Goal: Information Seeking & Learning: Learn about a topic

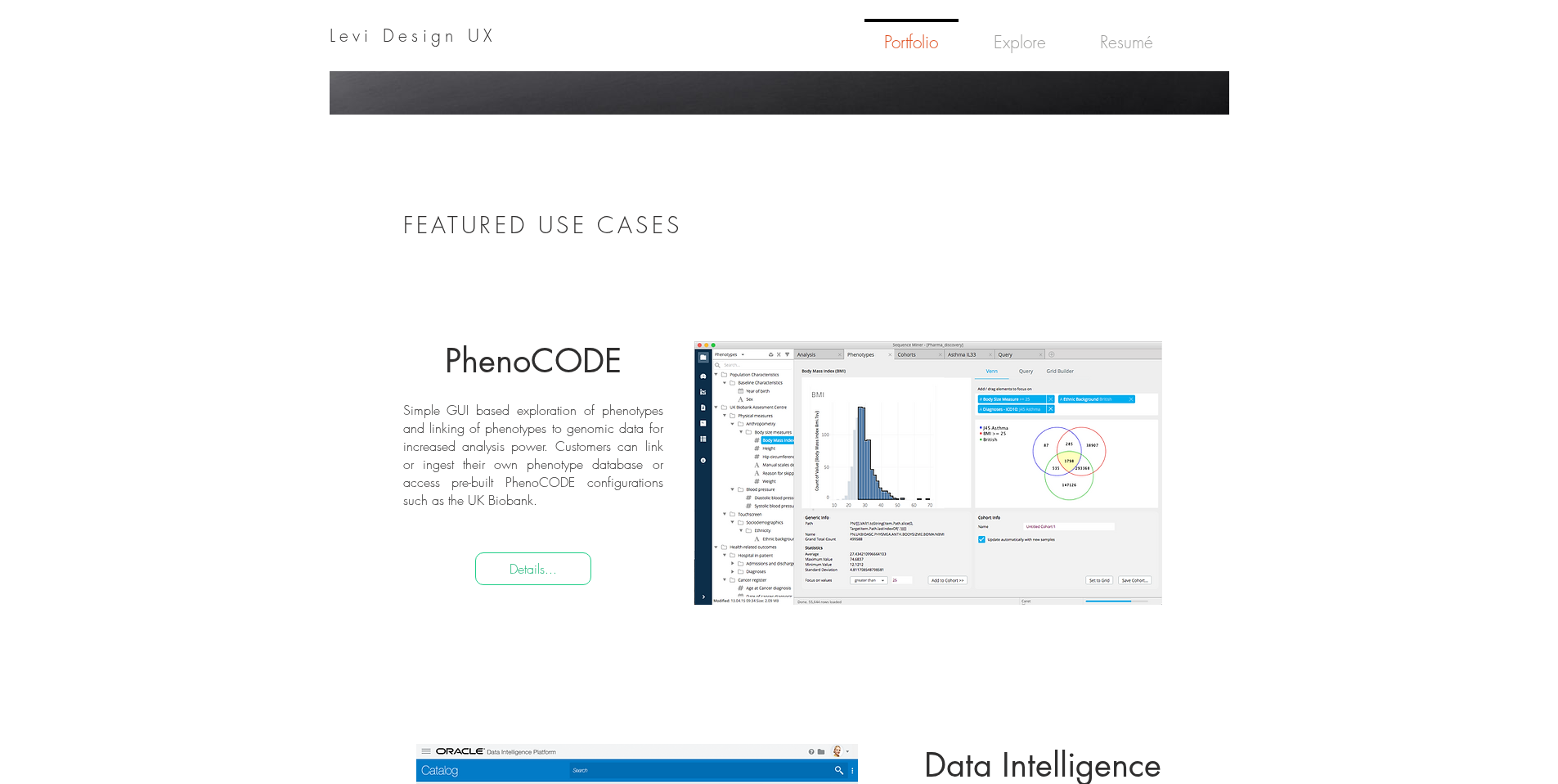
scroll to position [690, 0]
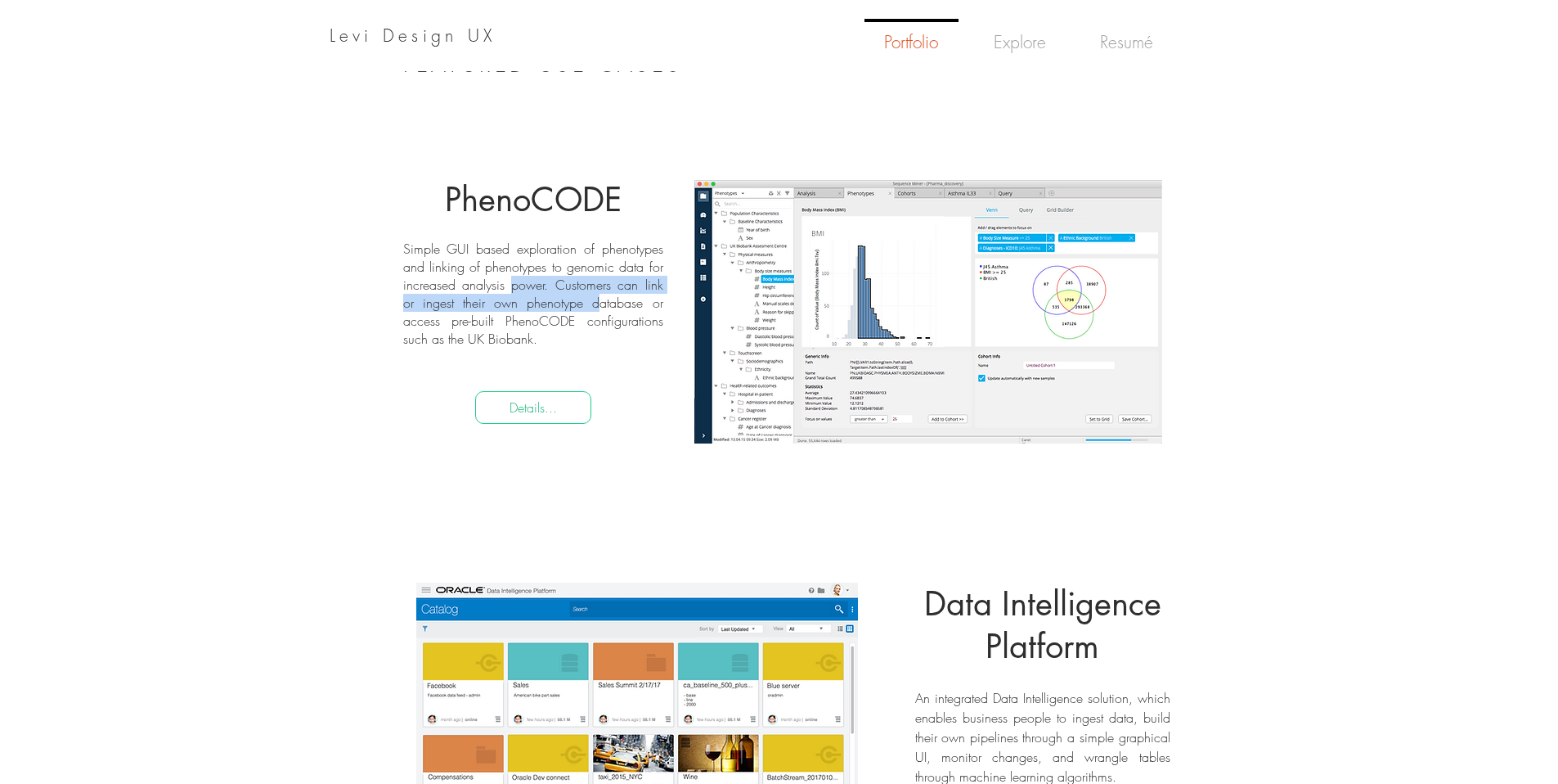
drag, startPoint x: 516, startPoint y: 286, endPoint x: 563, endPoint y: 298, distance: 48.5
click at [562, 296] on p "Simple GUI based exploration of phenotypes and linking of phenotypes to genomic…" at bounding box center [533, 293] width 260 height 108
drag, startPoint x: 602, startPoint y: 323, endPoint x: 592, endPoint y: 335, distance: 15.6
click at [602, 324] on p "Simple GUI based exploration of phenotypes and linking of phenotypes to genomic…" at bounding box center [533, 293] width 260 height 108
click at [820, 354] on div "Click for details..." at bounding box center [929, 311] width 468 height 317
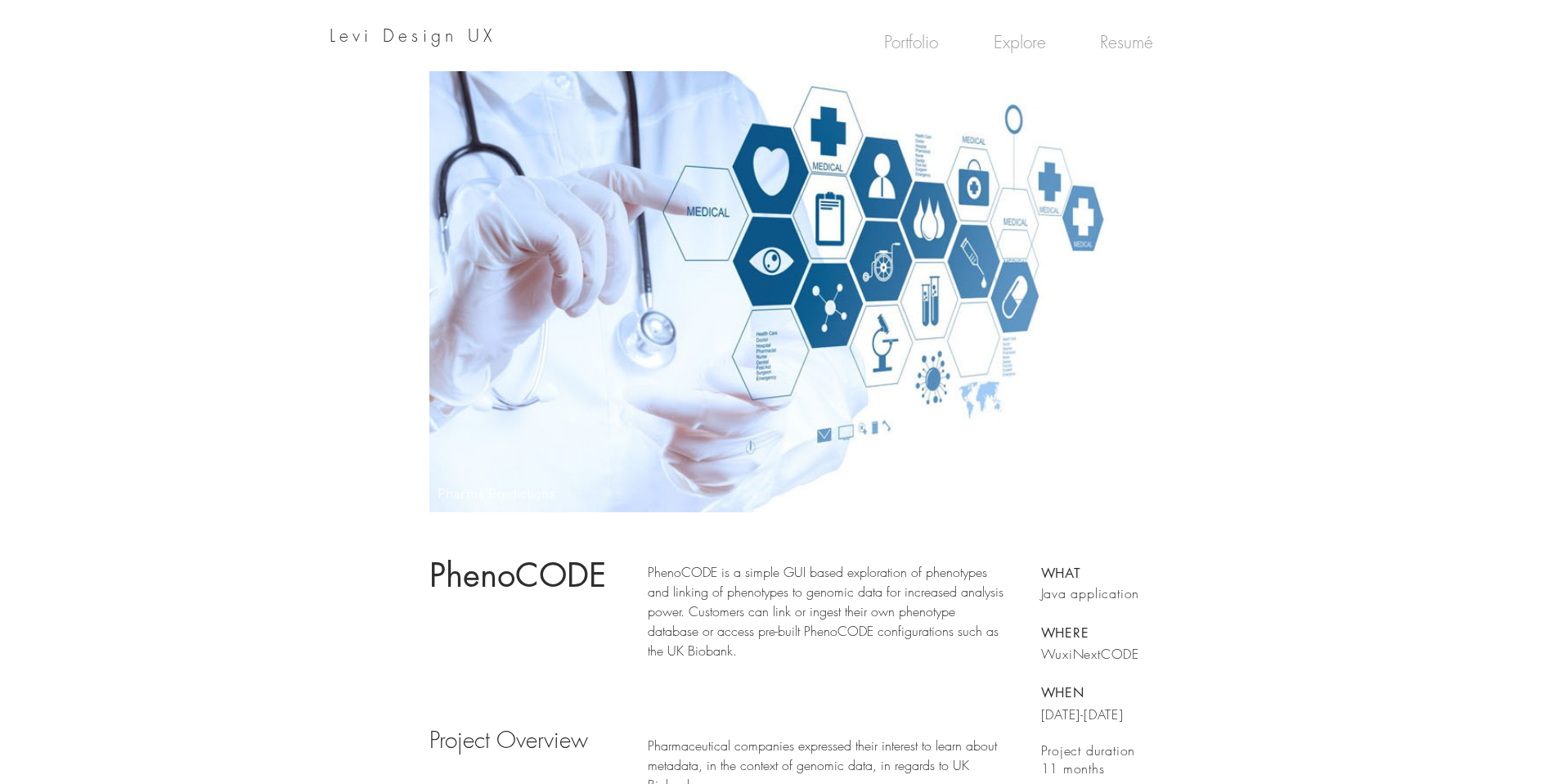
scroll to position [380, 0]
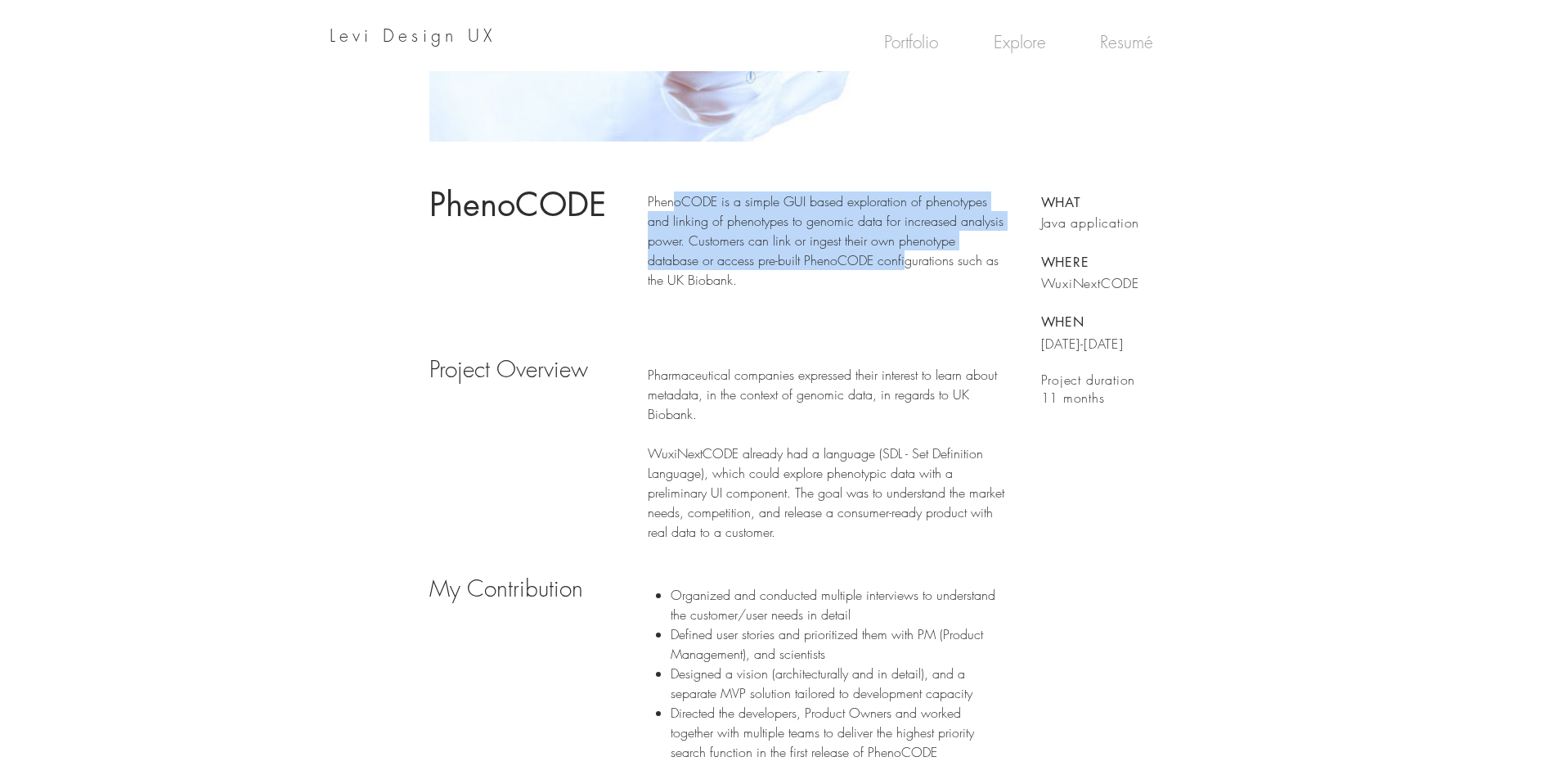
drag, startPoint x: 741, startPoint y: 214, endPoint x: 903, endPoint y: 266, distance: 170.1
click at [903, 266] on p "PhenoCODE is a simple GUI based exploration of phenotypes and linking of phenot…" at bounding box center [826, 240] width 357 height 99
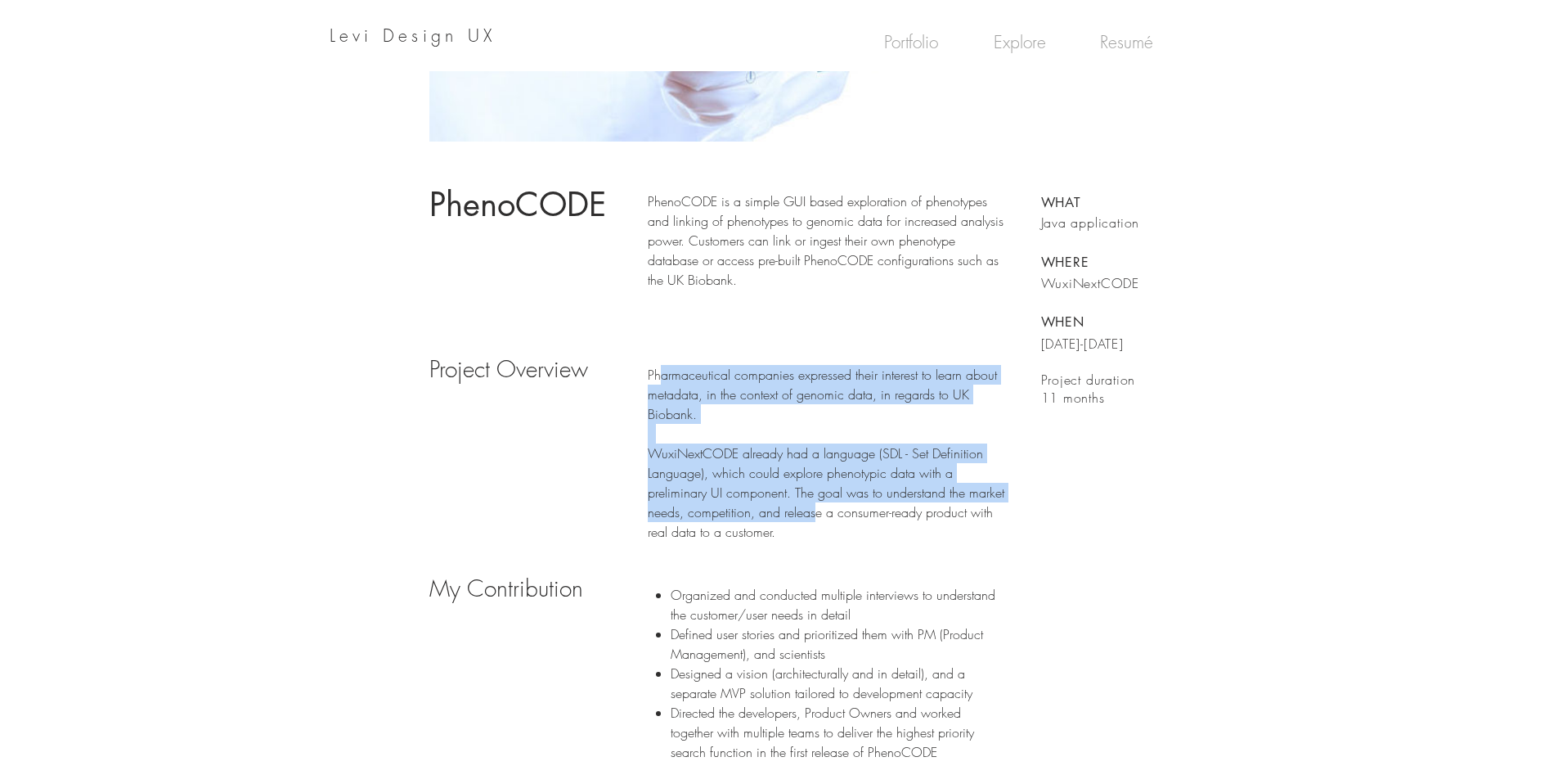
drag, startPoint x: 660, startPoint y: 374, endPoint x: 816, endPoint y: 520, distance: 213.7
click at [816, 520] on div "Pharmaceutical companies expressed their interest to learn about metadata, in t…" at bounding box center [826, 453] width 357 height 177
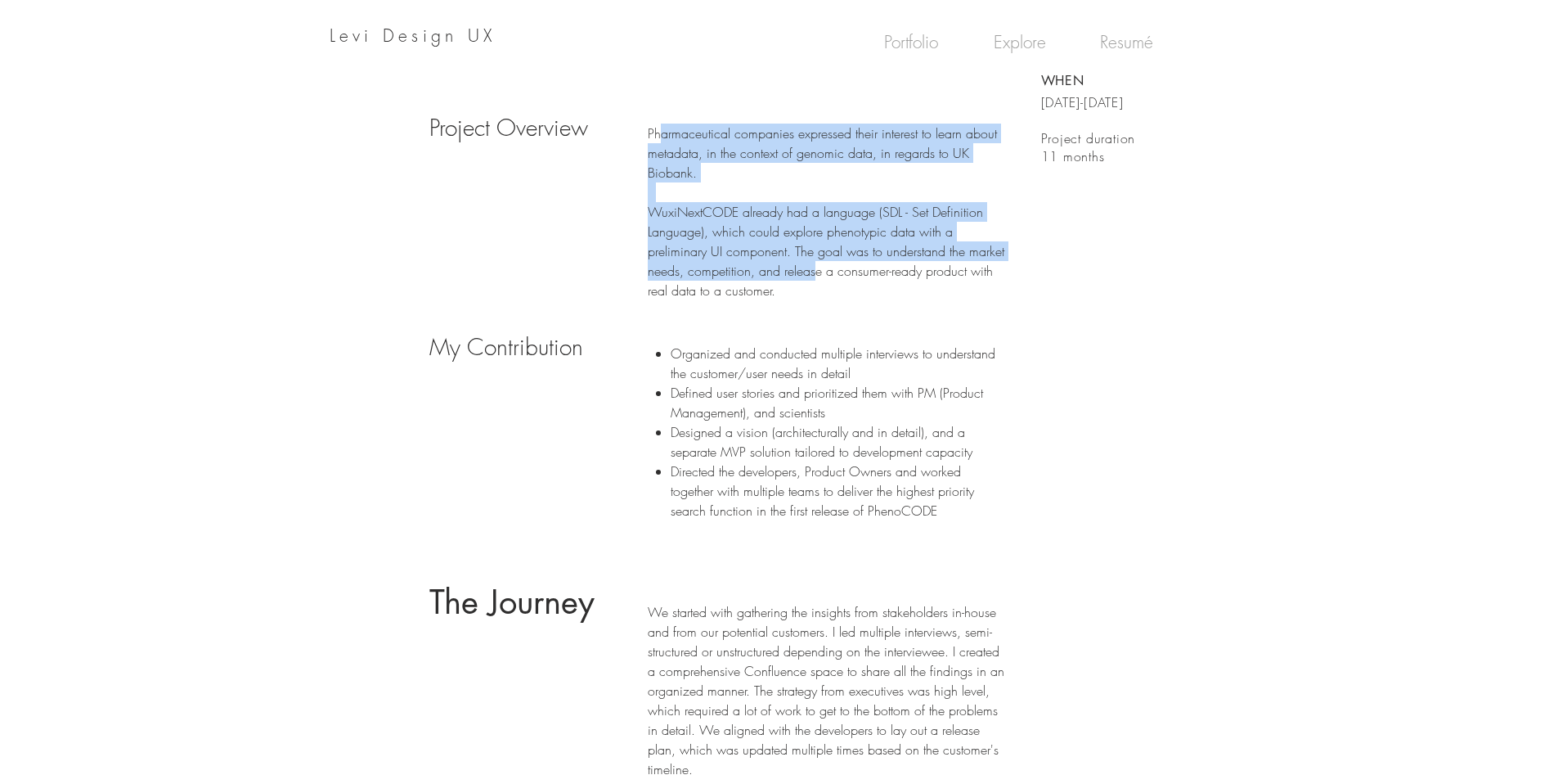
scroll to position [624, 0]
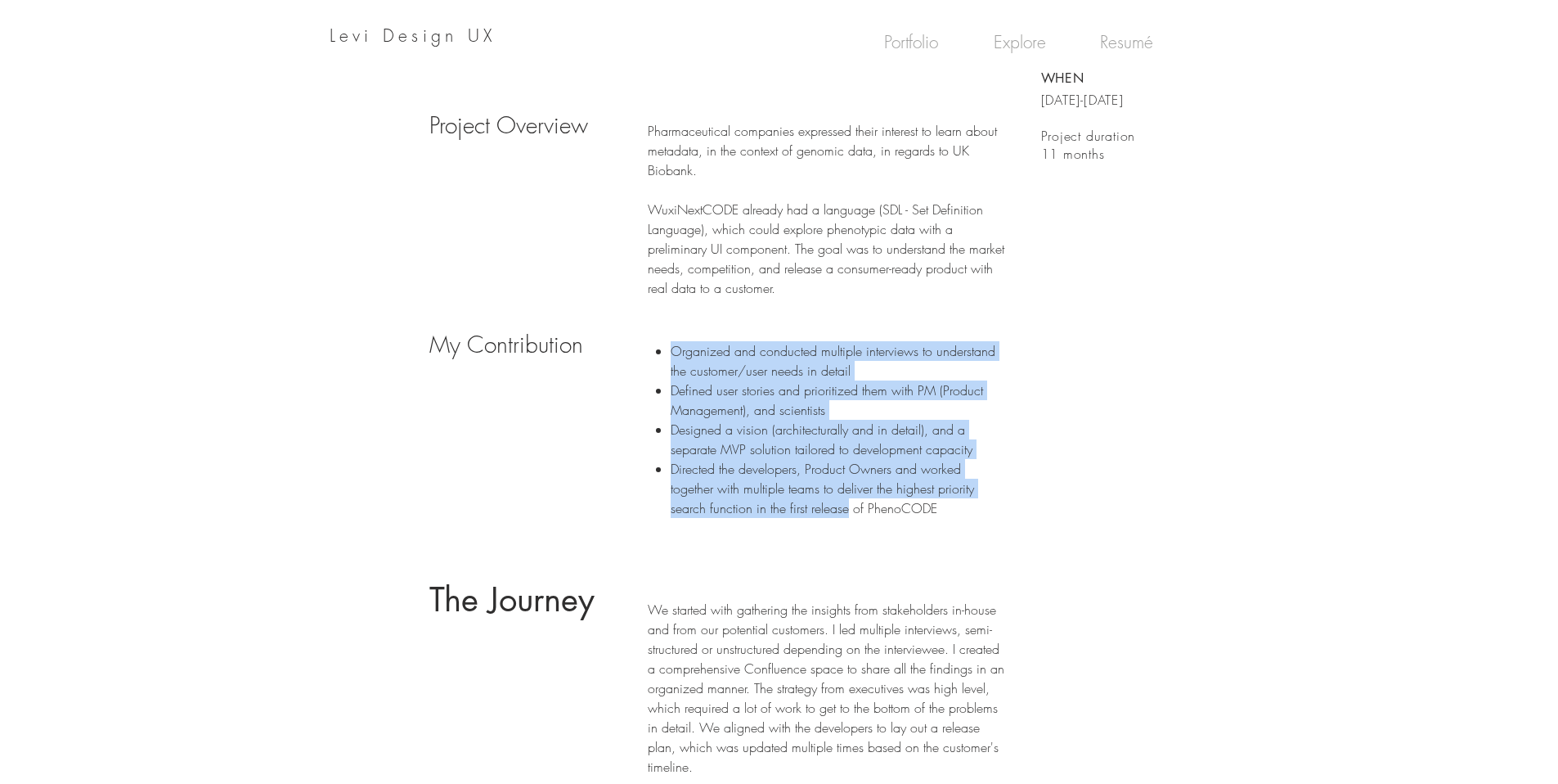
drag, startPoint x: 670, startPoint y: 357, endPoint x: 849, endPoint y: 498, distance: 227.9
click at [849, 498] on ul "Organized and conducted multiple interviews to understand the customer/user nee…" at bounding box center [829, 429] width 350 height 177
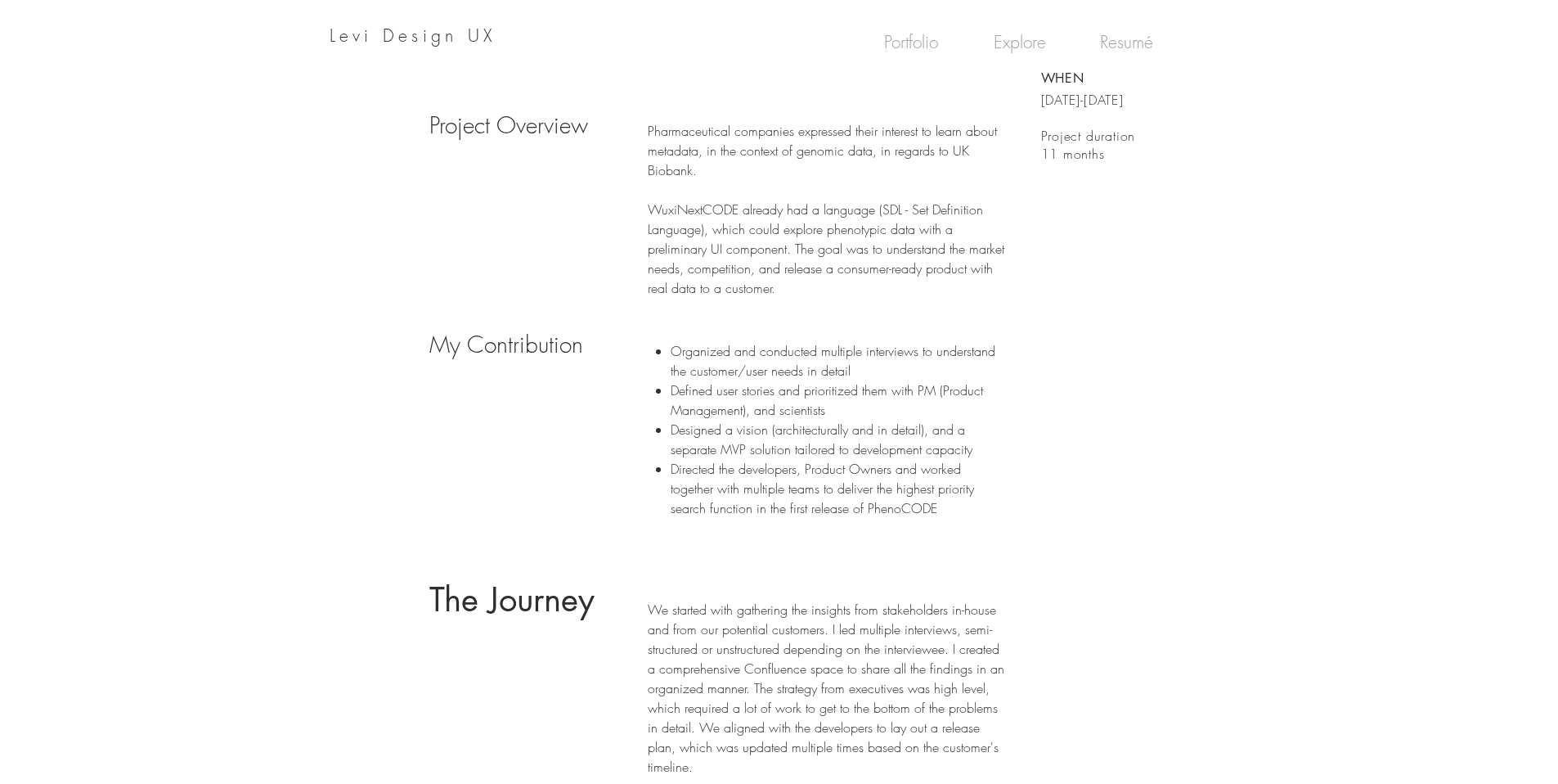
click at [1037, 441] on div at bounding box center [779, 430] width 1558 height 235
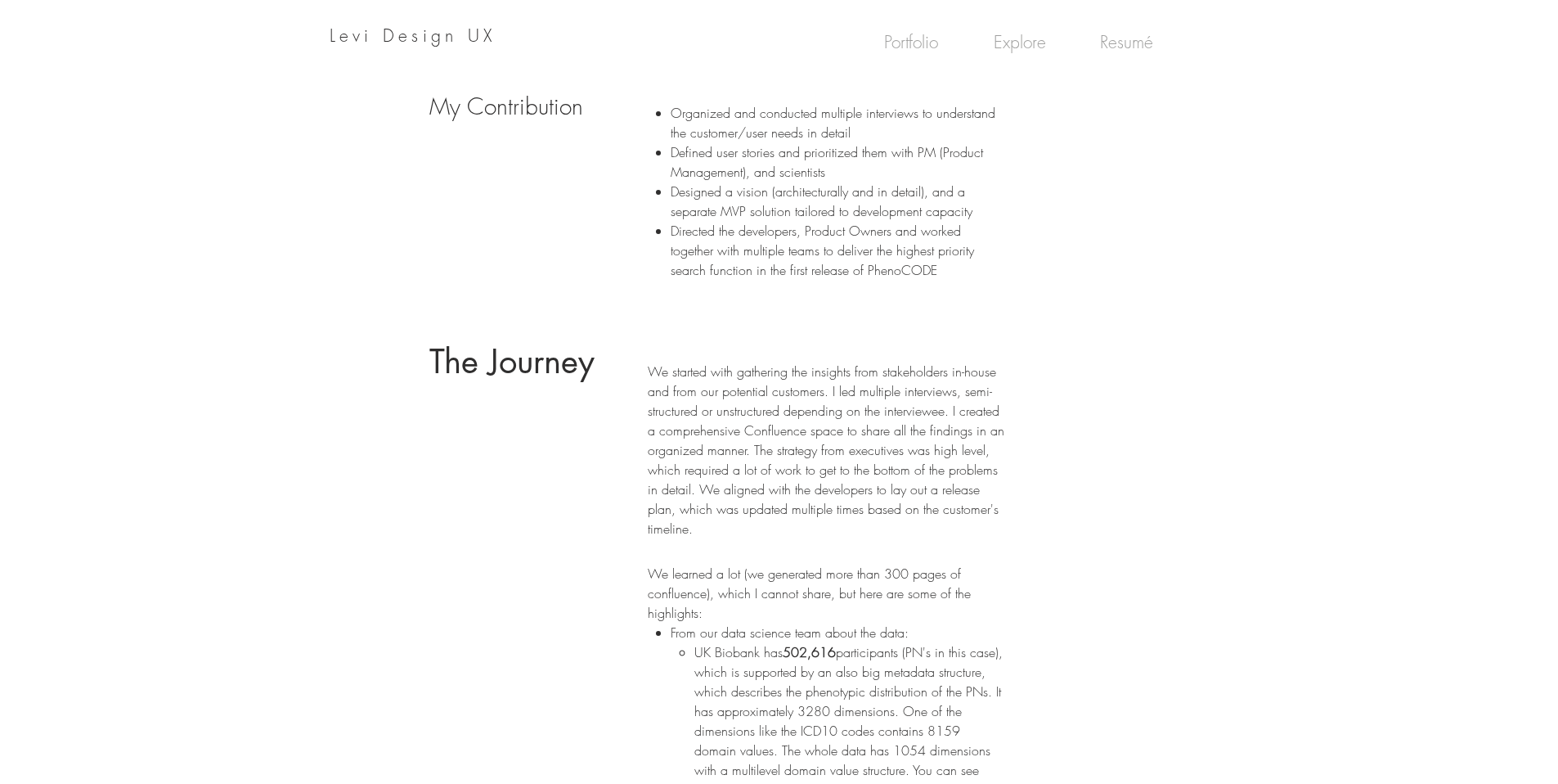
scroll to position [883, 0]
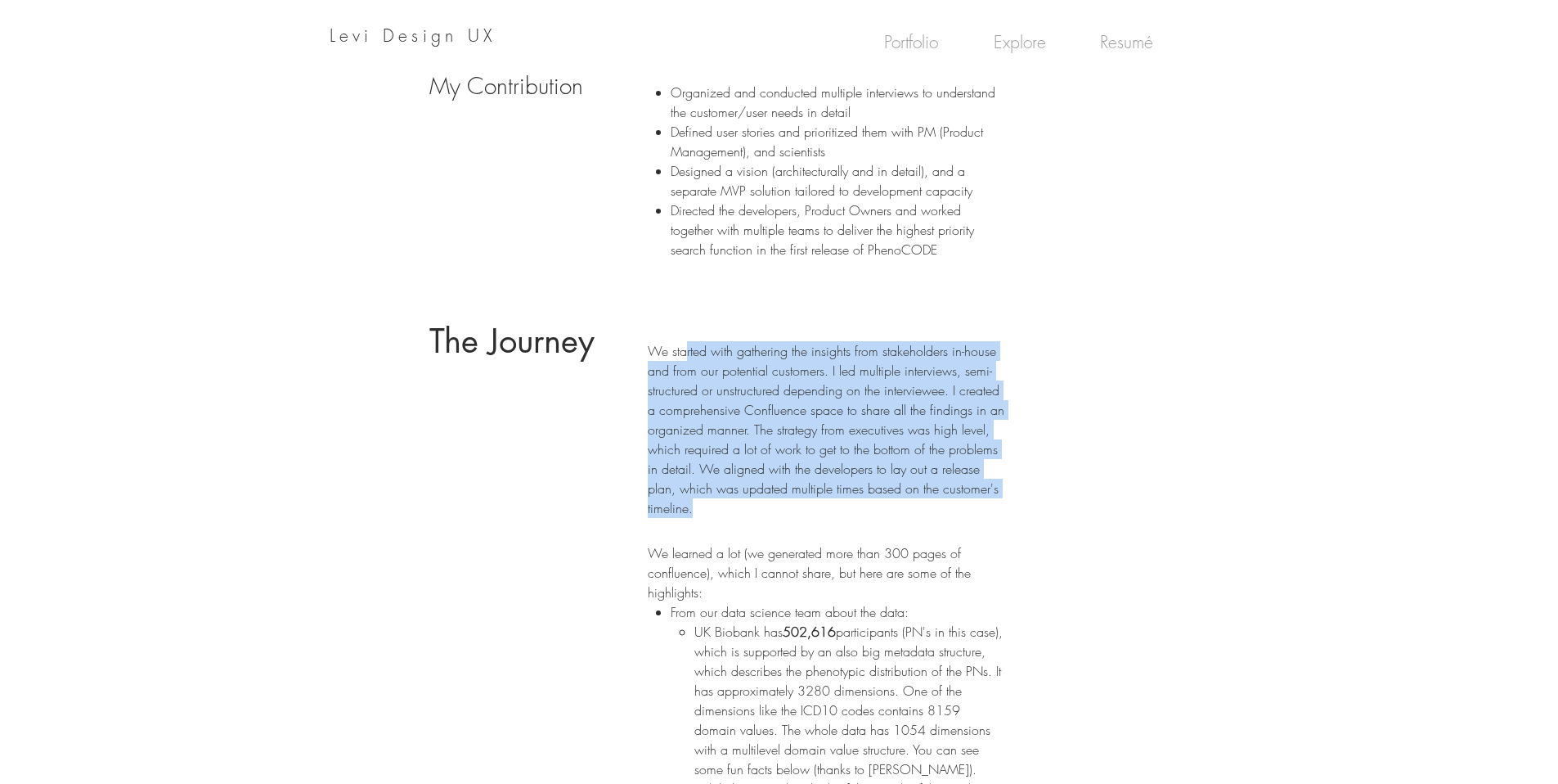
drag, startPoint x: 684, startPoint y: 346, endPoint x: 924, endPoint y: 499, distance: 284.6
click at [924, 499] on p "We started with gathering the insights from stakeholders in-house and from our …" at bounding box center [826, 429] width 357 height 177
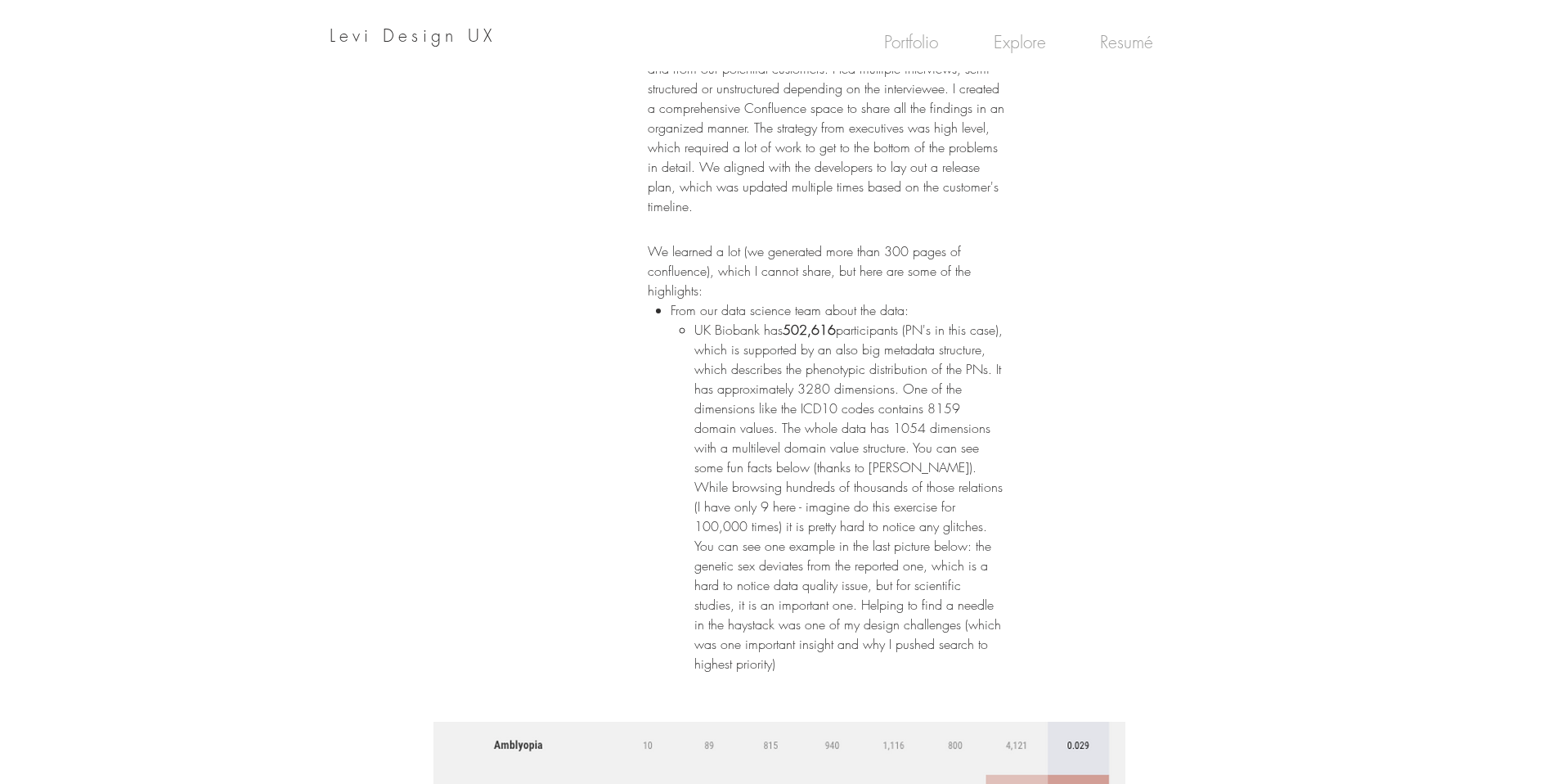
scroll to position [1188, 0]
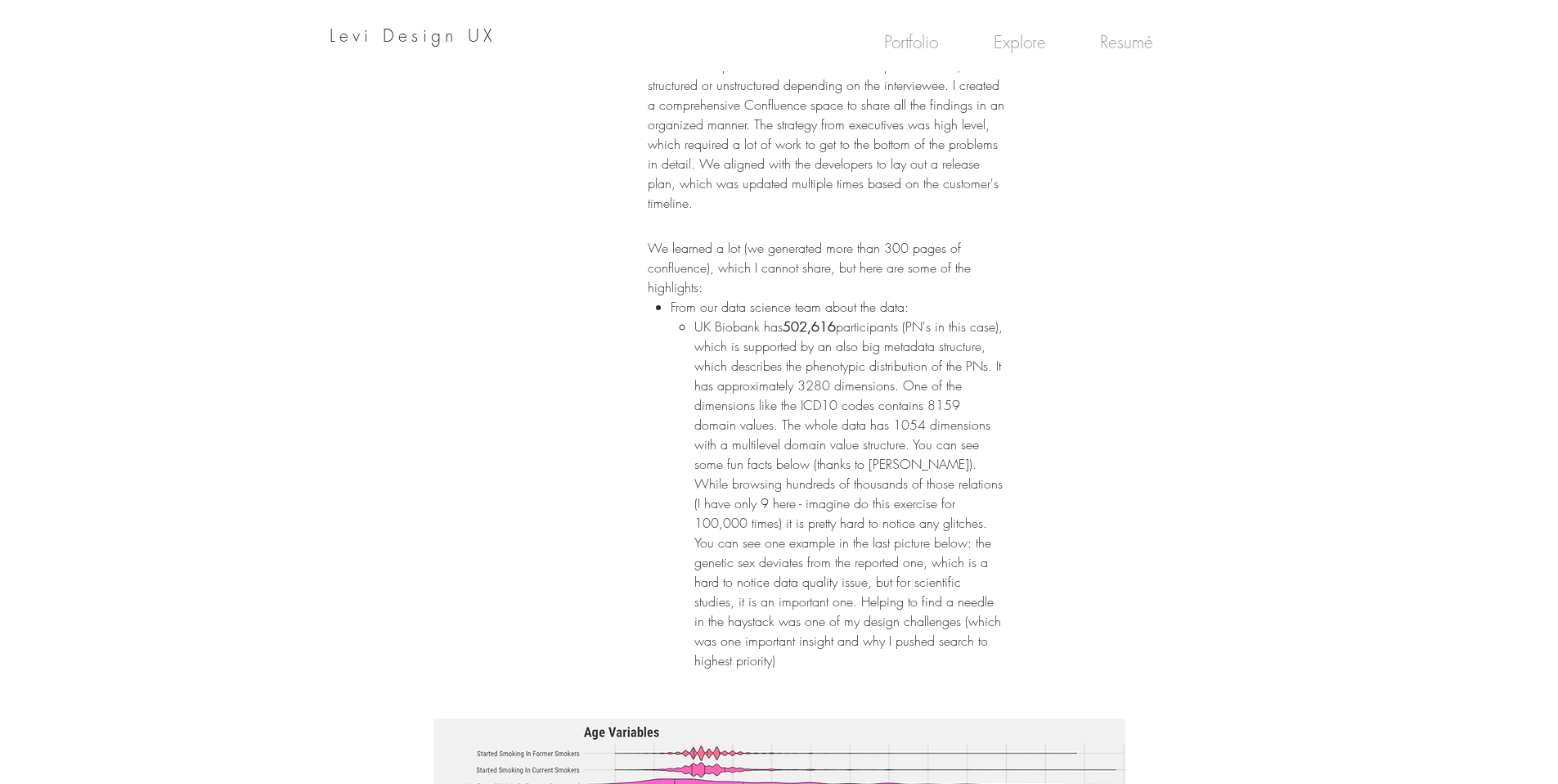
drag, startPoint x: 772, startPoint y: 348, endPoint x: 943, endPoint y: 397, distance: 177.9
click at [943, 397] on p "UK Biobank has 502,616 participants (PN's in this case), which is supported by …" at bounding box center [849, 494] width 310 height 354
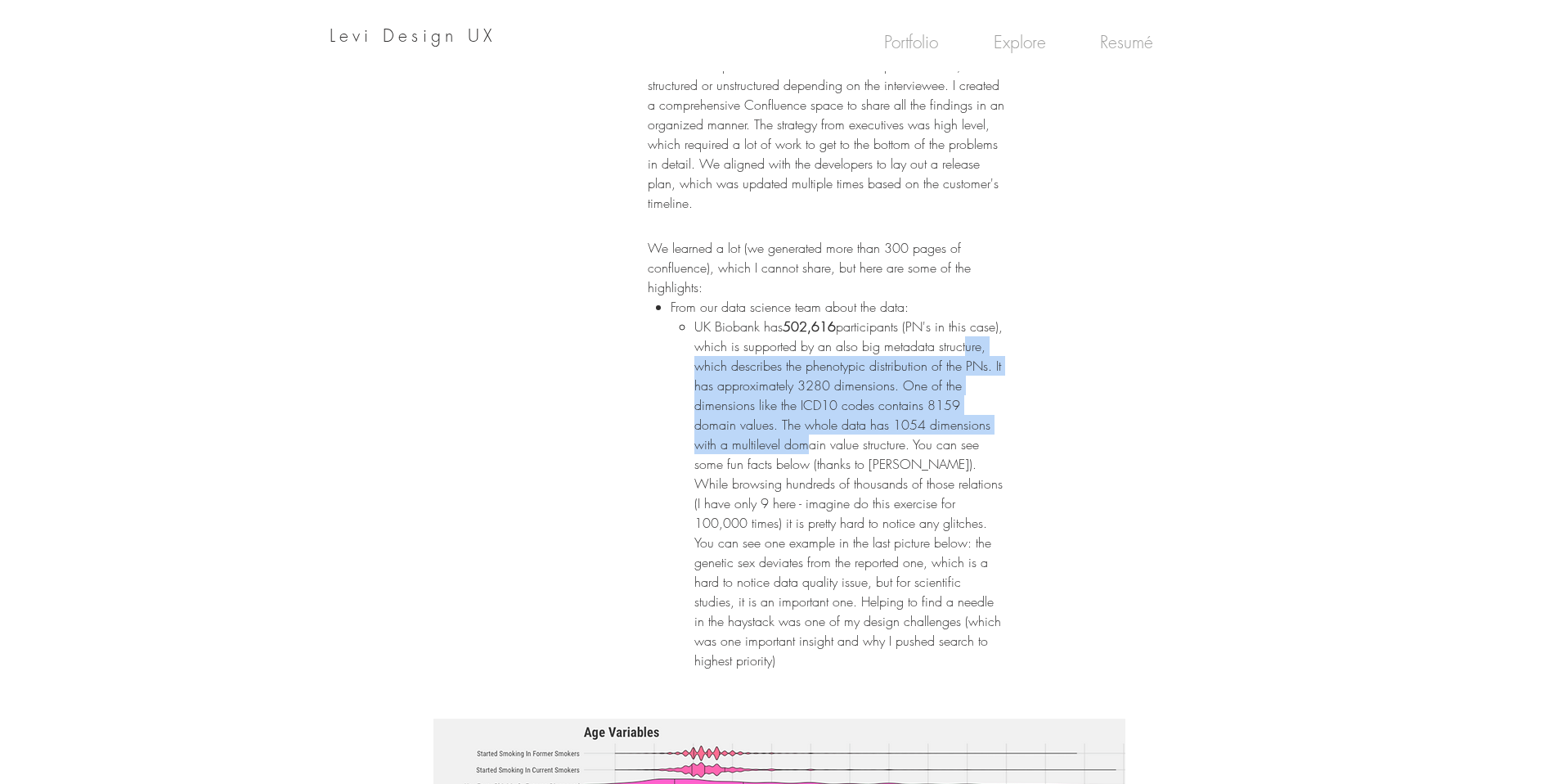
drag, startPoint x: 742, startPoint y: 390, endPoint x: 801, endPoint y: 439, distance: 76.7
click at [801, 439] on p "UK Biobank has 502,616 participants (PN's in this case), which is supported by …" at bounding box center [849, 494] width 310 height 354
click at [803, 441] on p "UK Biobank has 502,616 participants (PN's in this case), which is supported by …" at bounding box center [849, 494] width 310 height 354
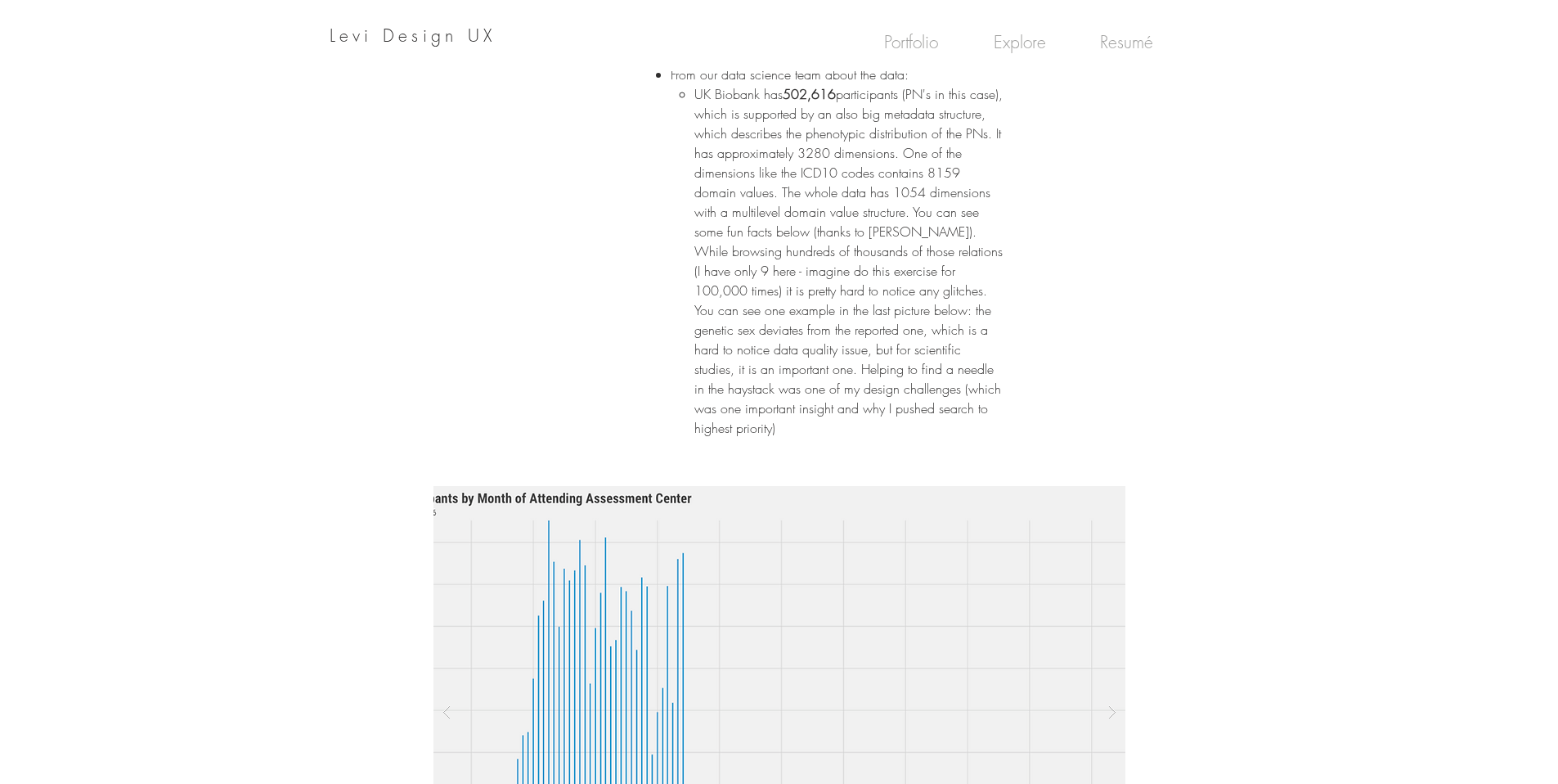
scroll to position [1423, 0]
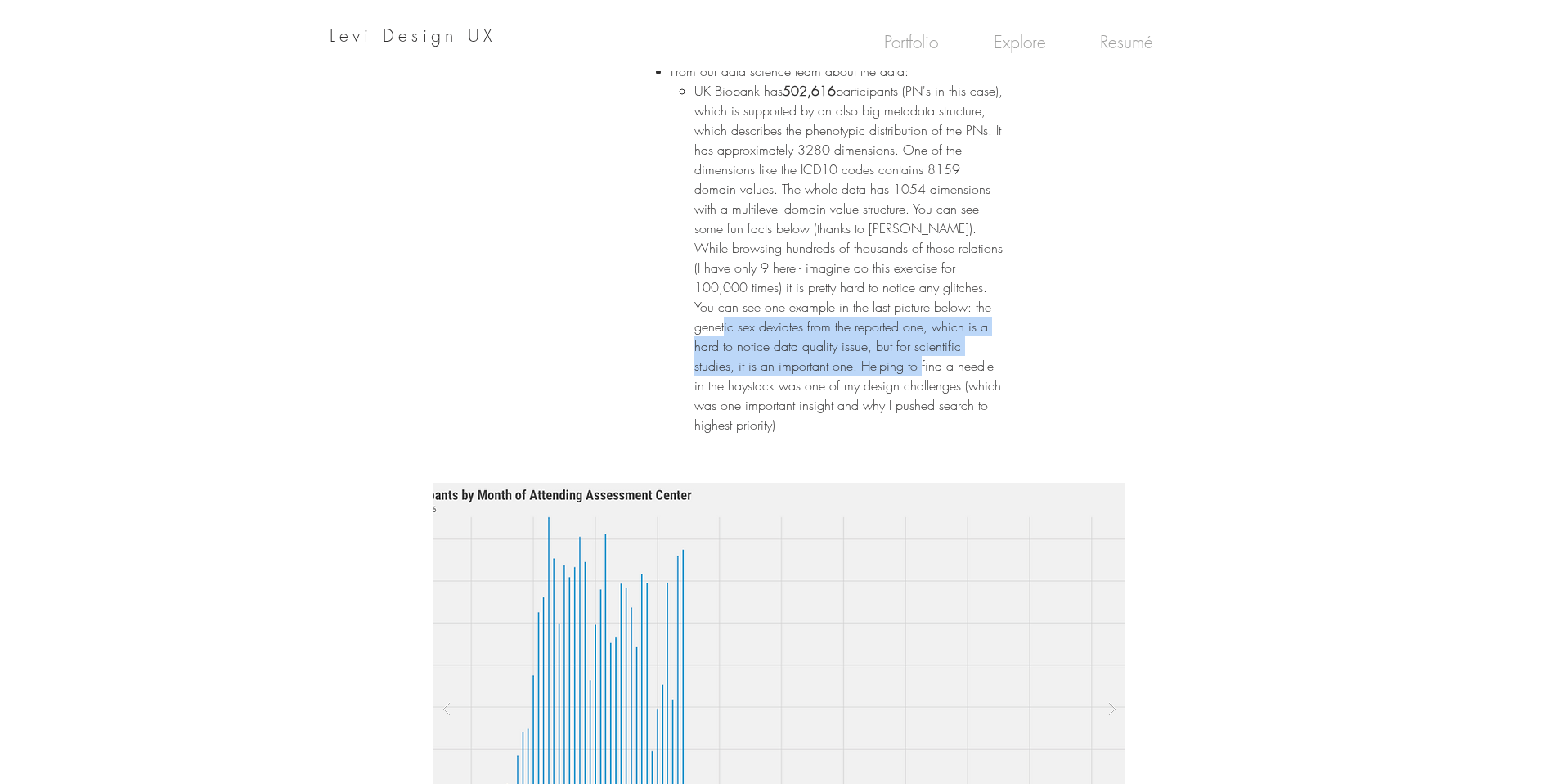
drag, startPoint x: 716, startPoint y: 324, endPoint x: 879, endPoint y: 363, distance: 167.6
click at [879, 363] on p "UK Biobank has 502,616 participants (PN's in this case), which is supported by …" at bounding box center [849, 258] width 310 height 354
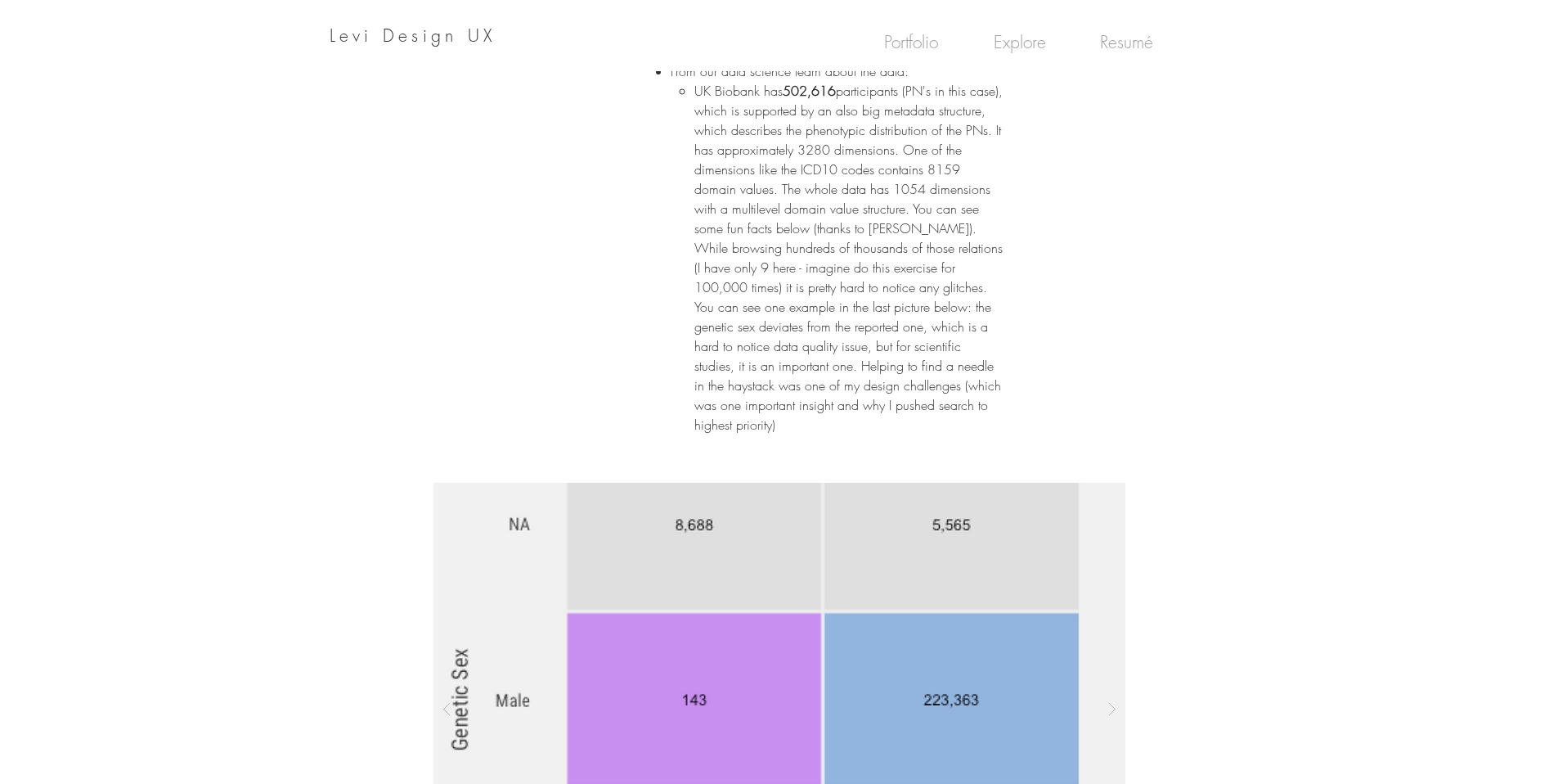
click at [877, 382] on p "UK Biobank has 502,616 participants (PN's in this case), which is supported by …" at bounding box center [849, 258] width 310 height 354
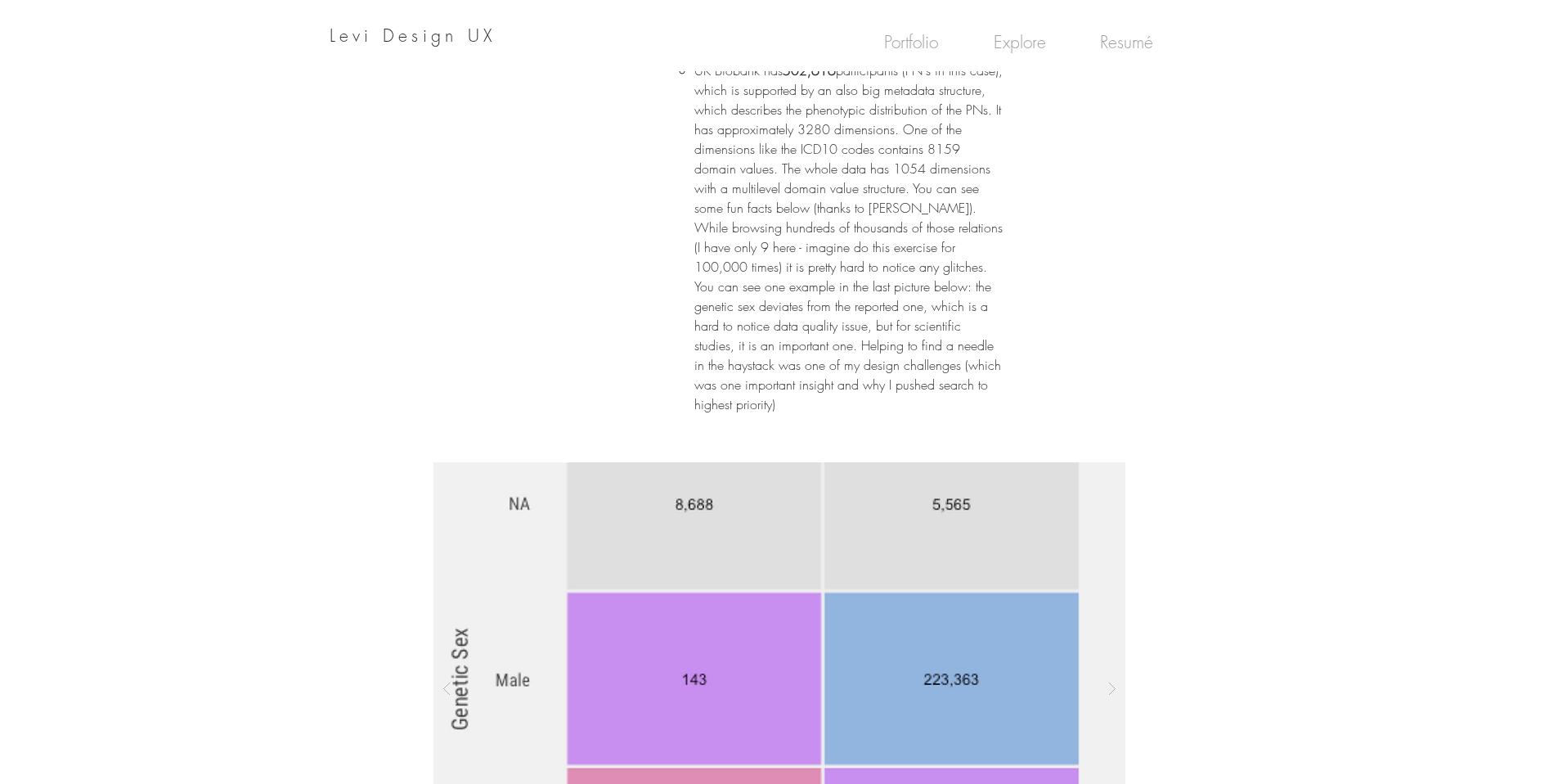
scroll to position [1468, 0]
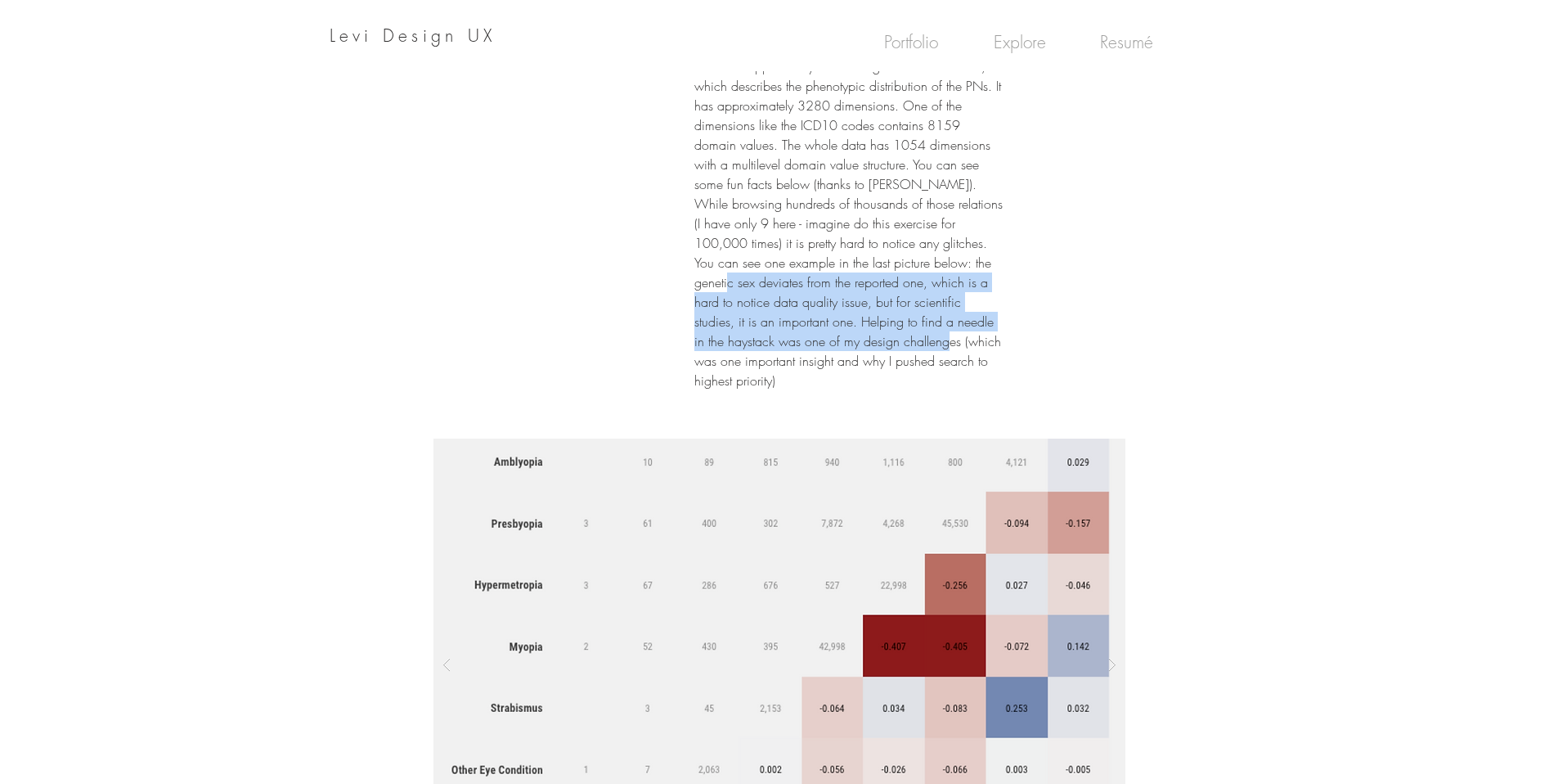
drag, startPoint x: 708, startPoint y: 283, endPoint x: 909, endPoint y: 339, distance: 208.7
click at [909, 339] on p "UK Biobank has 502,616 participants (PN's in this case), which is supported by …" at bounding box center [849, 214] width 310 height 354
click at [807, 360] on p "UK Biobank has 502,616 participants (PN's in this case), which is supported by …" at bounding box center [849, 214] width 310 height 354
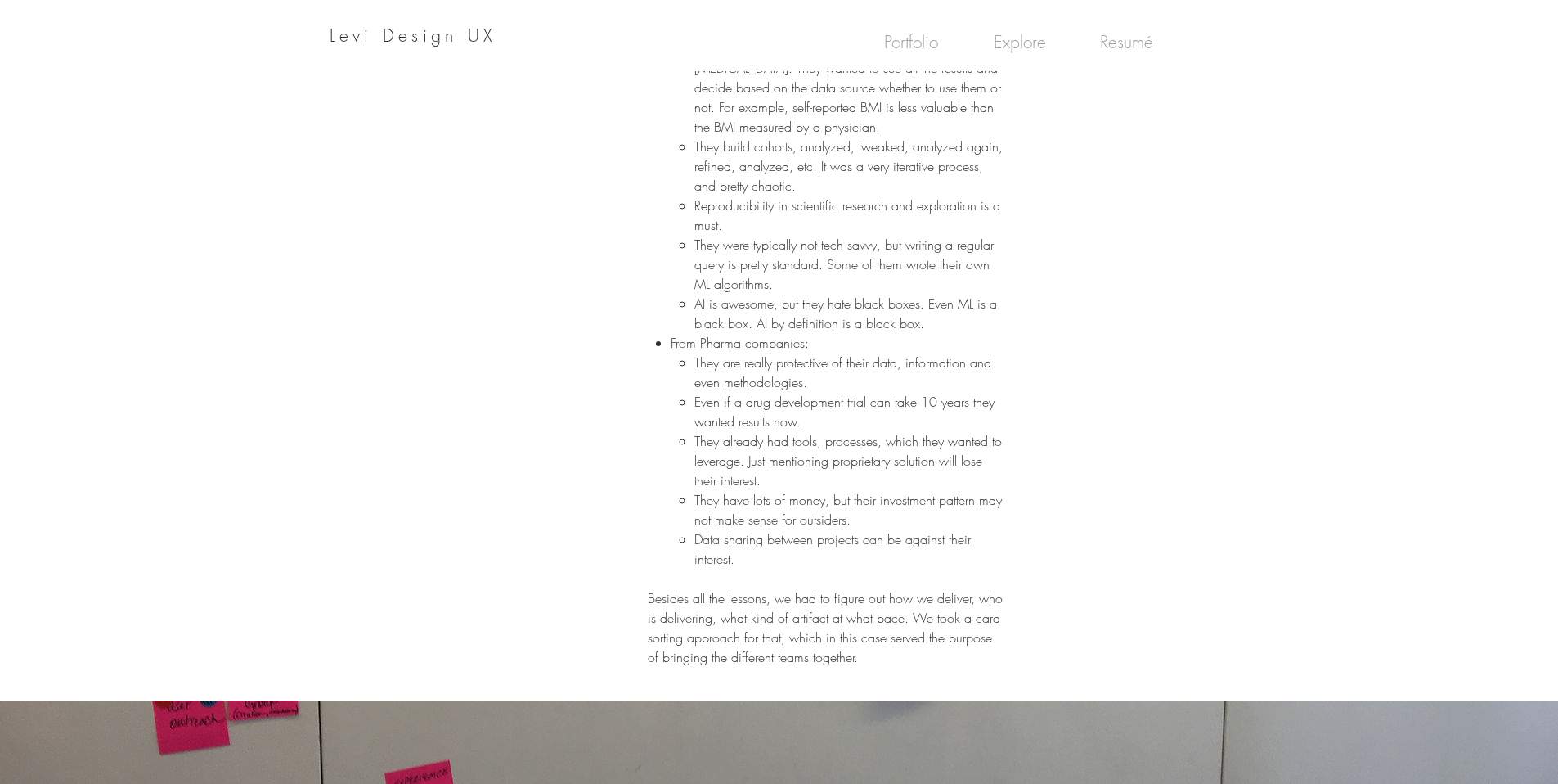
scroll to position [2408, 0]
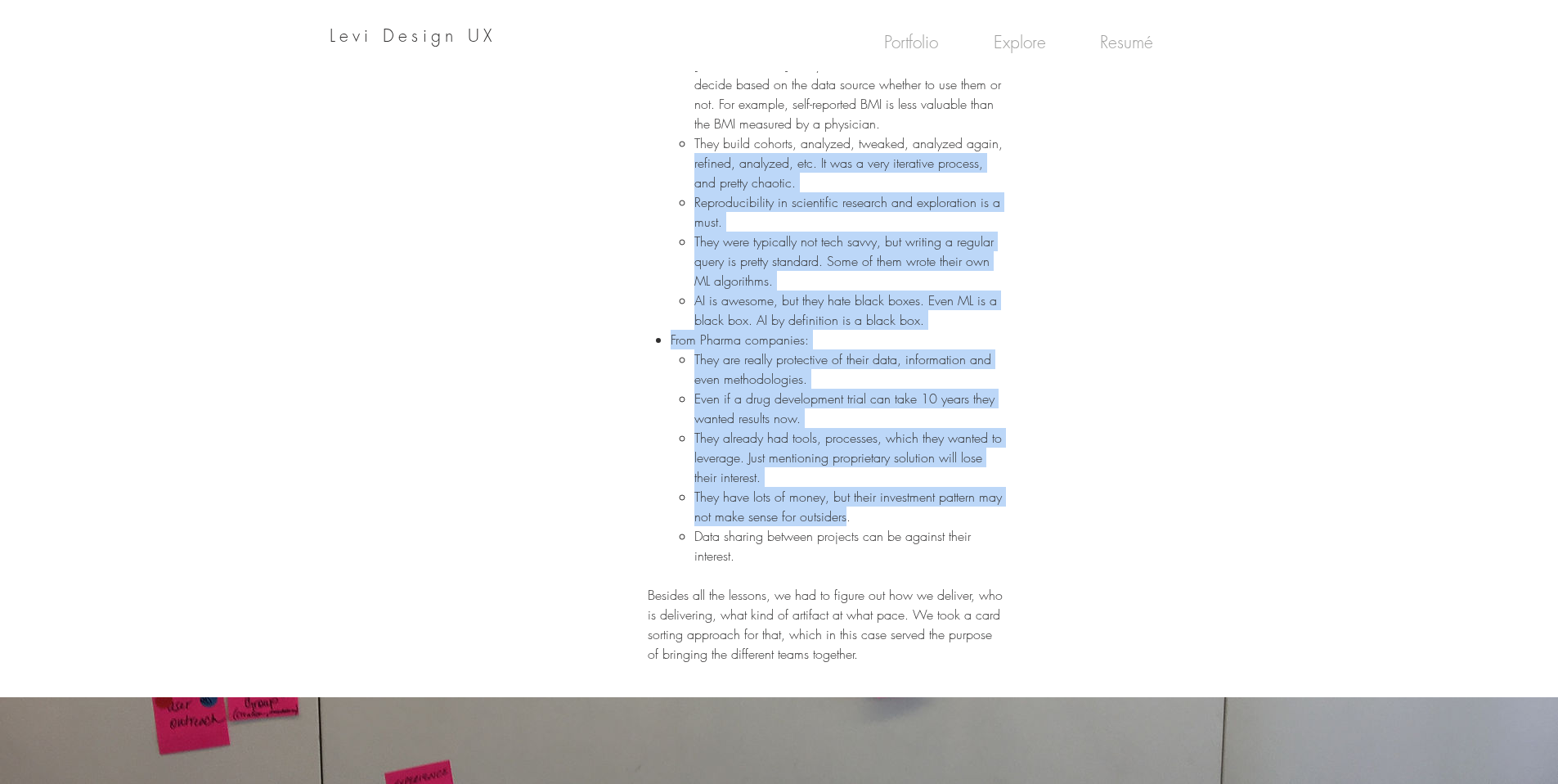
drag, startPoint x: 692, startPoint y: 205, endPoint x: 847, endPoint y: 511, distance: 343.0
click at [847, 511] on ul "From our scientists about their approach: They wanted to search for specific ph…" at bounding box center [829, 290] width 350 height 550
click at [847, 511] on p "They have lots of money, but their investment pattern may not make sense for ou…" at bounding box center [849, 506] width 310 height 40
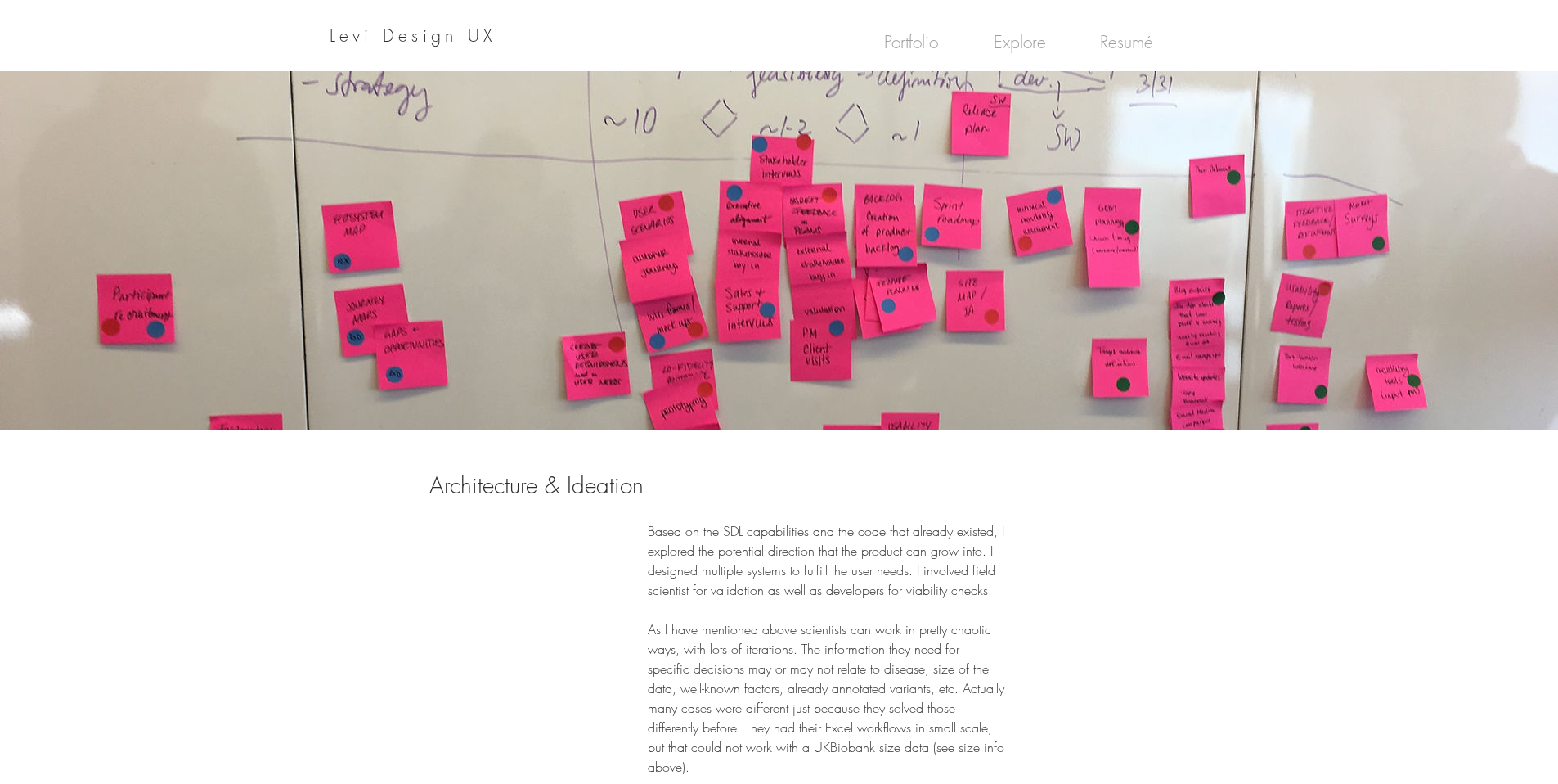
scroll to position [3501, 0]
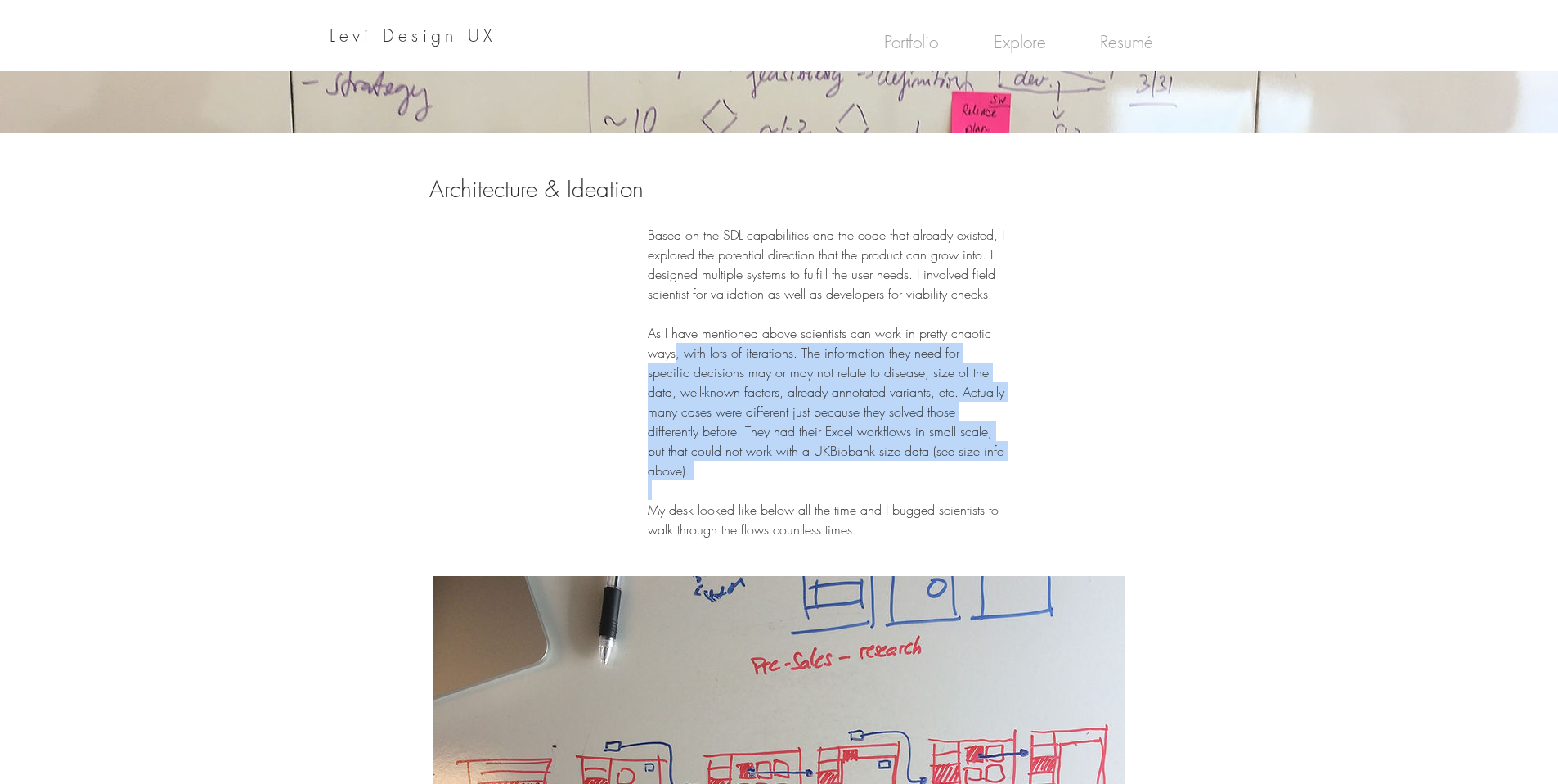
drag, startPoint x: 712, startPoint y: 370, endPoint x: 816, endPoint y: 465, distance: 140.9
click at [816, 465] on div "Based on the SDL capabilities and the code that already existed, I explored the…" at bounding box center [826, 381] width 357 height 314
click at [816, 480] on p at bounding box center [826, 489] width 357 height 19
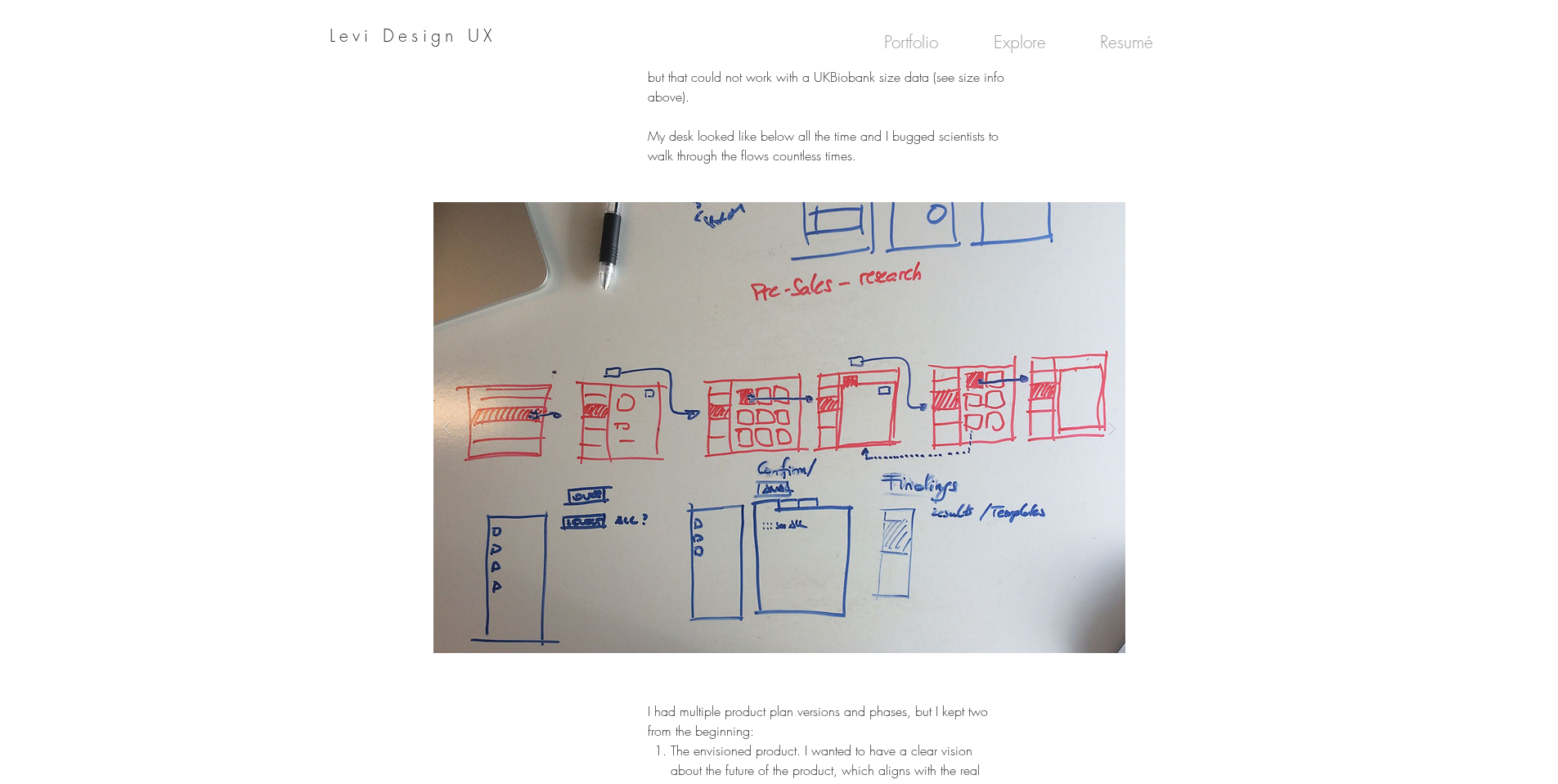
scroll to position [3889, 0]
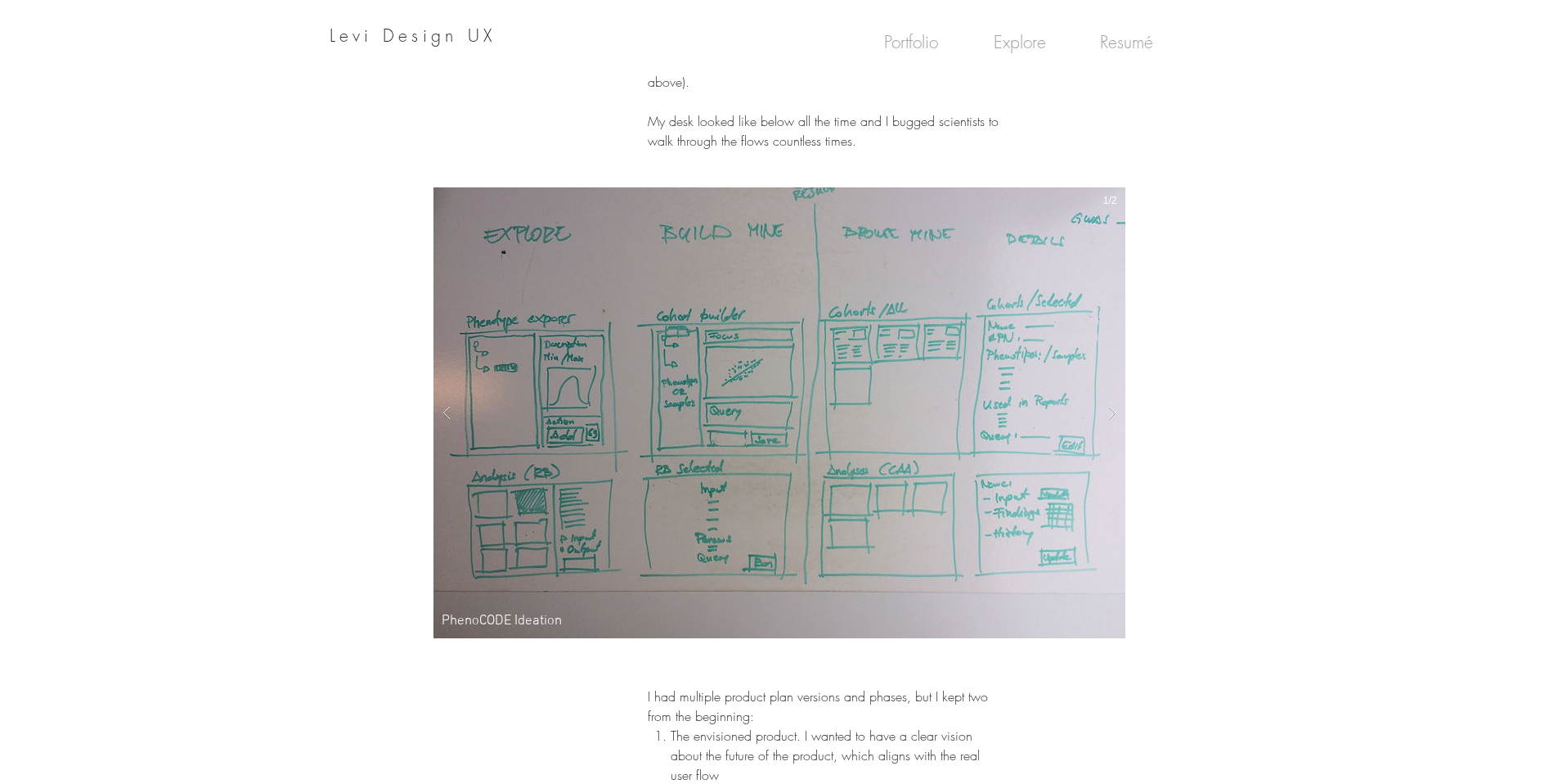
click at [710, 445] on div "PhenoCODE Ideation PhenoCODE flow chart" at bounding box center [779, 412] width 692 height 451
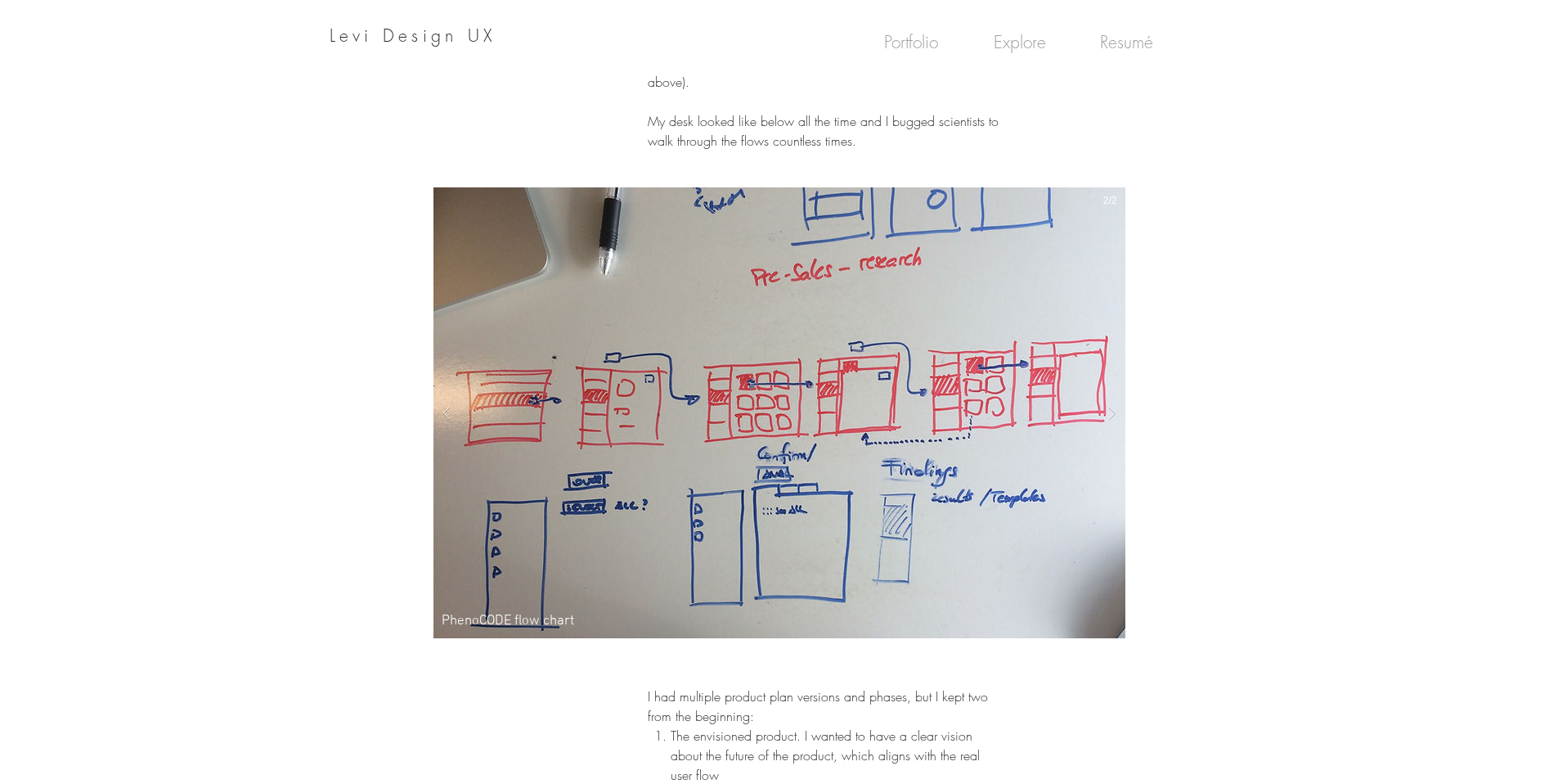
click at [834, 504] on img "PhenoCODE flow chart" at bounding box center [779, 412] width 692 height 451
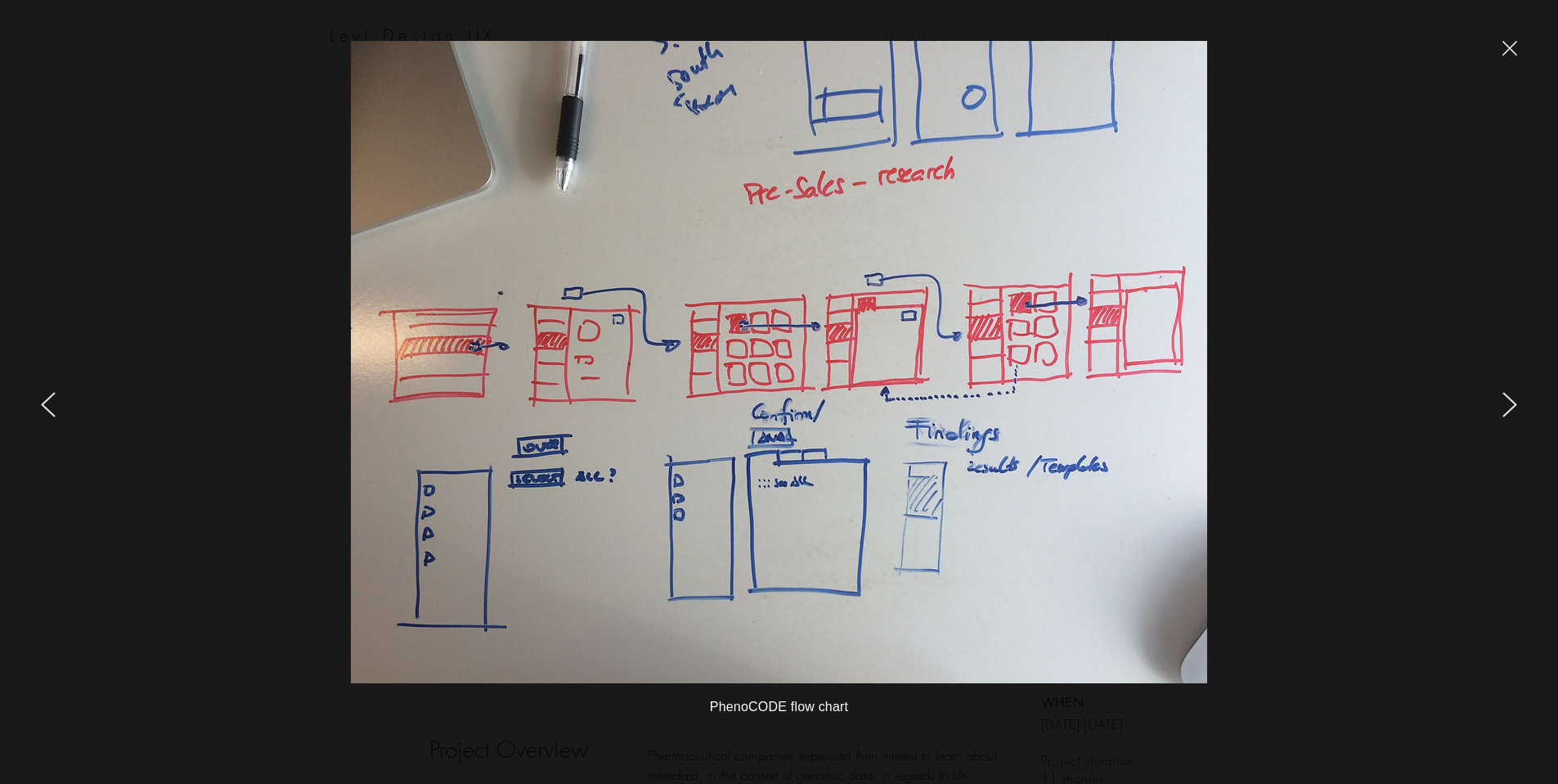
click at [1367, 543] on div at bounding box center [1301, 392] width 514 height 784
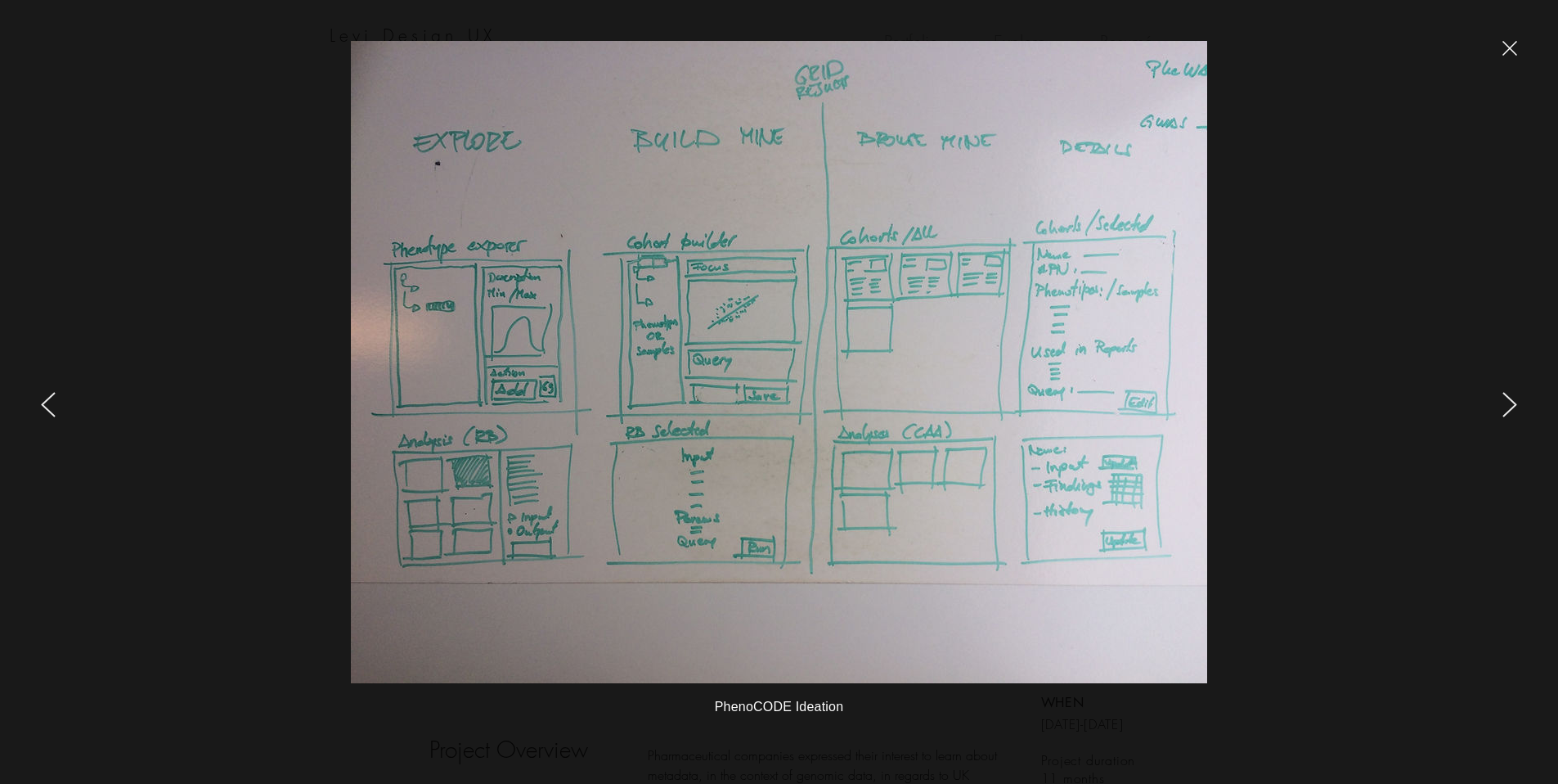
click at [1364, 490] on div at bounding box center [1301, 392] width 514 height 784
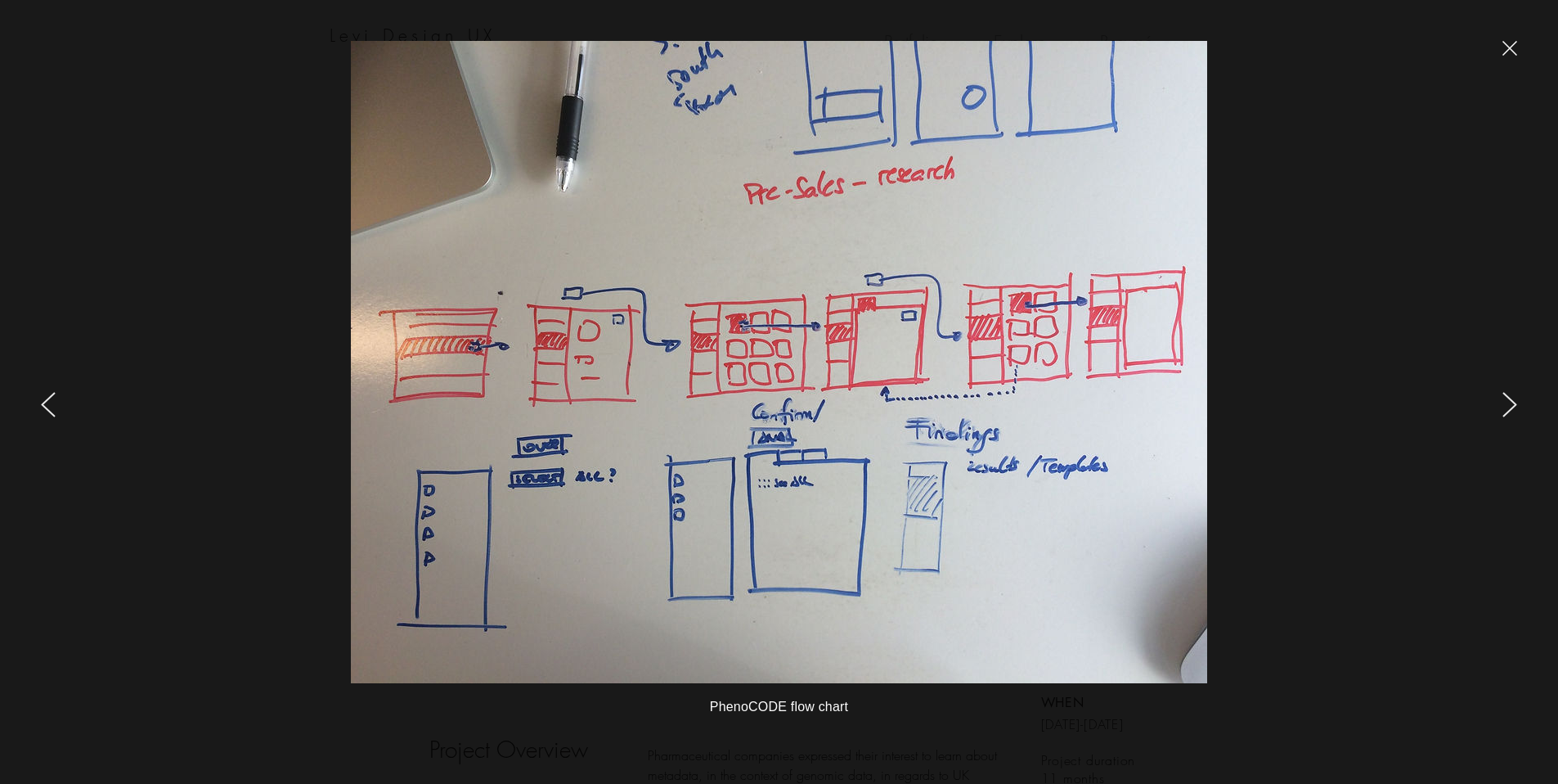
click at [1513, 53] on icon "close" at bounding box center [1510, 48] width 15 height 15
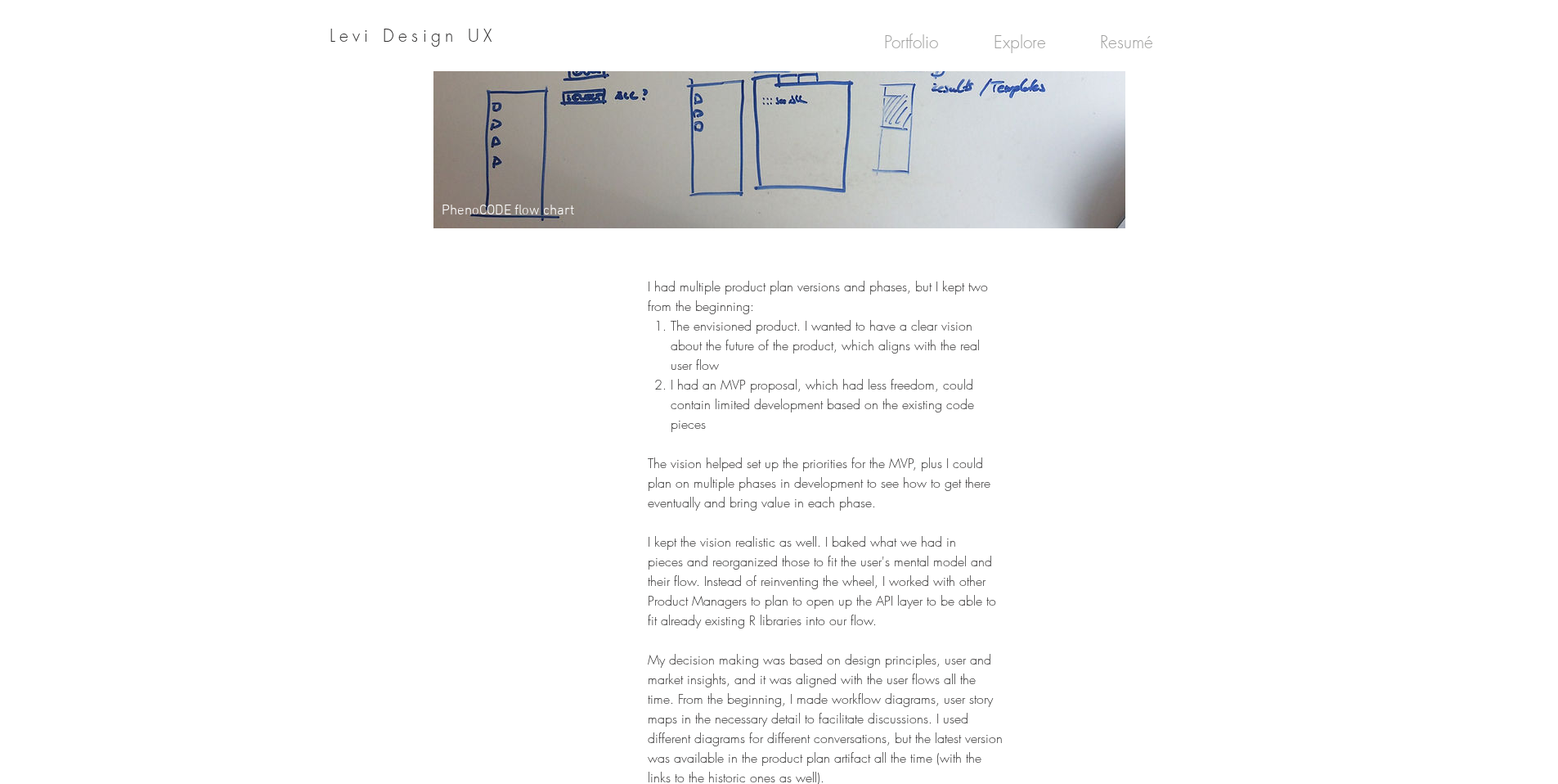
scroll to position [4315, 0]
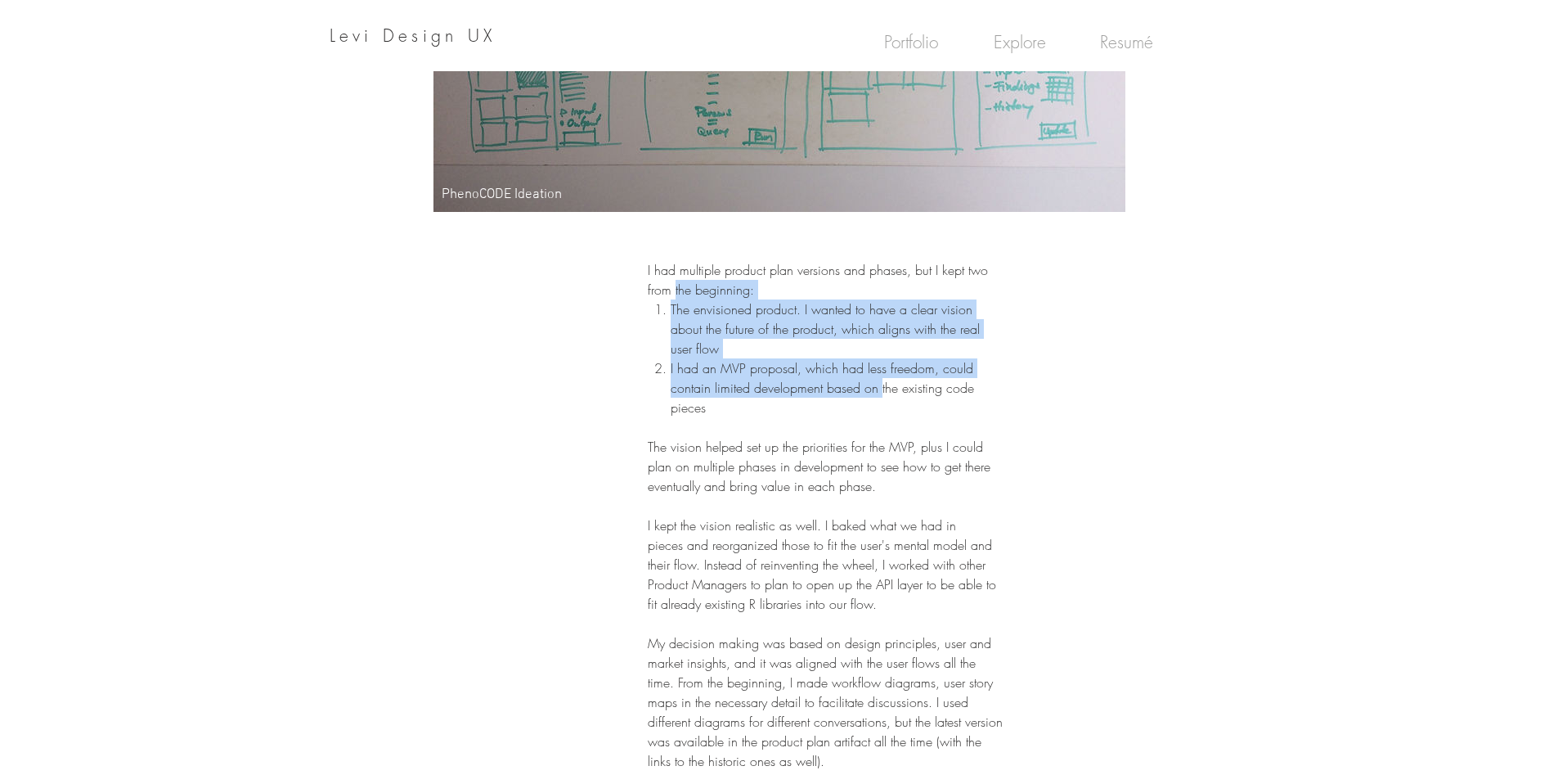
drag, startPoint x: 674, startPoint y: 278, endPoint x: 880, endPoint y: 368, distance: 224.8
click at [880, 368] on div "I had multiple product plan versions and phases, but I kept two from the beginn…" at bounding box center [826, 515] width 357 height 510
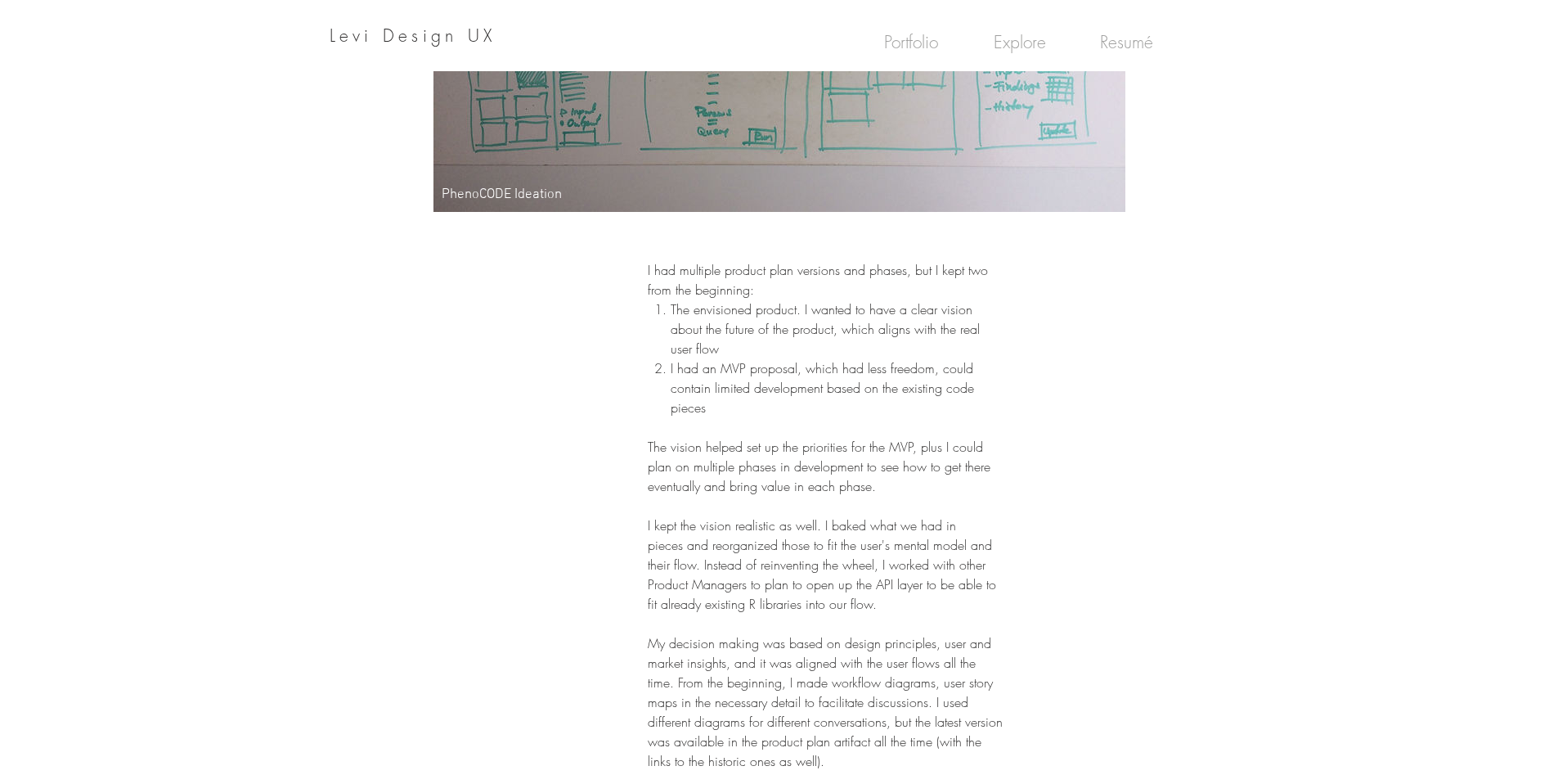
click at [954, 382] on p "I had an MVP proposal, which had less freedom, could contain limited developmen…" at bounding box center [837, 388] width 333 height 59
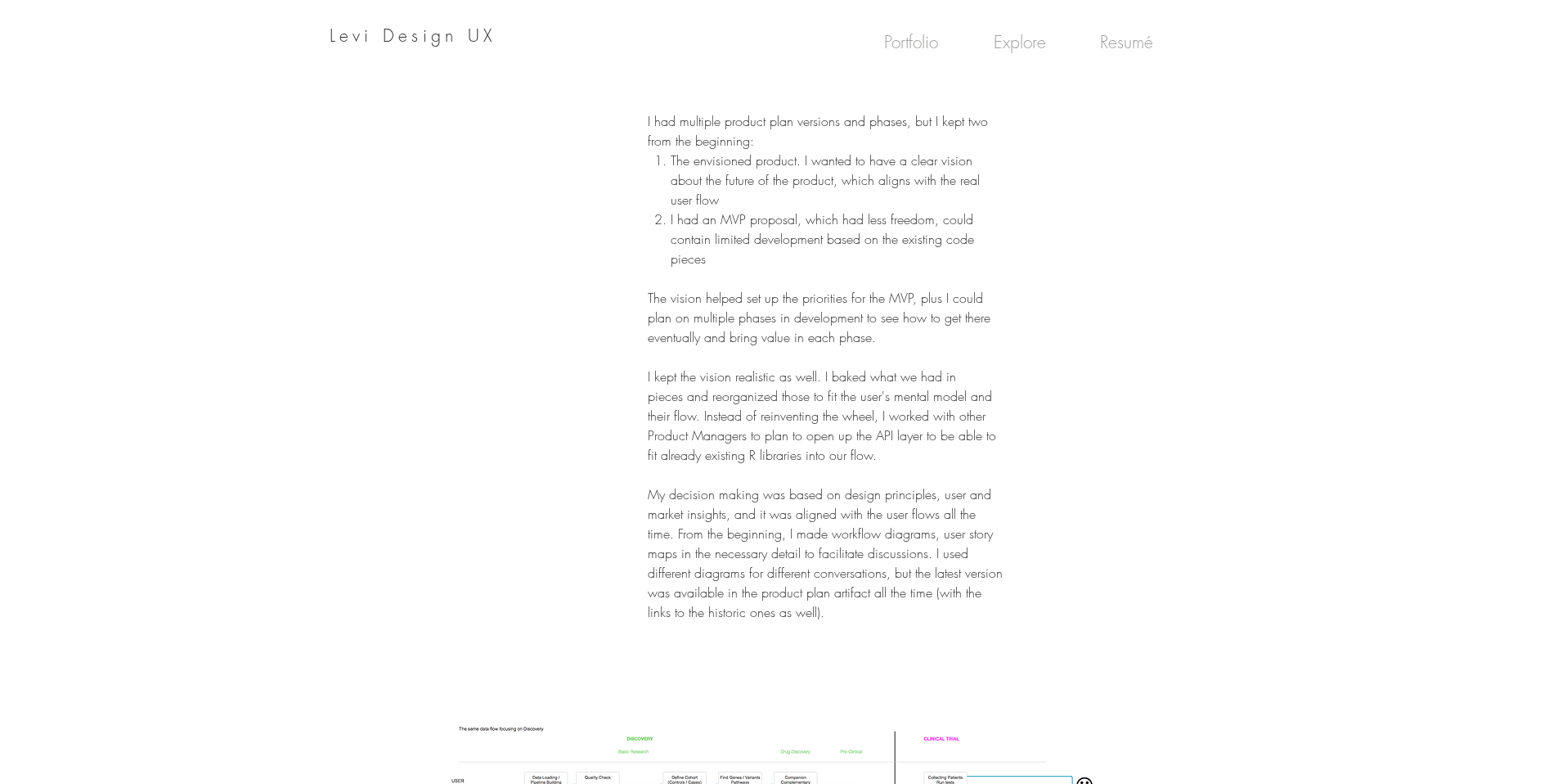
scroll to position [4451, 0]
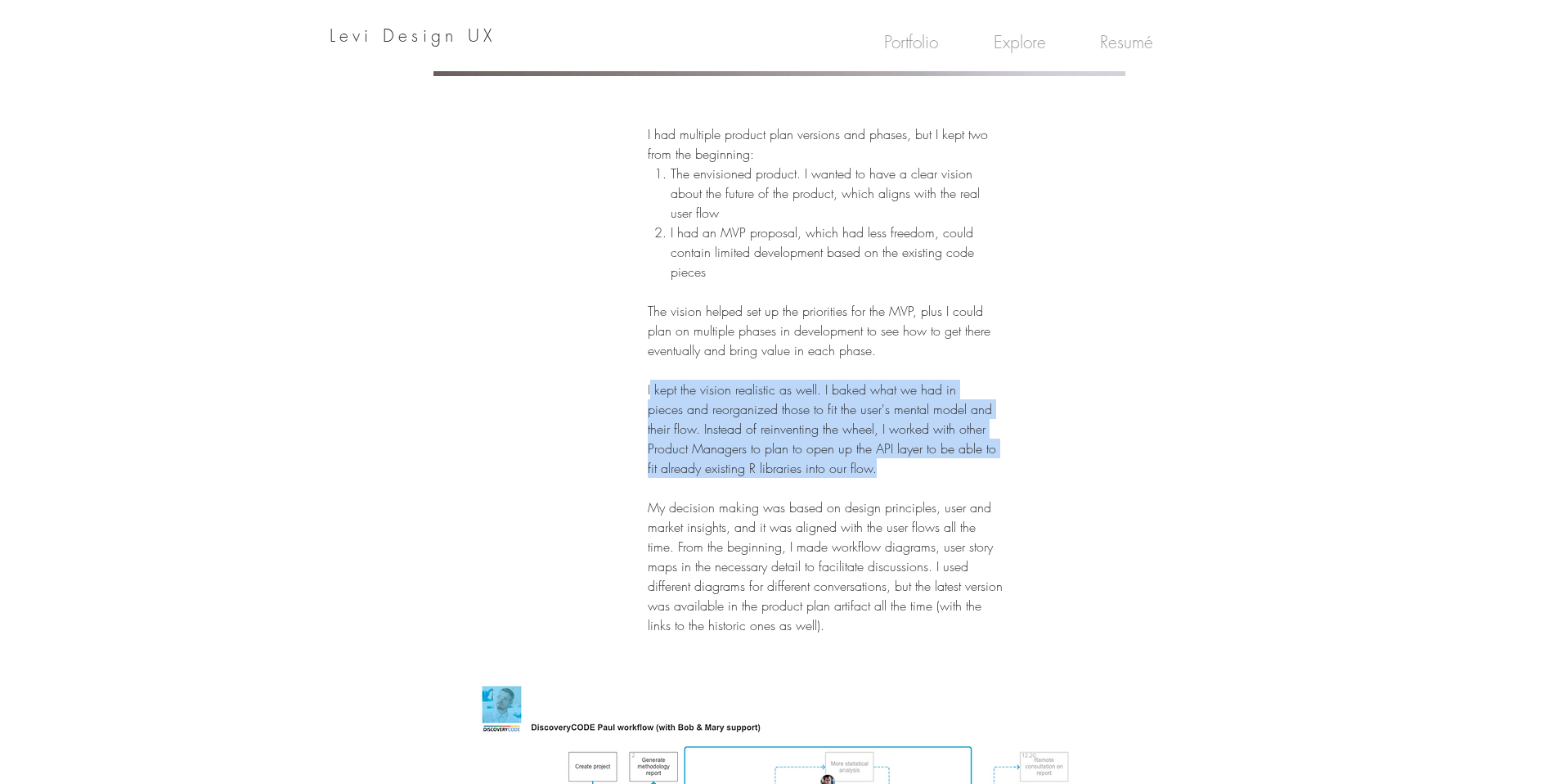
drag, startPoint x: 650, startPoint y: 373, endPoint x: 892, endPoint y: 450, distance: 254.0
click at [892, 450] on p "I kept the vision realistic as well. I baked what we had in pieces and reorgani…" at bounding box center [826, 428] width 357 height 99
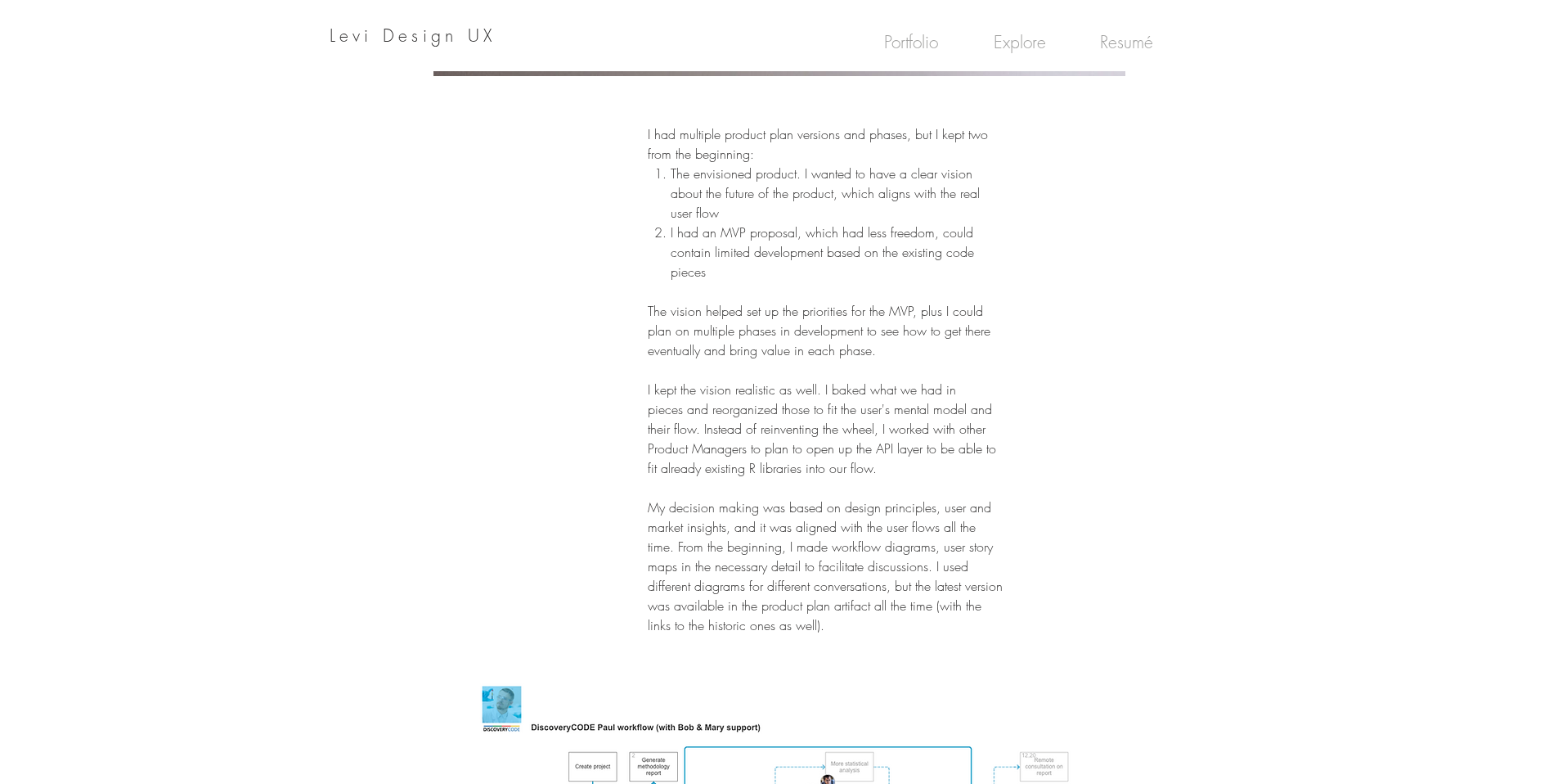
click at [908, 477] on p at bounding box center [826, 486] width 357 height 19
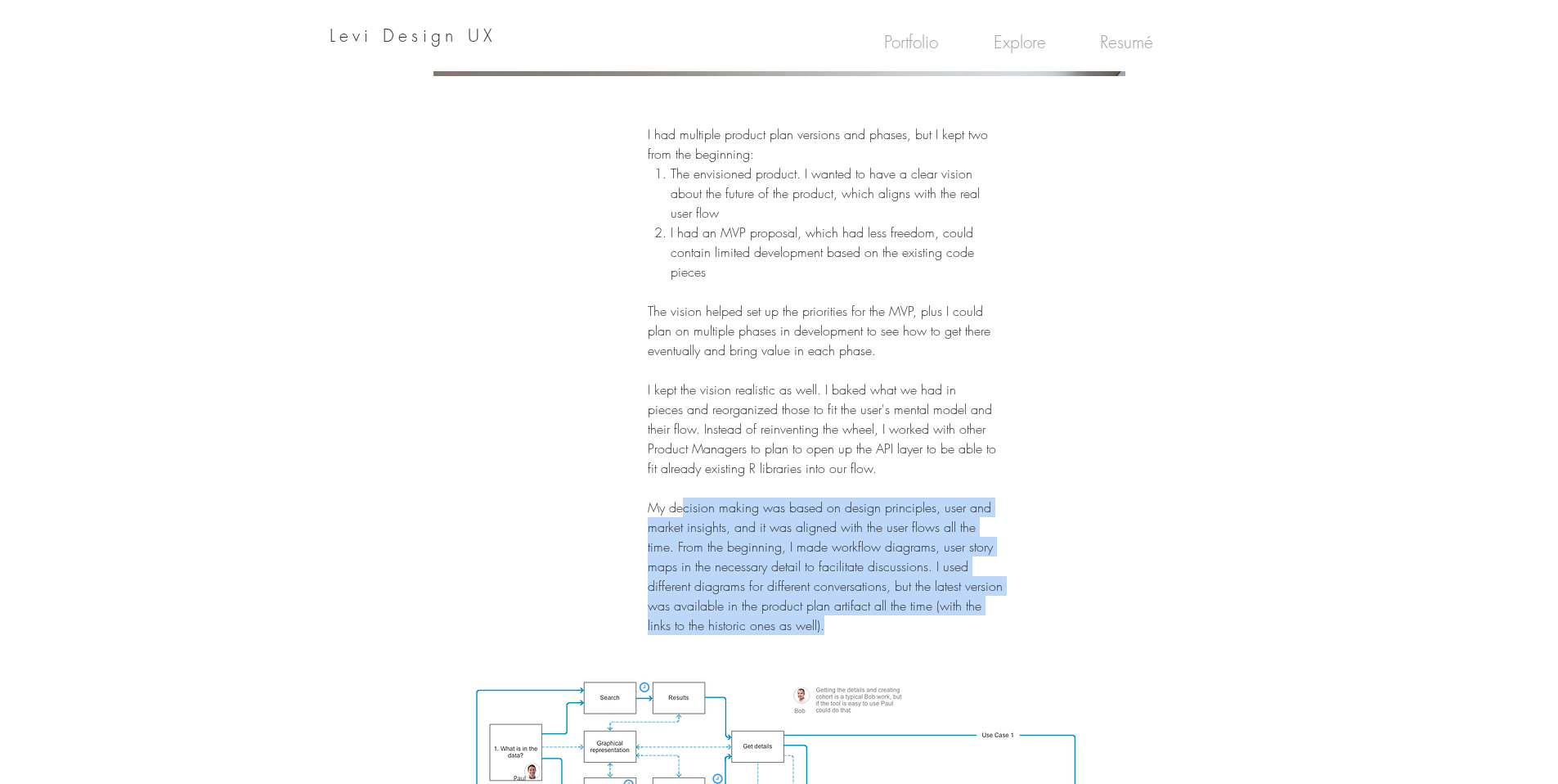
drag, startPoint x: 791, startPoint y: 524, endPoint x: 960, endPoint y: 602, distance: 186.1
click at [960, 602] on p "My decision making was based on design principles, user and market insights, an…" at bounding box center [826, 566] width 357 height 137
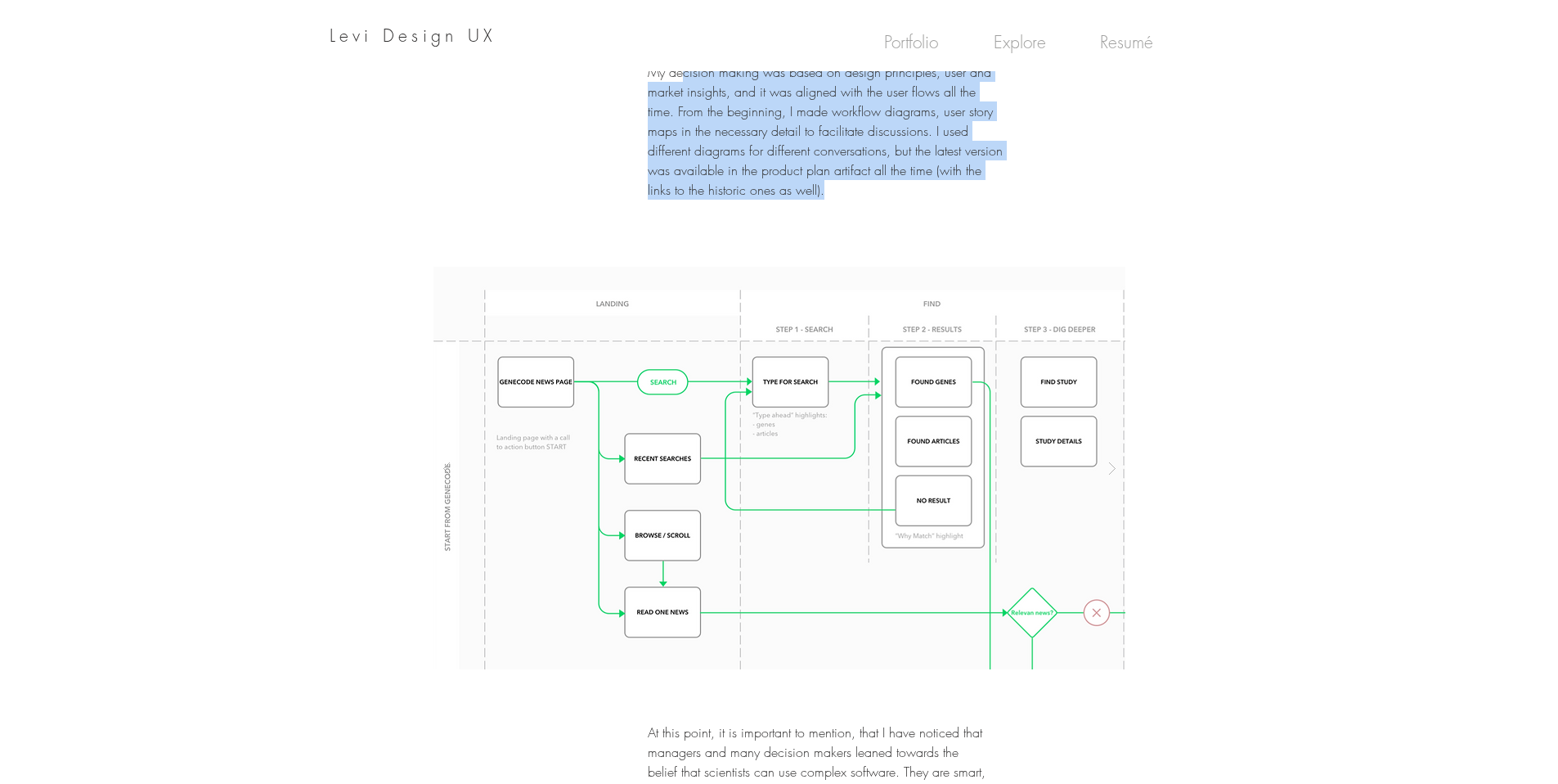
scroll to position [5069, 0]
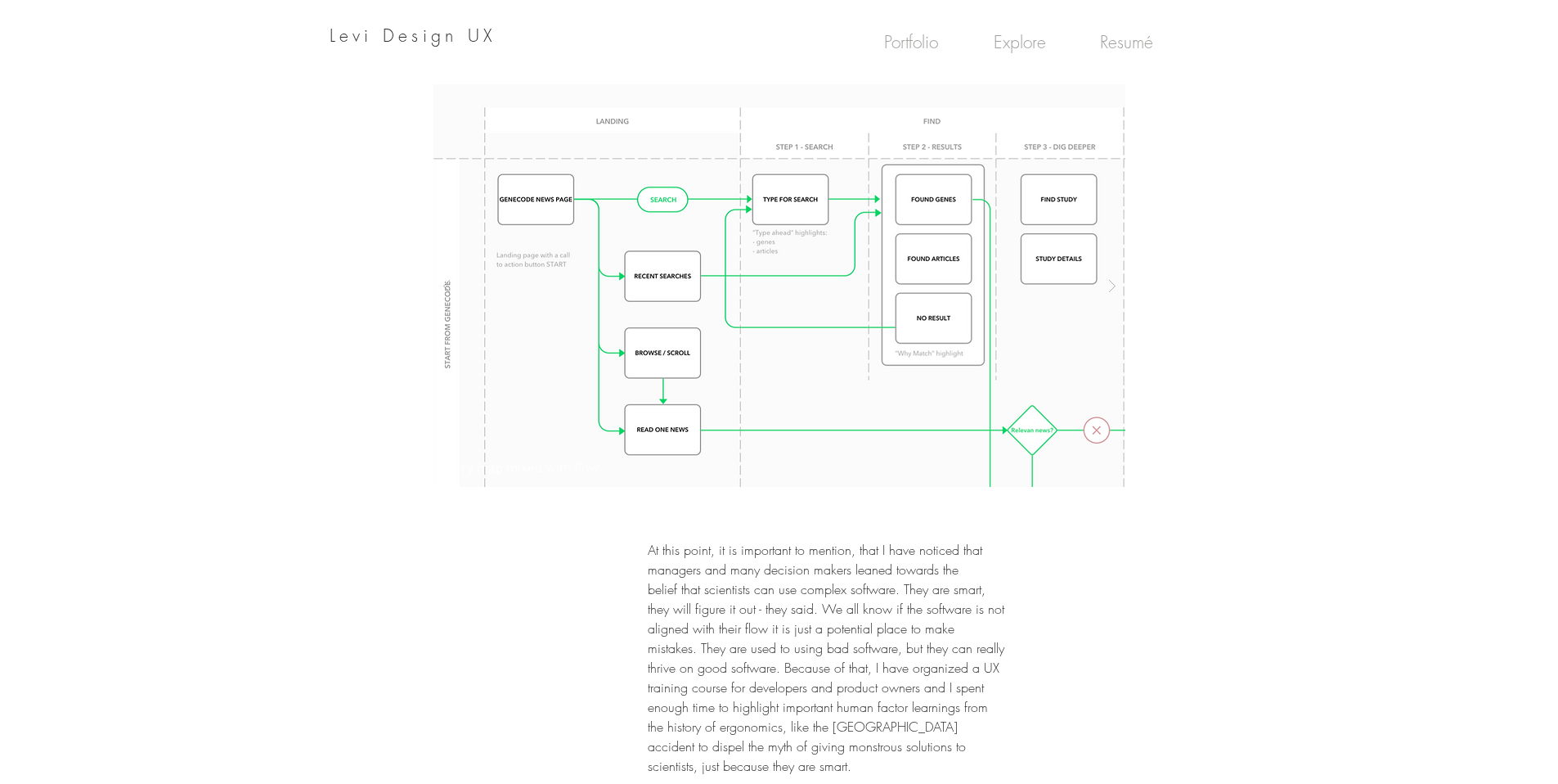
click at [728, 316] on img "Story map mixed with flow" at bounding box center [779, 285] width 692 height 403
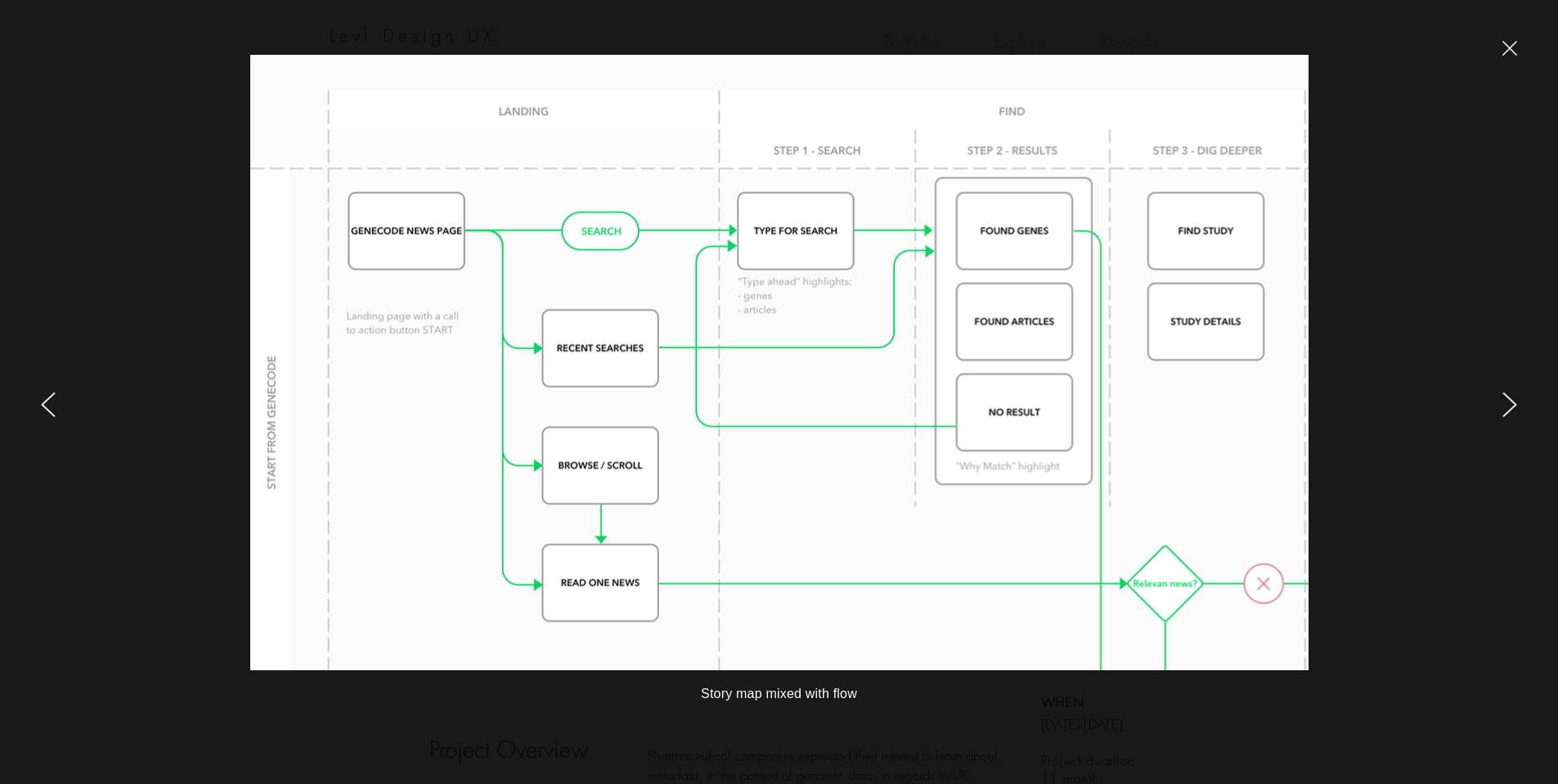
click at [1505, 408] on icon "next" at bounding box center [1510, 404] width 15 height 26
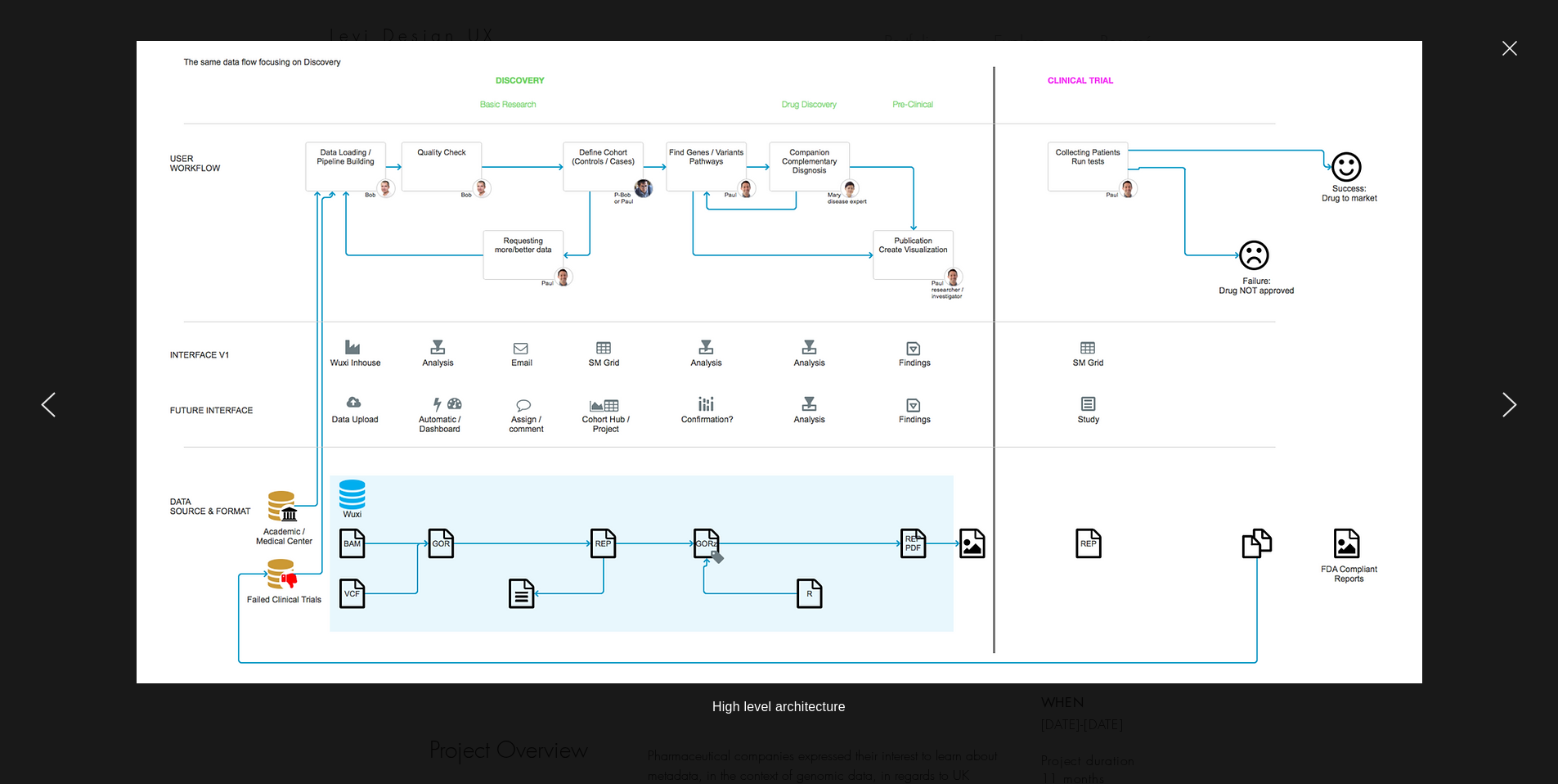
click at [1505, 399] on icon "next" at bounding box center [1510, 404] width 15 height 26
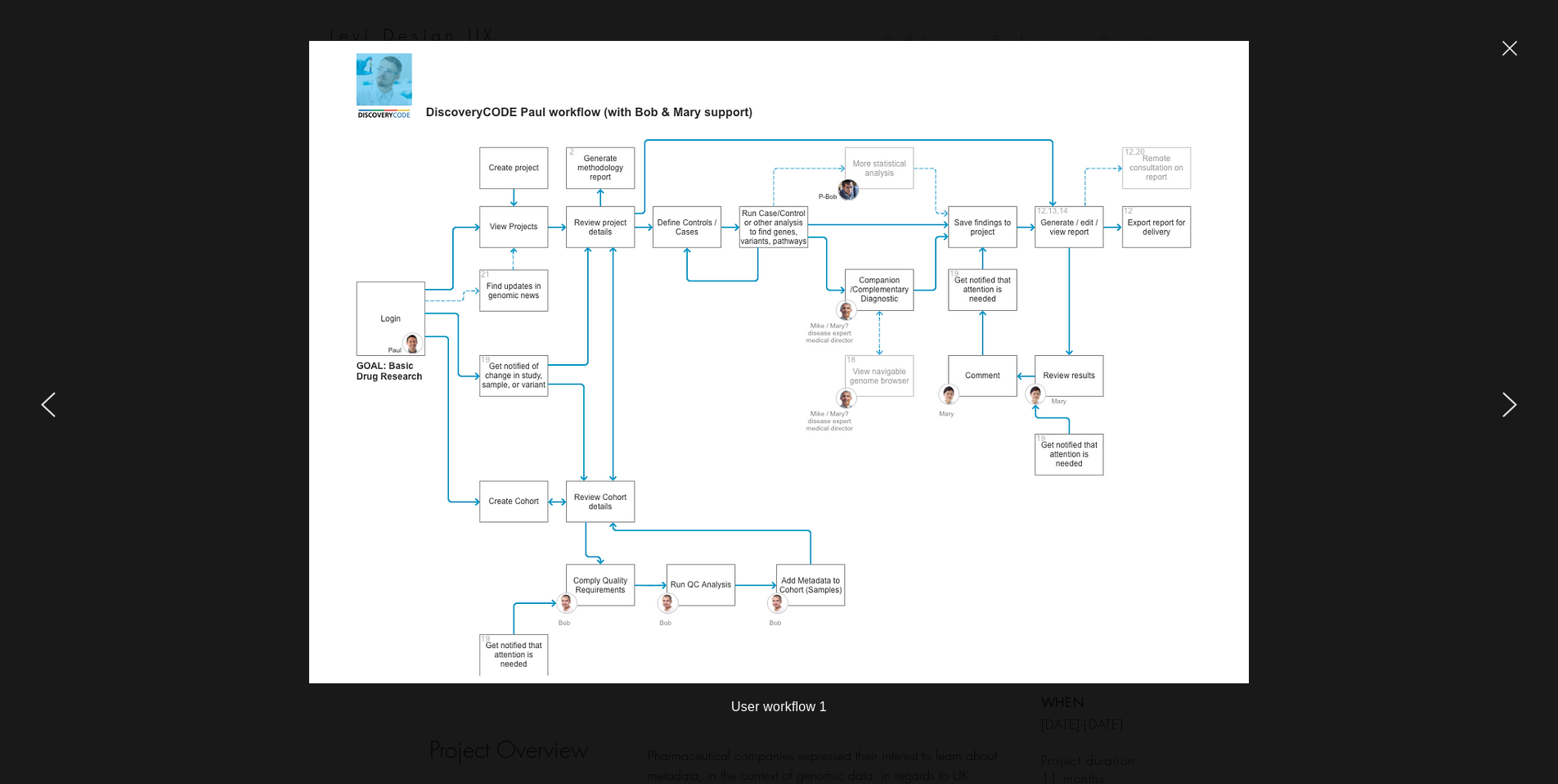
click at [1494, 388] on div at bounding box center [1301, 392] width 514 height 784
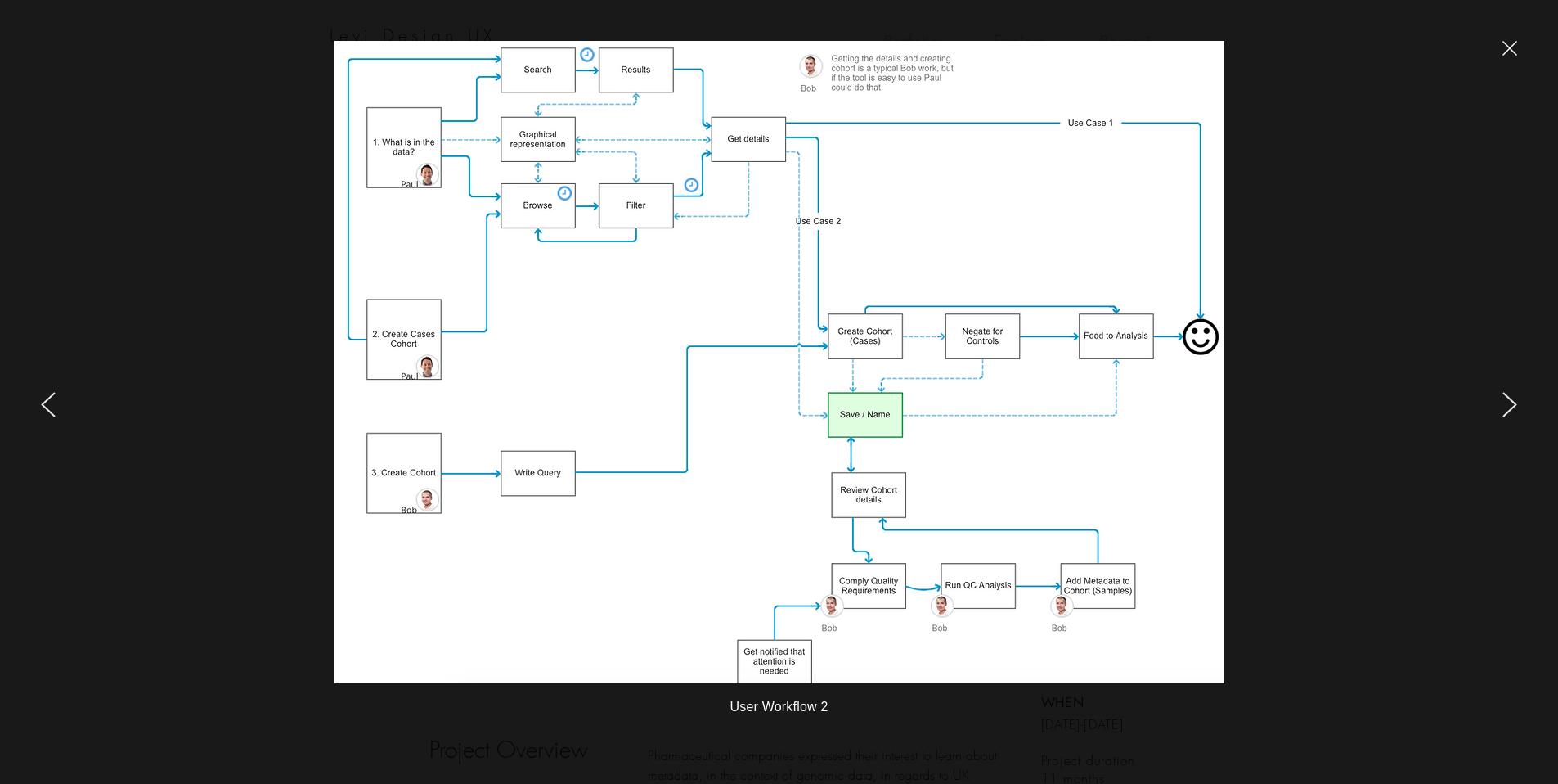
click at [1516, 409] on icon "next" at bounding box center [1510, 404] width 15 height 26
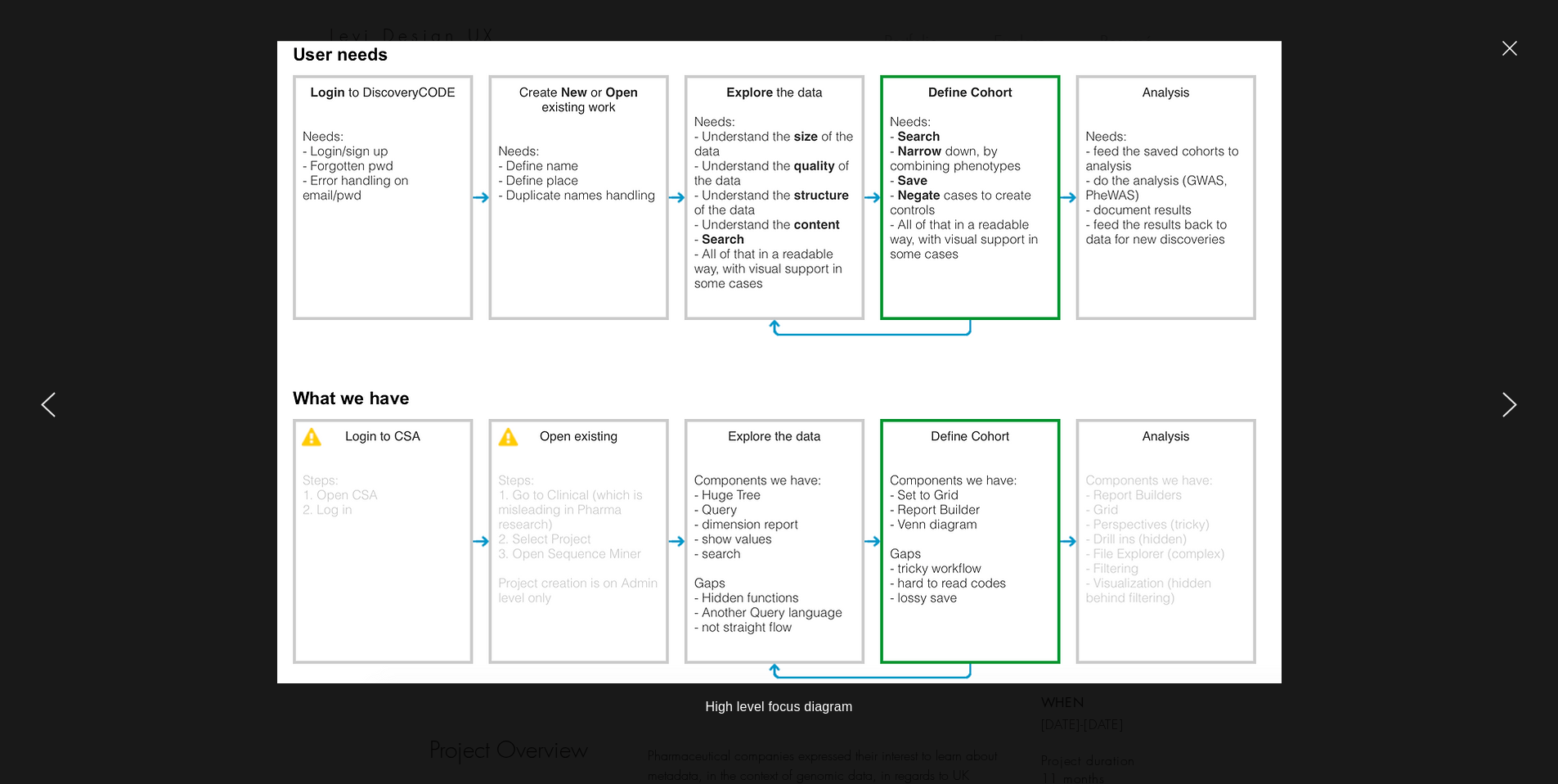
click at [1344, 504] on div at bounding box center [1301, 392] width 514 height 784
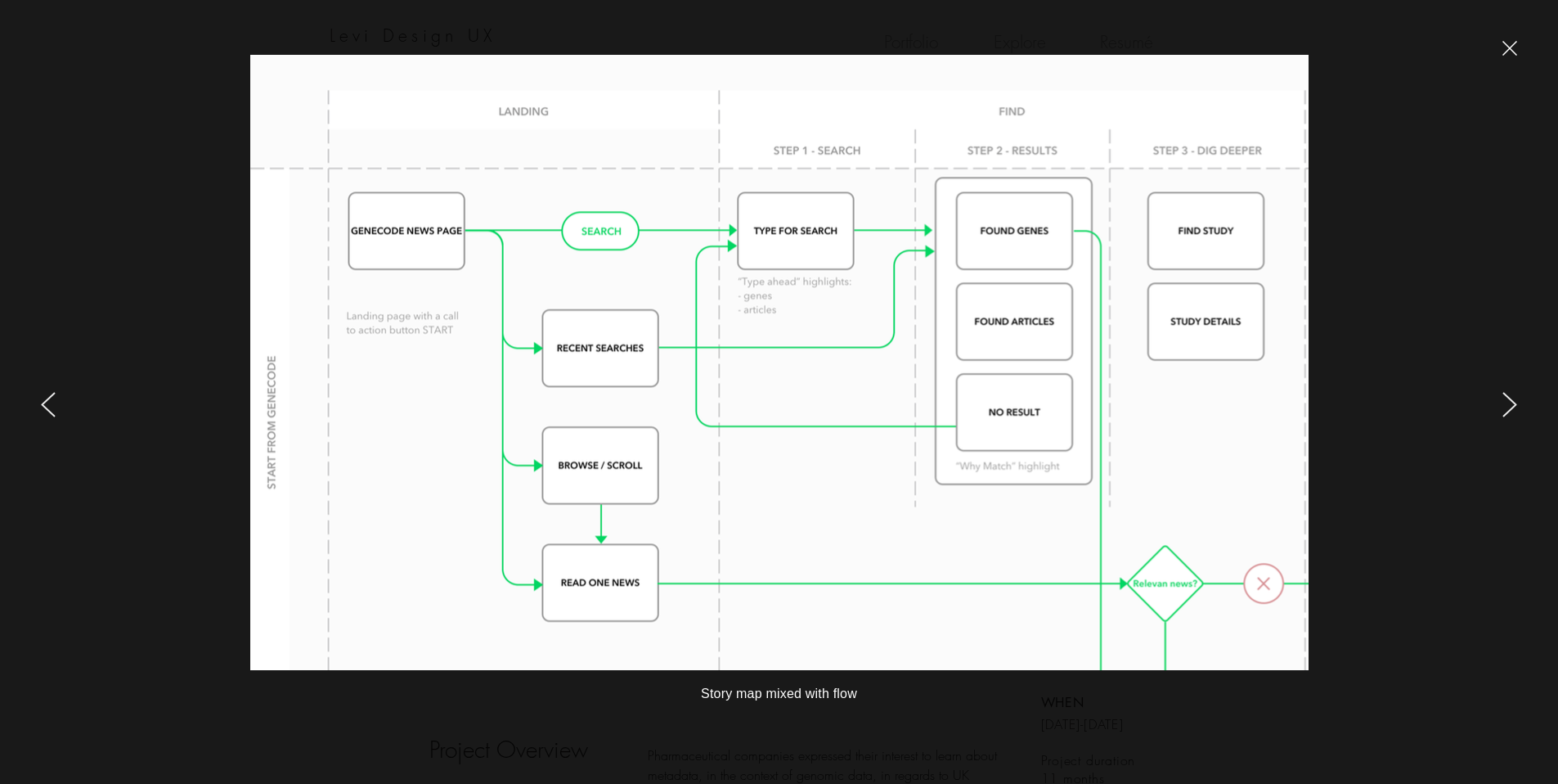
click at [1512, 48] on icon "close" at bounding box center [1510, 48] width 15 height 15
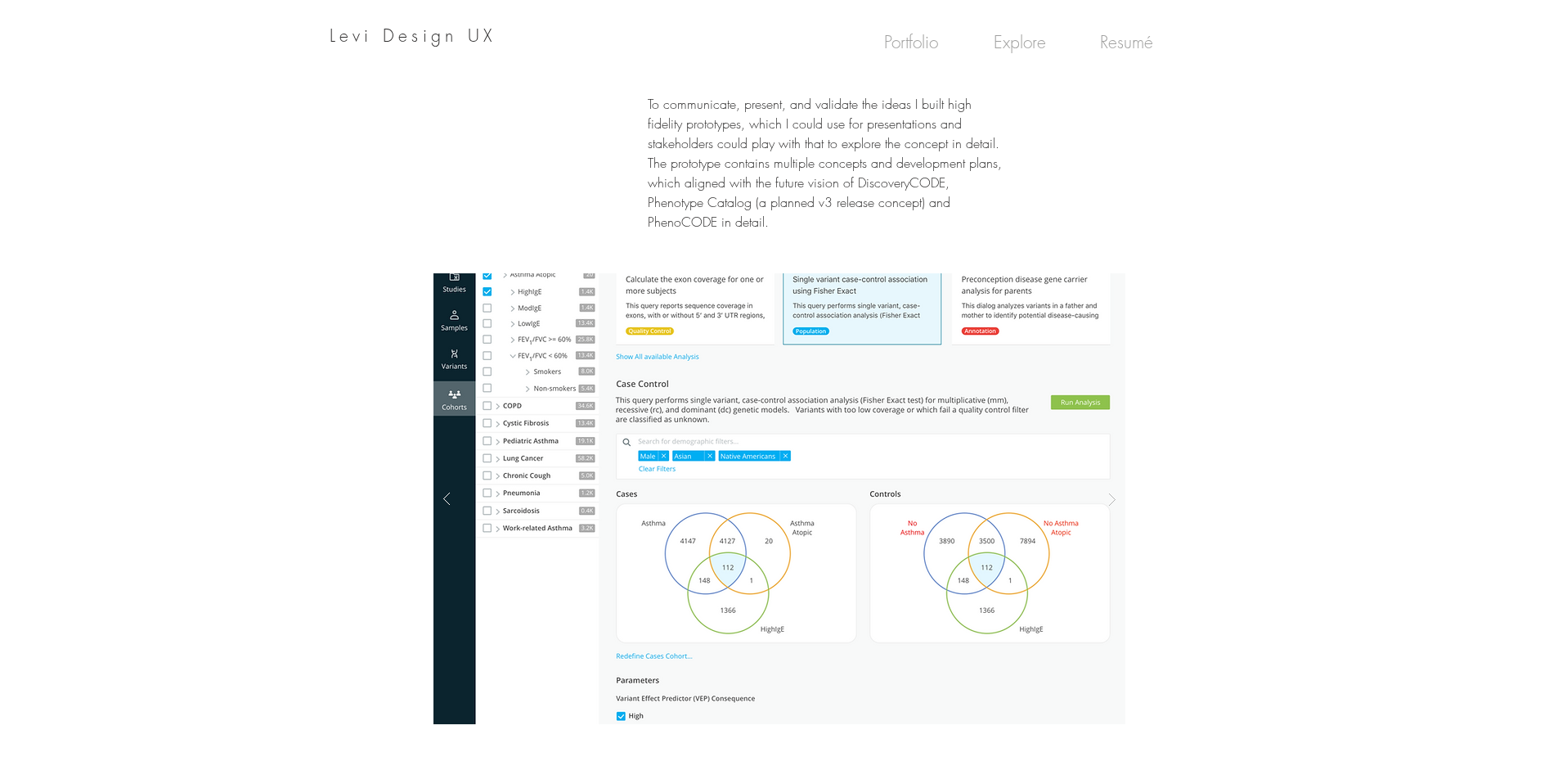
scroll to position [6771, 0]
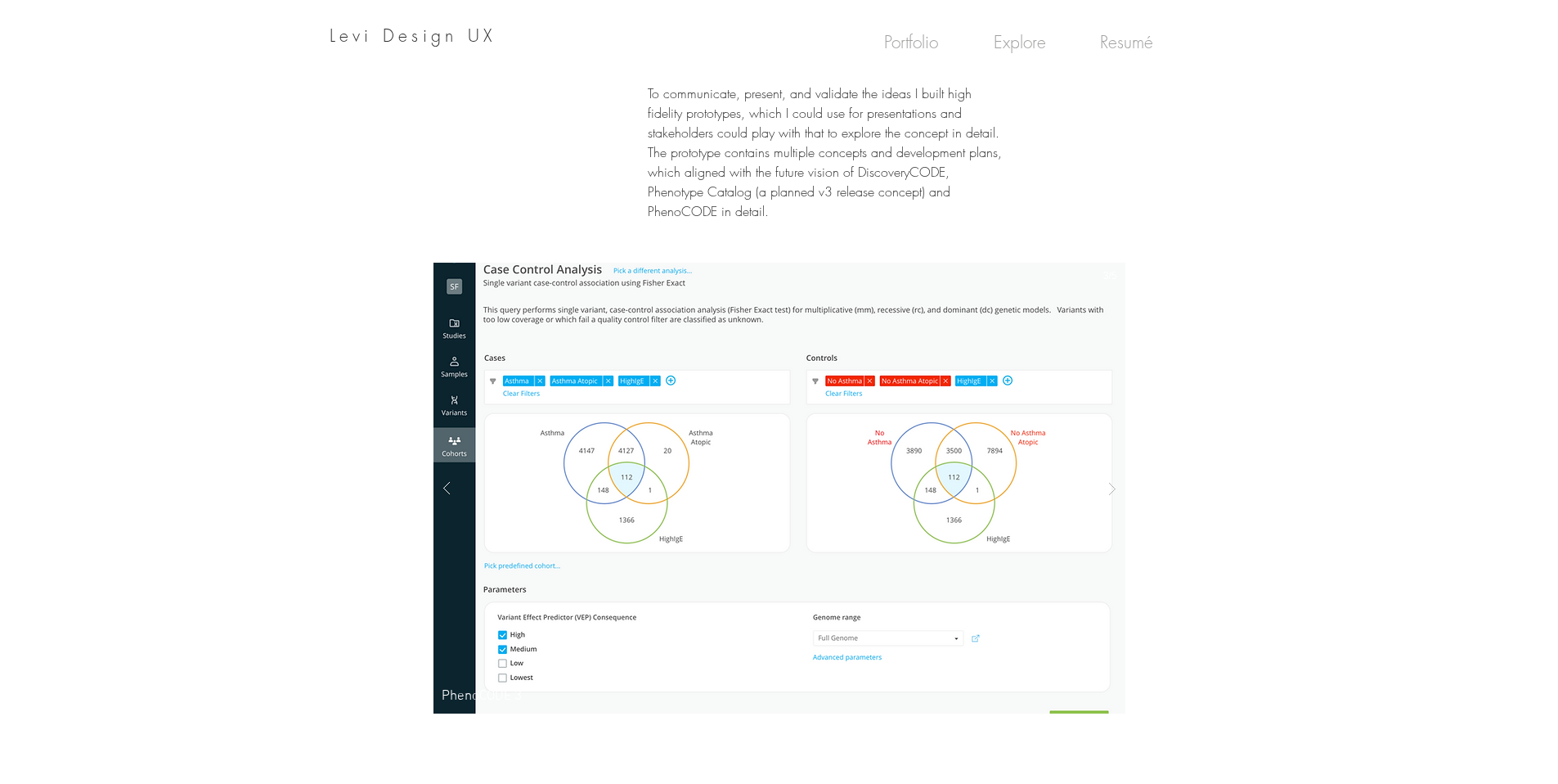
click at [434, 437] on img "PhenoCODE 2" at bounding box center [87, 487] width 692 height 451
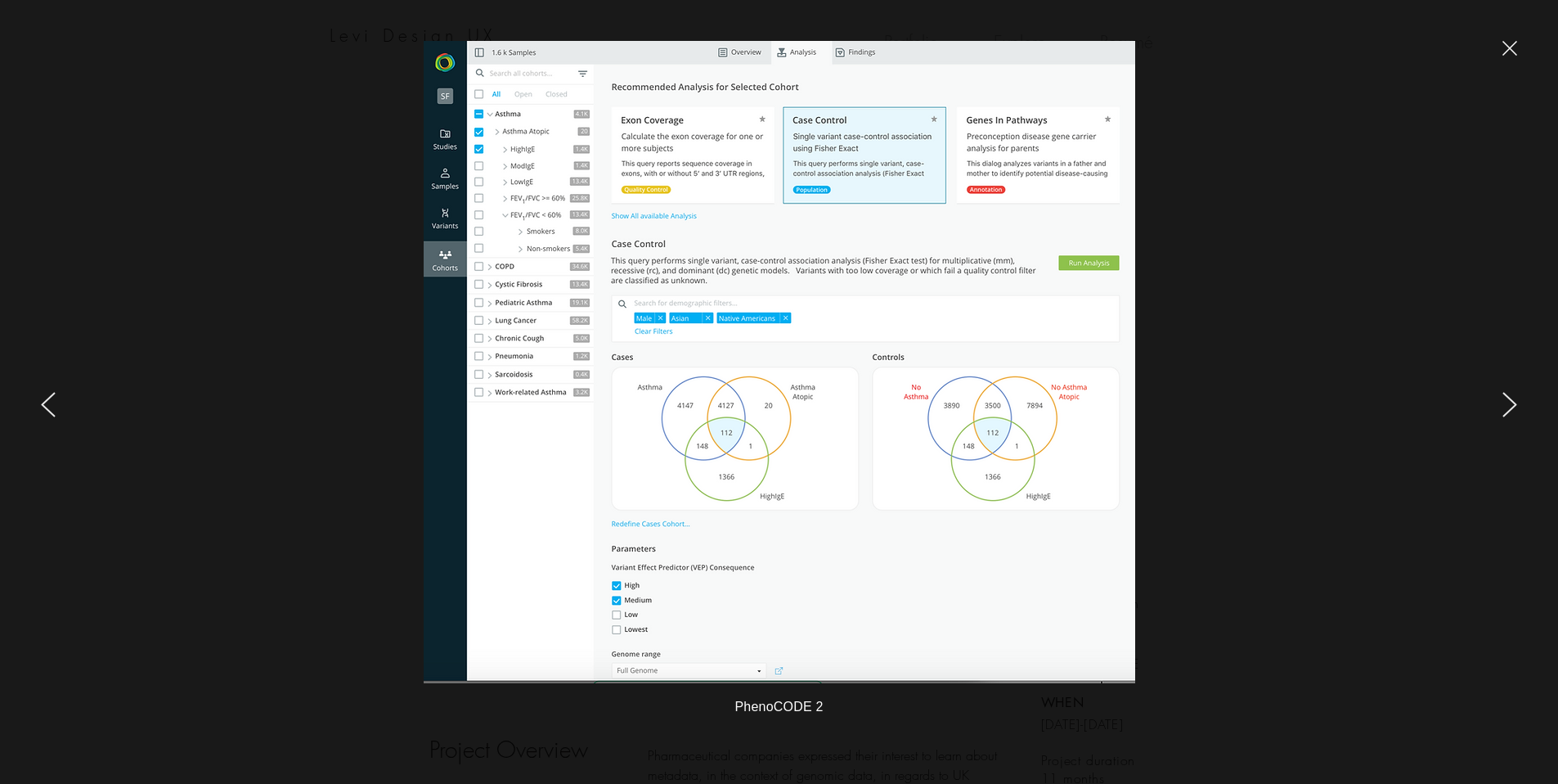
click at [16, 461] on div at bounding box center [257, 392] width 514 height 784
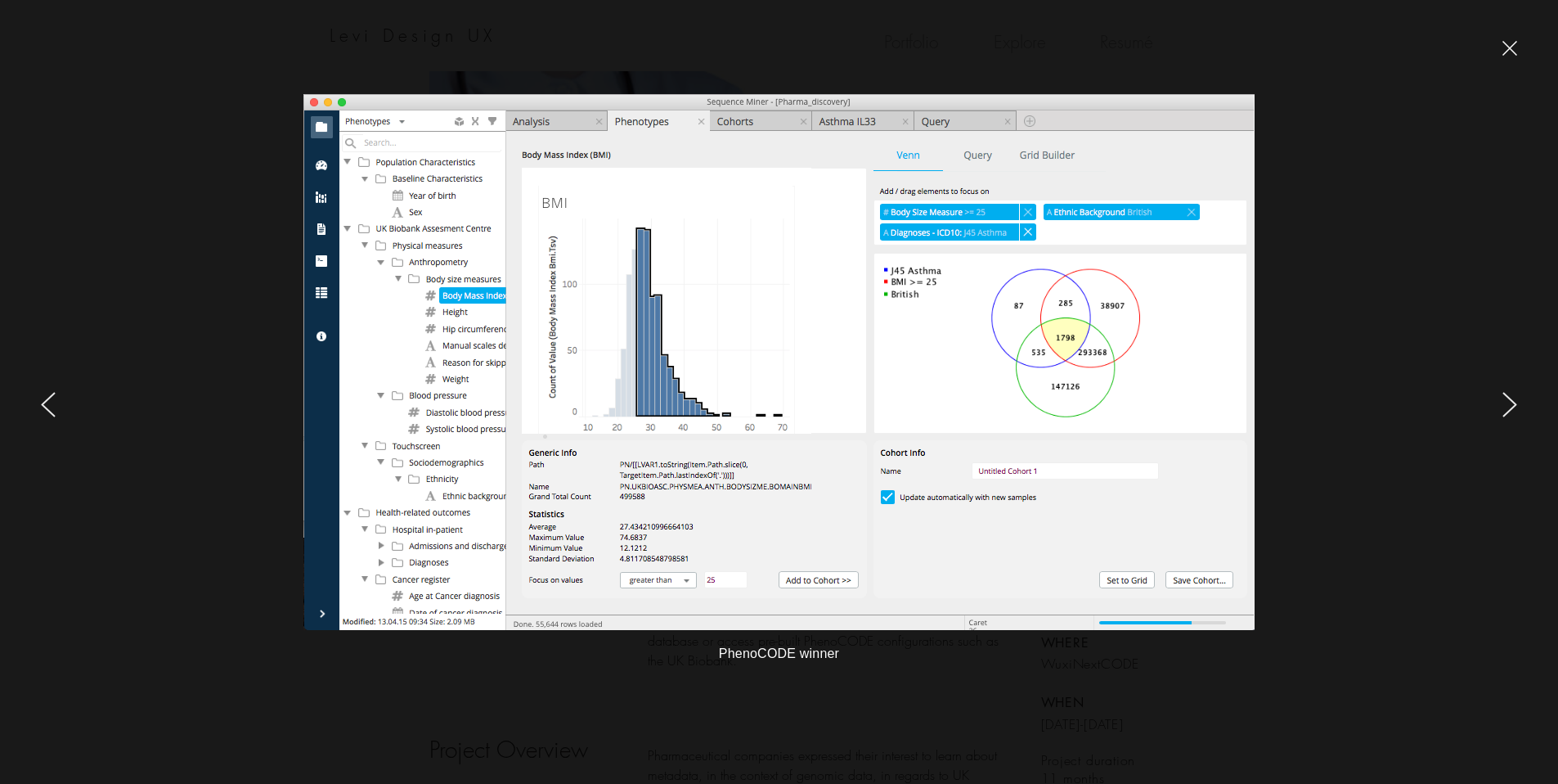
click at [1488, 424] on div at bounding box center [1301, 392] width 514 height 784
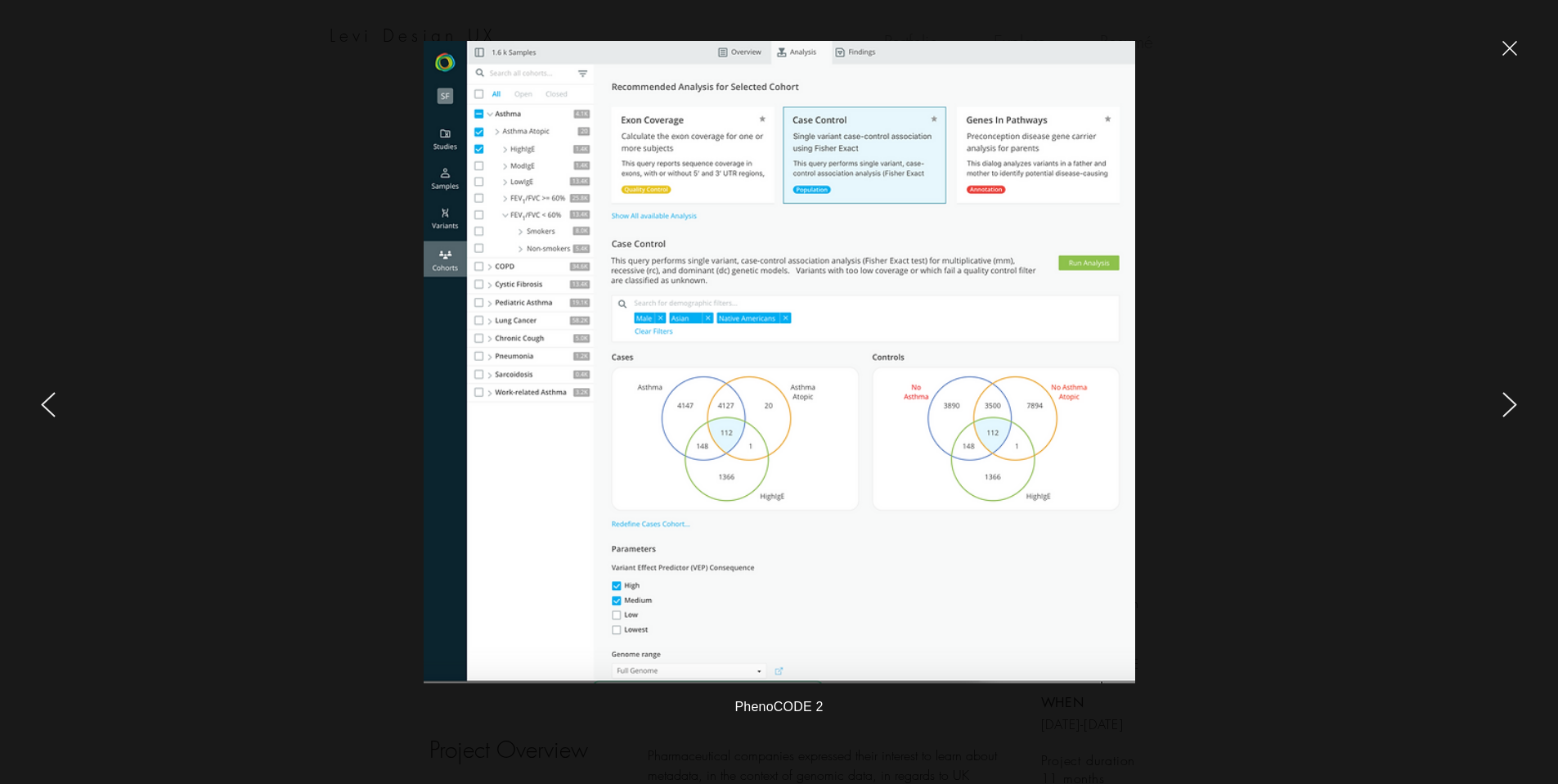
click at [1488, 424] on div at bounding box center [1301, 392] width 514 height 784
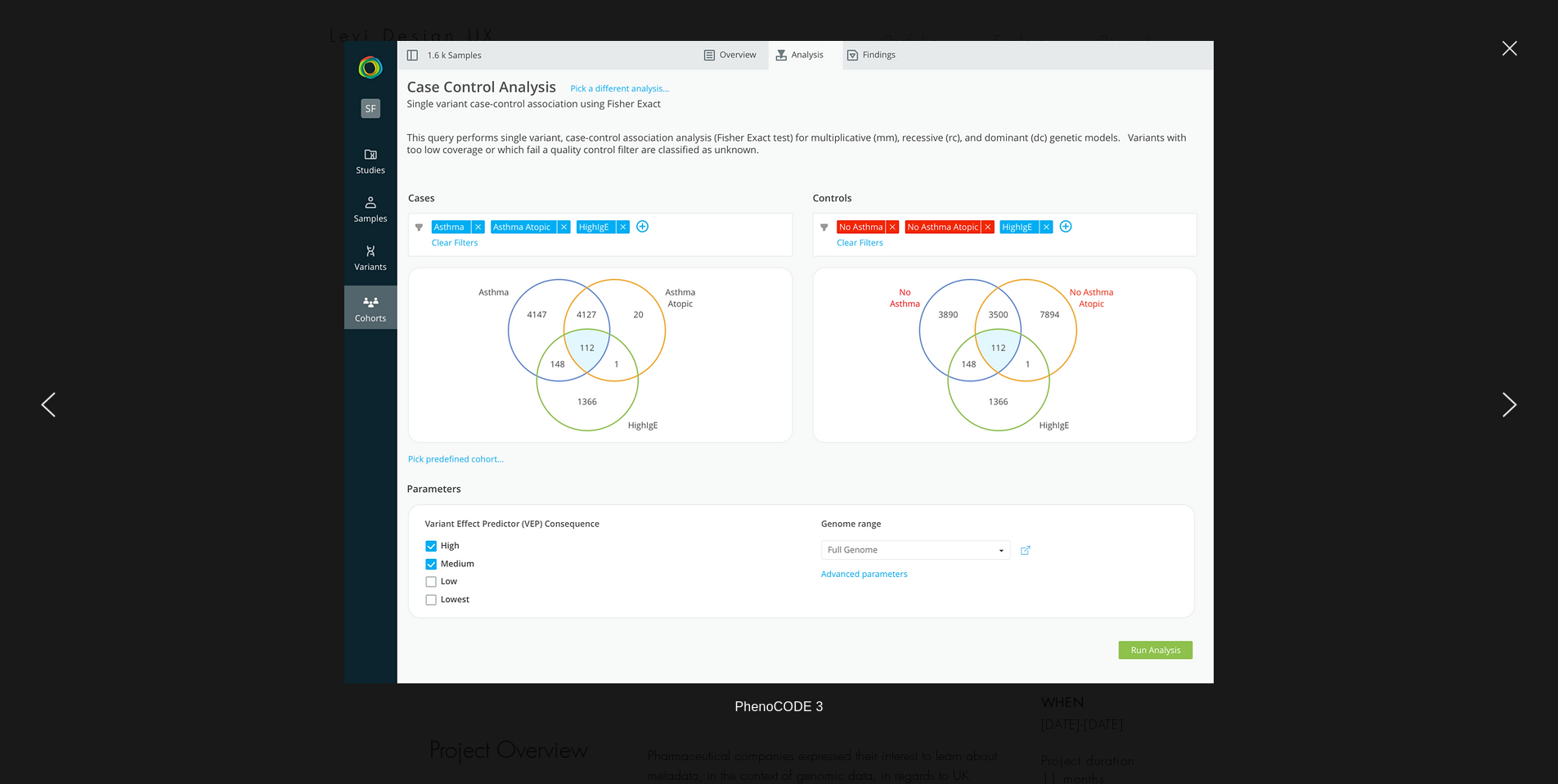
click at [1479, 426] on div at bounding box center [1301, 392] width 514 height 784
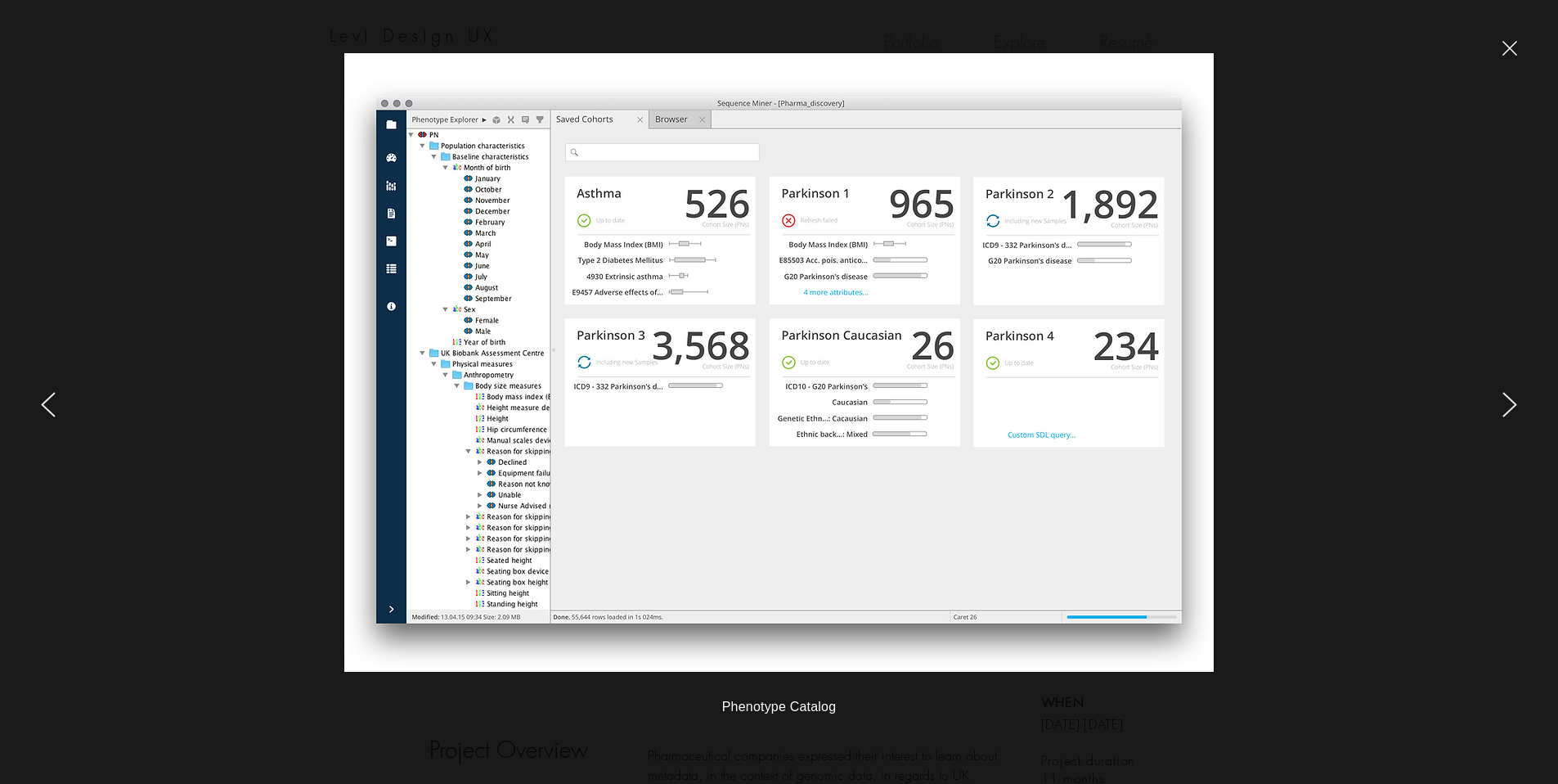
click at [1518, 54] on div at bounding box center [1301, 392] width 514 height 784
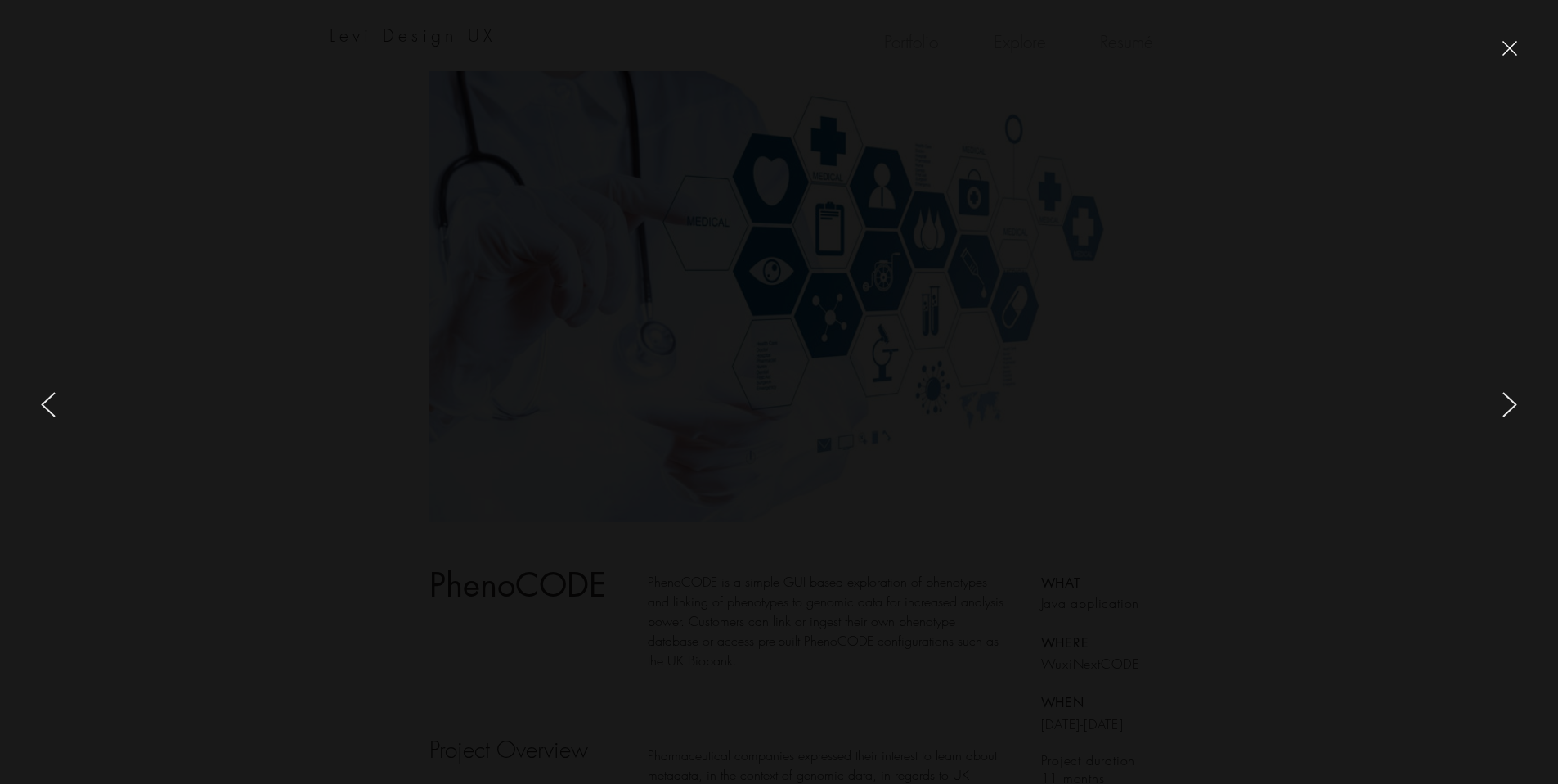
click at [1267, 418] on div at bounding box center [1301, 392] width 514 height 784
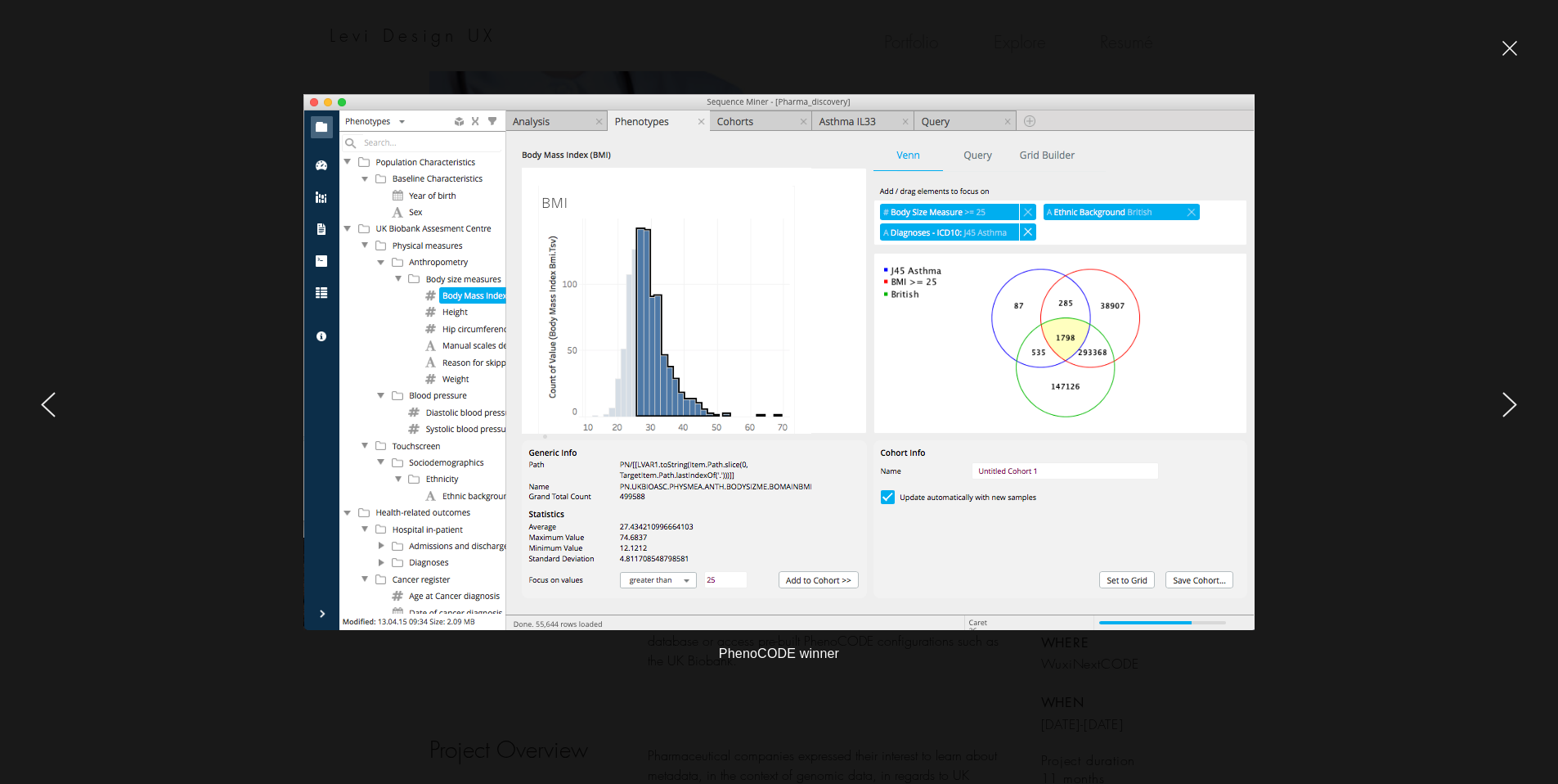
click at [1499, 49] on div at bounding box center [1301, 392] width 514 height 784
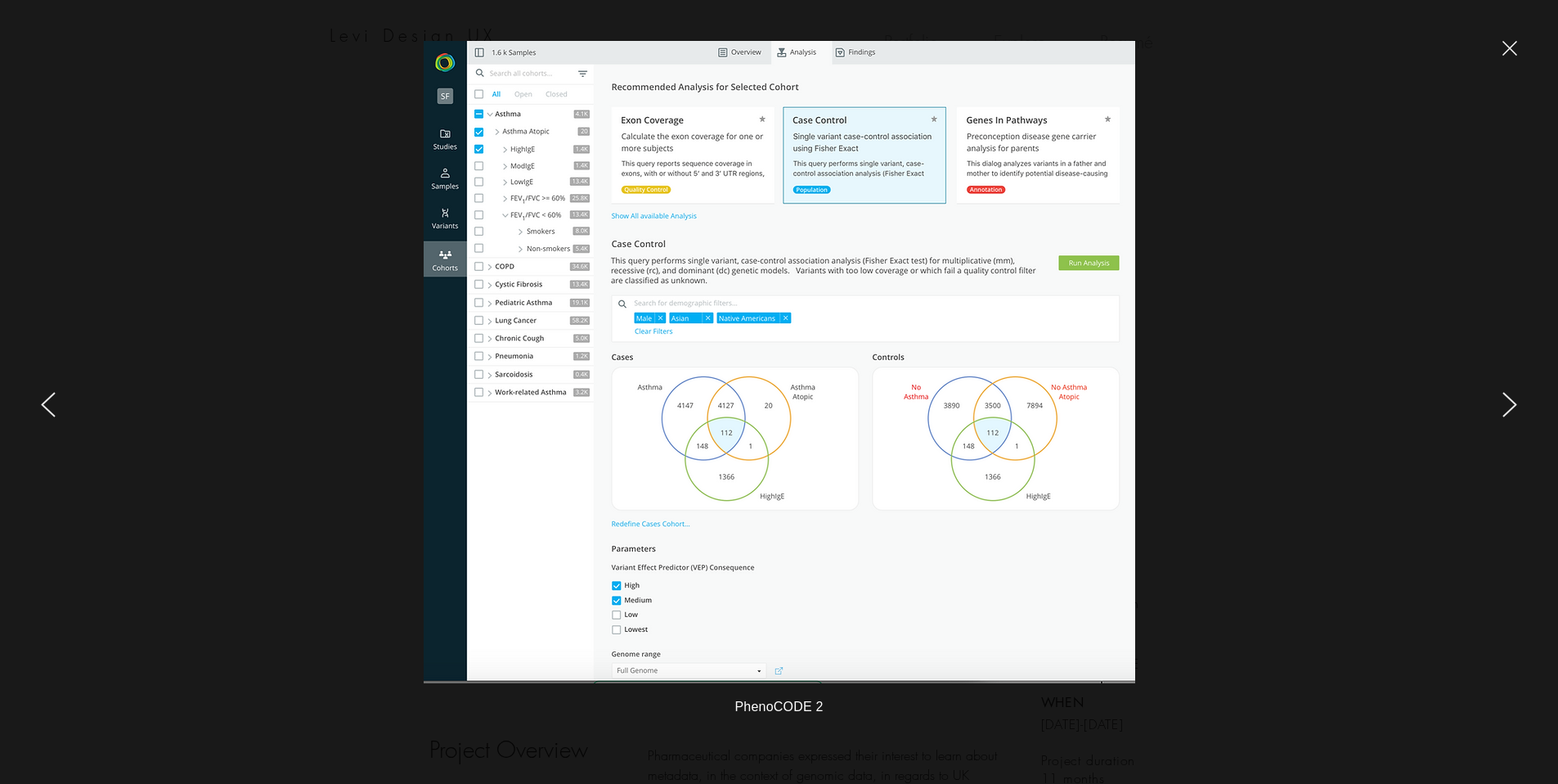
click at [1506, 48] on icon "close" at bounding box center [1510, 48] width 15 height 15
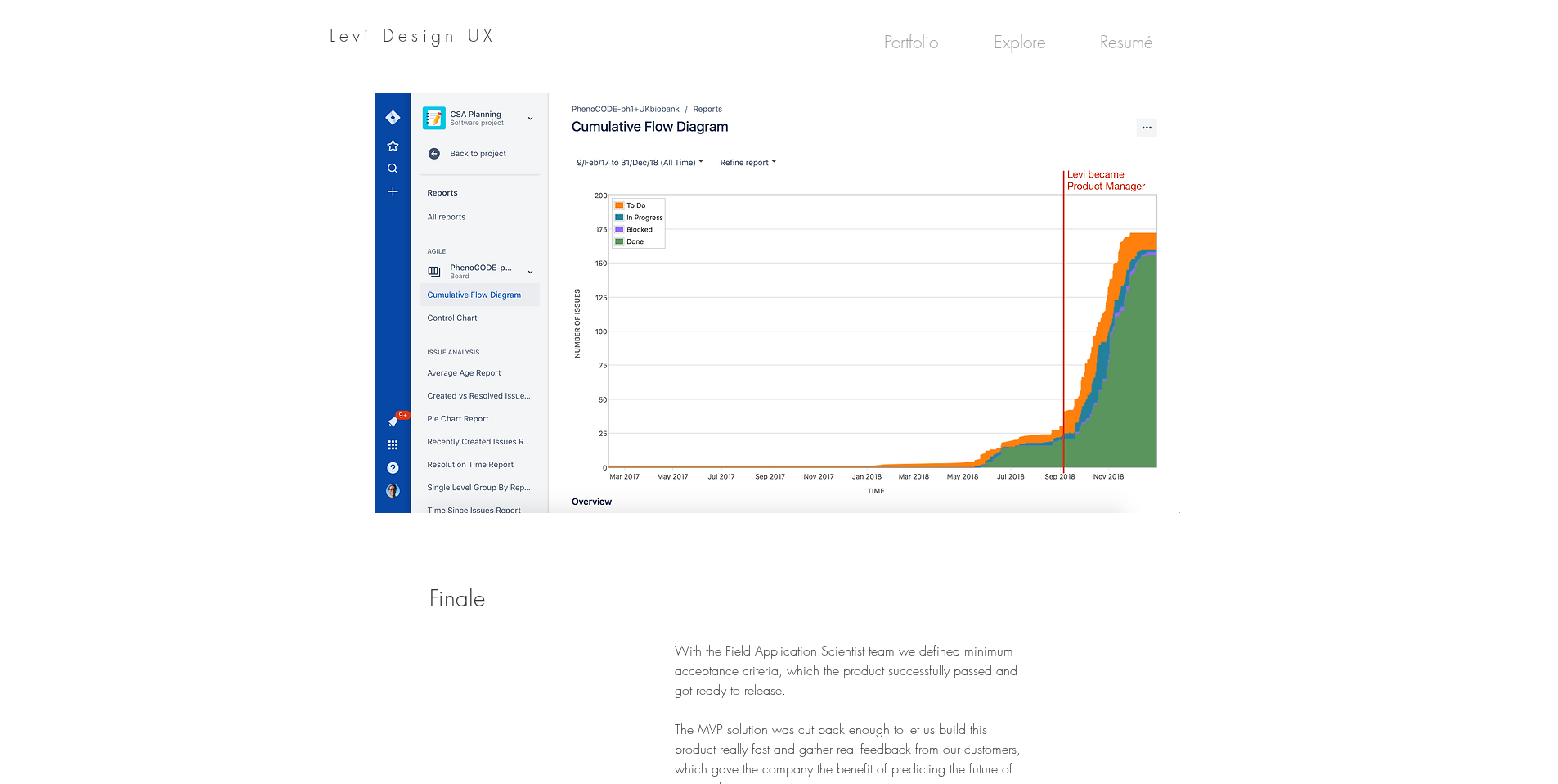
scroll to position [8900, 0]
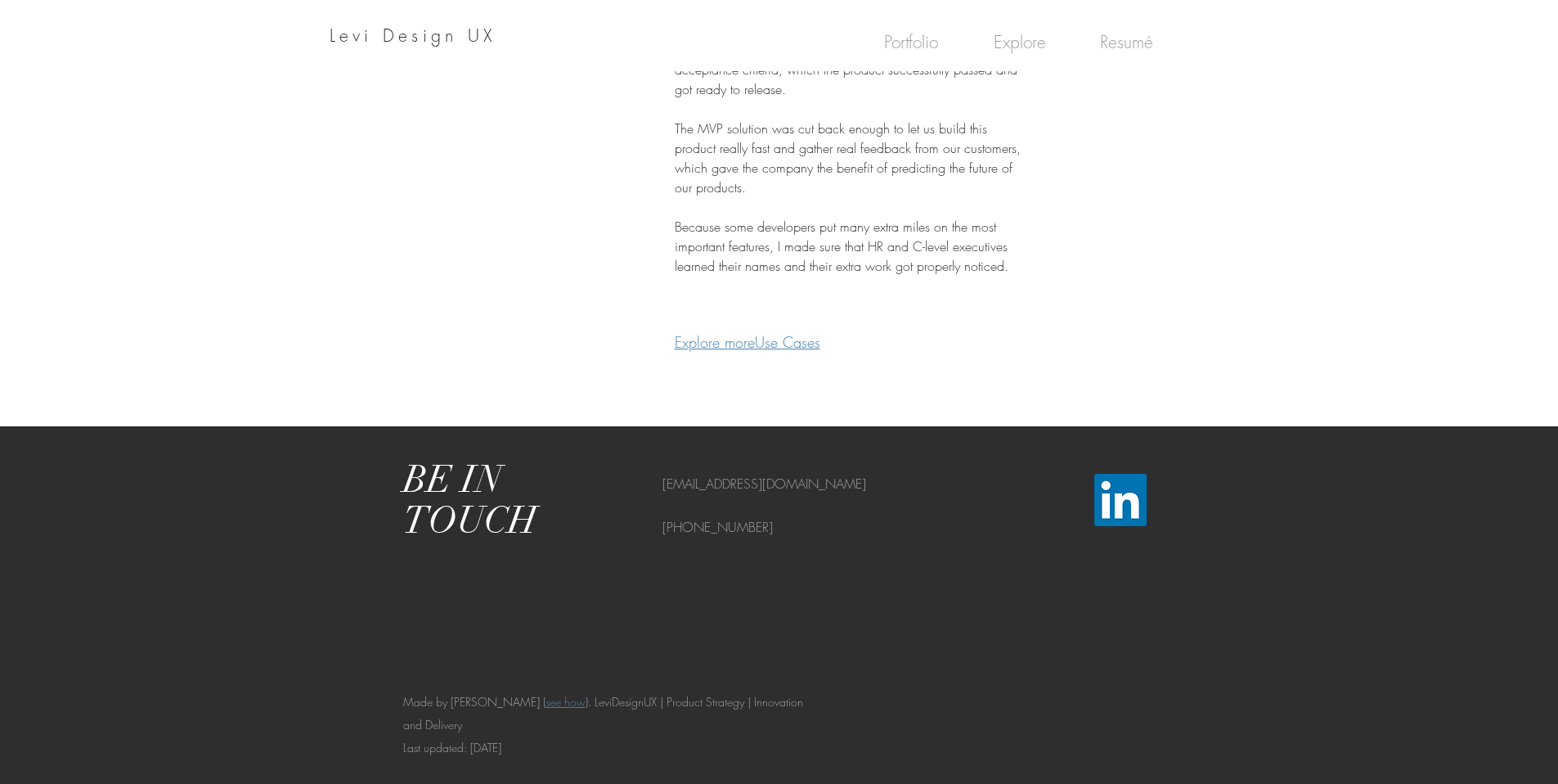
click at [788, 330] on div at bounding box center [779, 364] width 1558 height 123
click at [789, 337] on link "Use Cases" at bounding box center [787, 341] width 65 height 19
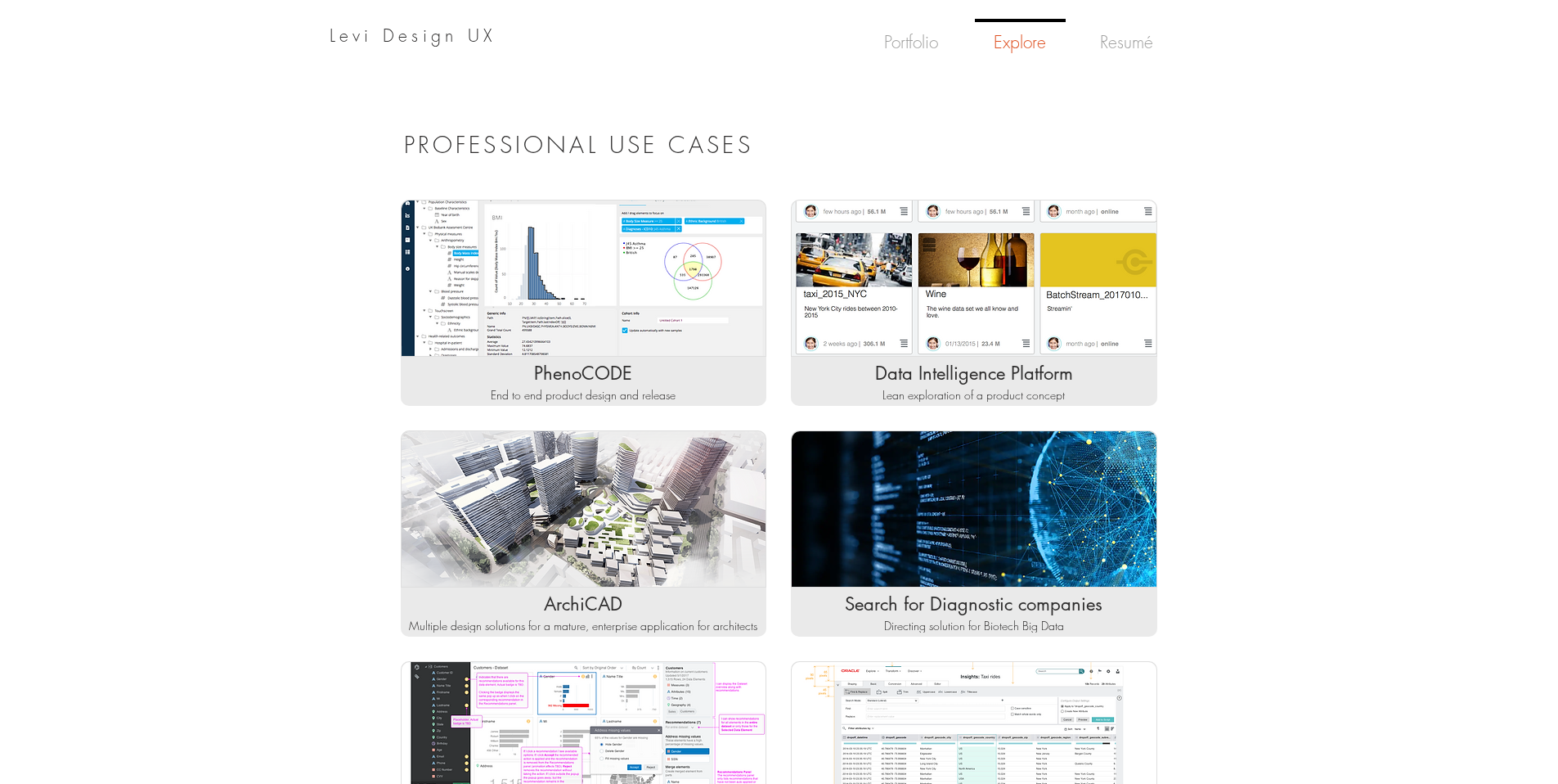
click at [1226, 375] on div at bounding box center [779, 668] width 1558 height 978
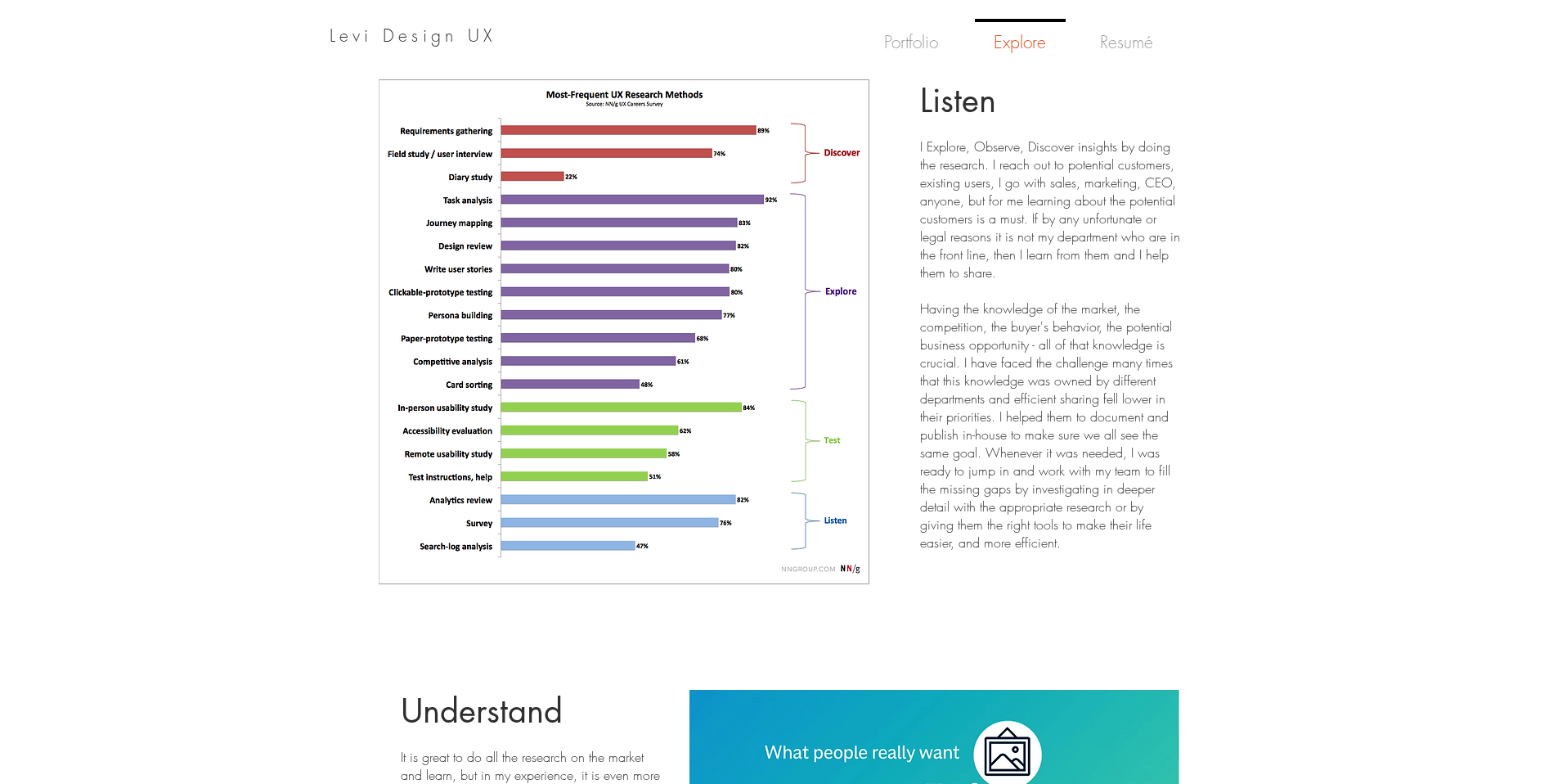
scroll to position [2132, 0]
drag, startPoint x: 927, startPoint y: 142, endPoint x: 995, endPoint y: 222, distance: 105.0
click at [995, 222] on p "I Explore, Observe, Discover insights by doing the research. I reach out to pot…" at bounding box center [1050, 210] width 260 height 144
drag, startPoint x: 966, startPoint y: 172, endPoint x: 1030, endPoint y: 264, distance: 112.1
click at [1030, 264] on p "I Explore, Observe, Discover insights by doing the research. I reach out to pot…" at bounding box center [1050, 210] width 260 height 144
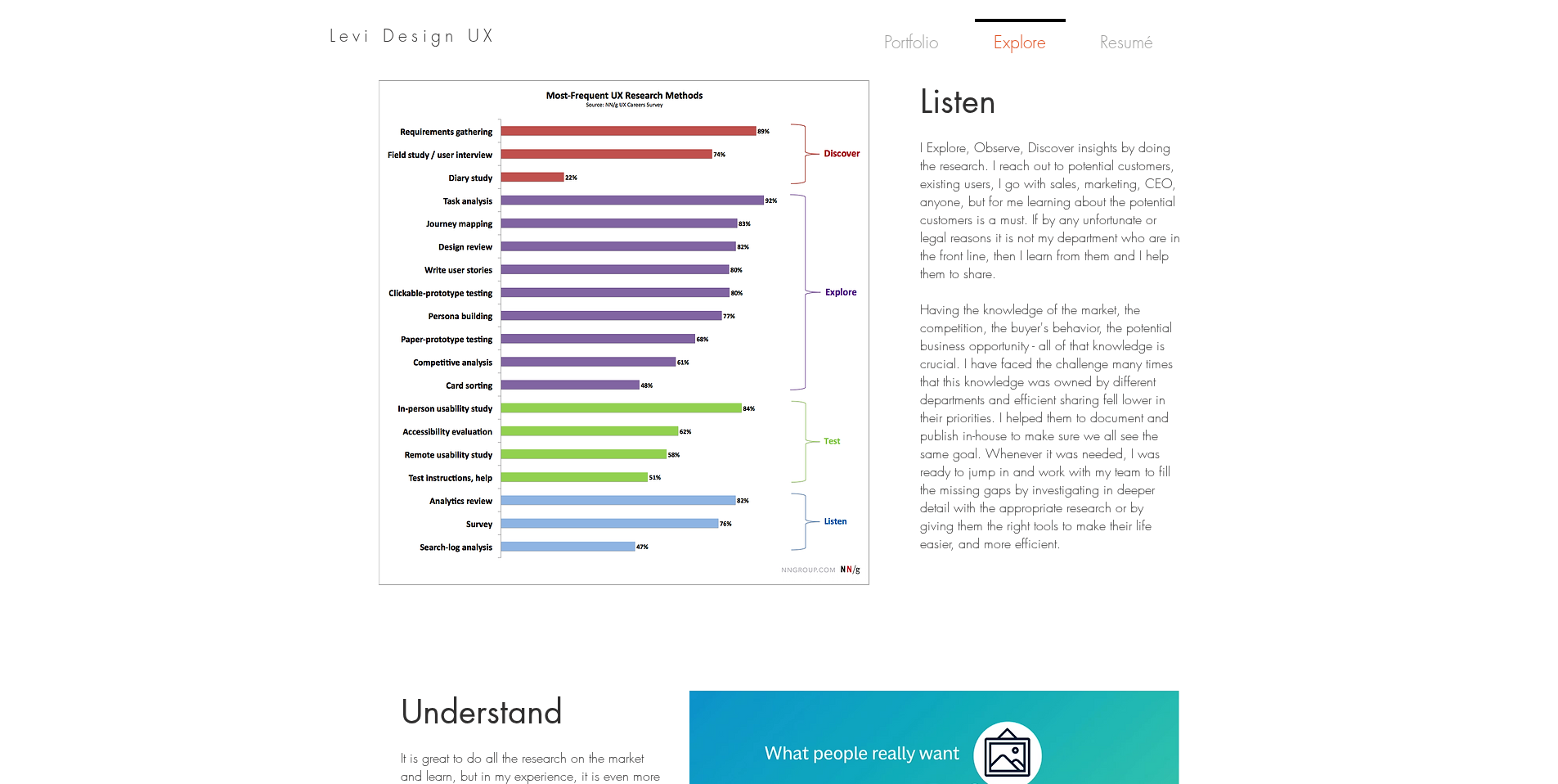
click at [1027, 282] on p at bounding box center [1050, 291] width 260 height 18
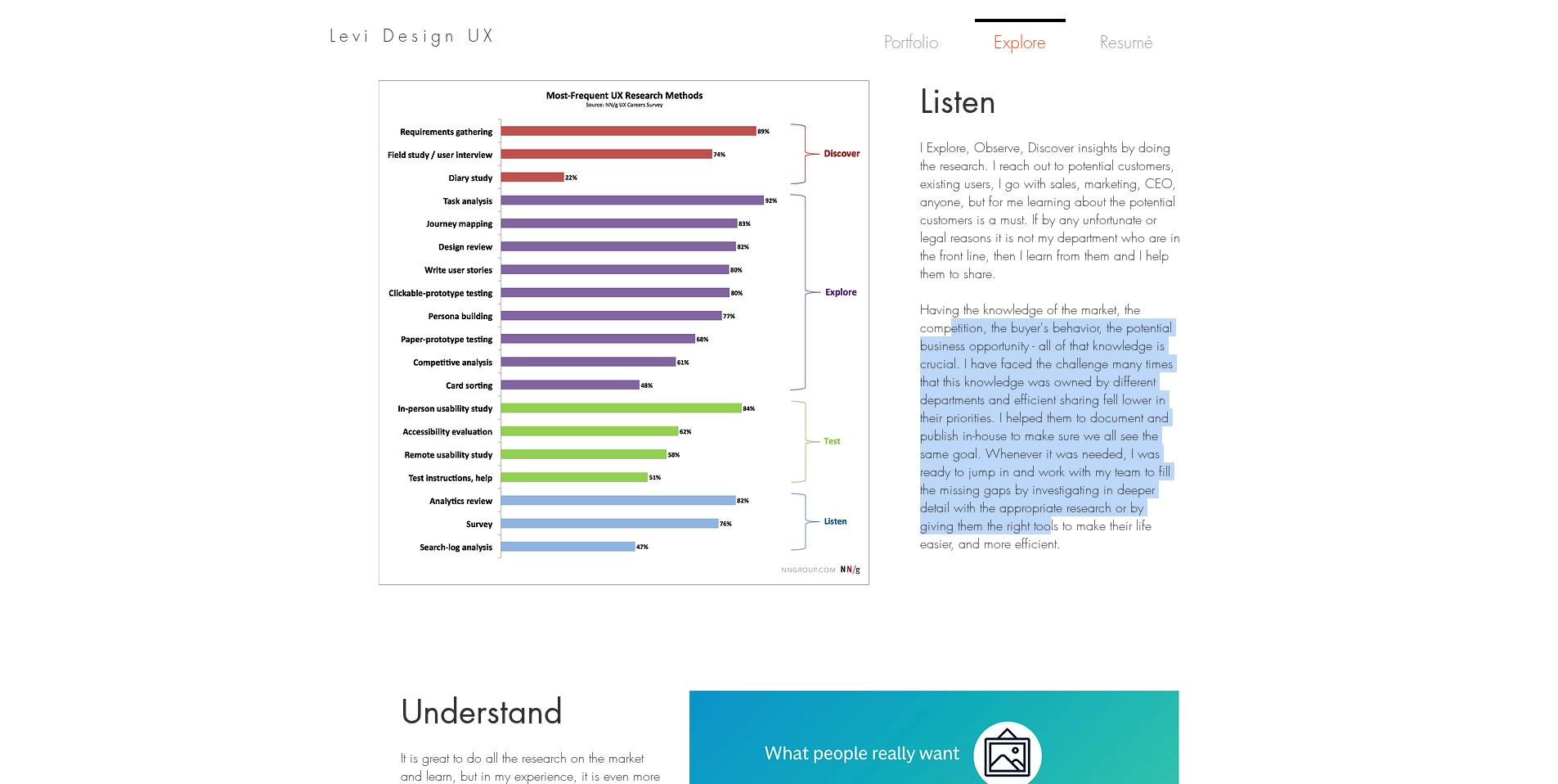
drag, startPoint x: 970, startPoint y: 357, endPoint x: 1051, endPoint y: 503, distance: 167.0
click at [1051, 503] on p "Having the knowledge of the market, the competition, the buyer's behavior, the …" at bounding box center [1050, 426] width 260 height 252
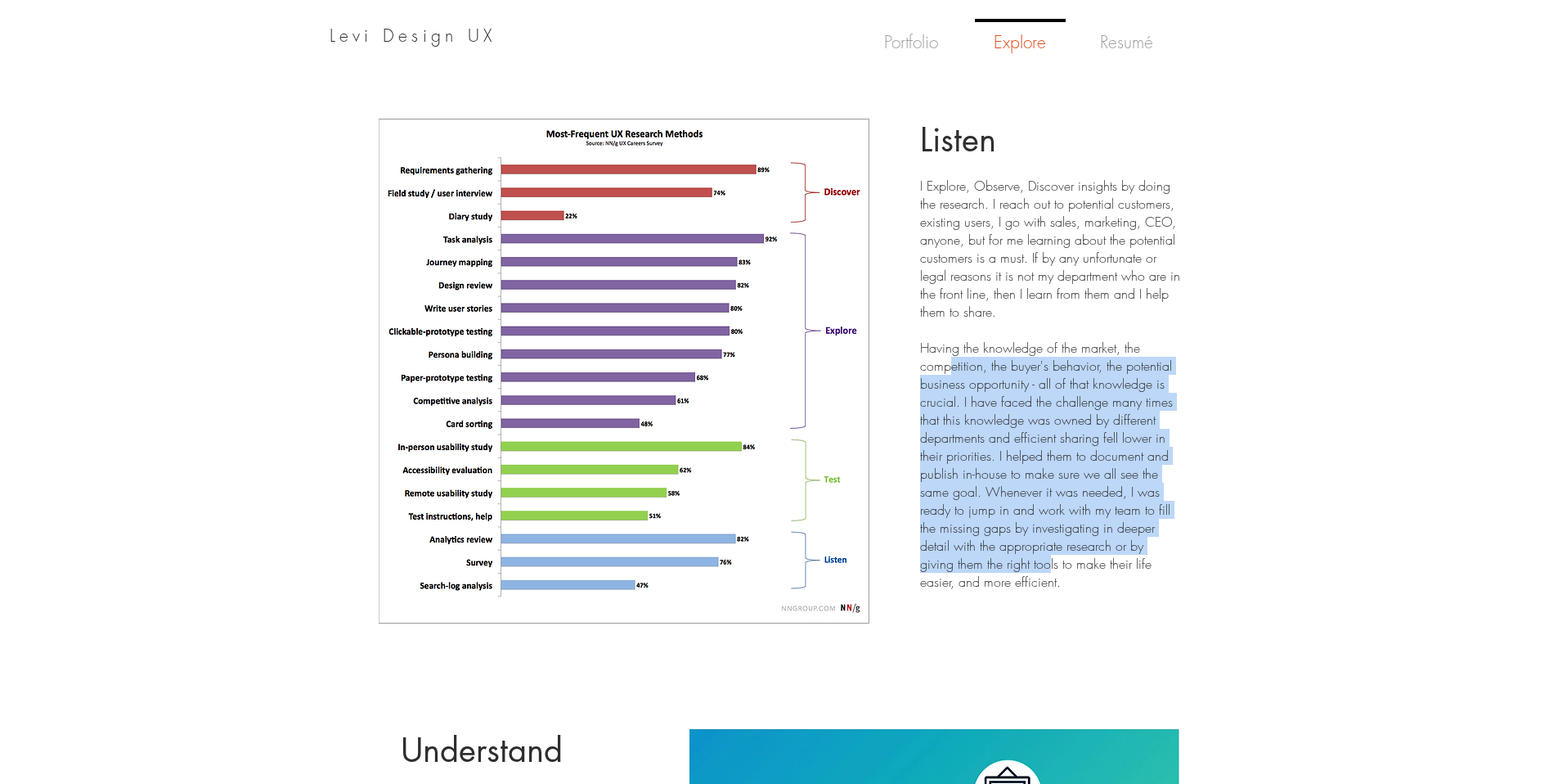
scroll to position [2092, 0]
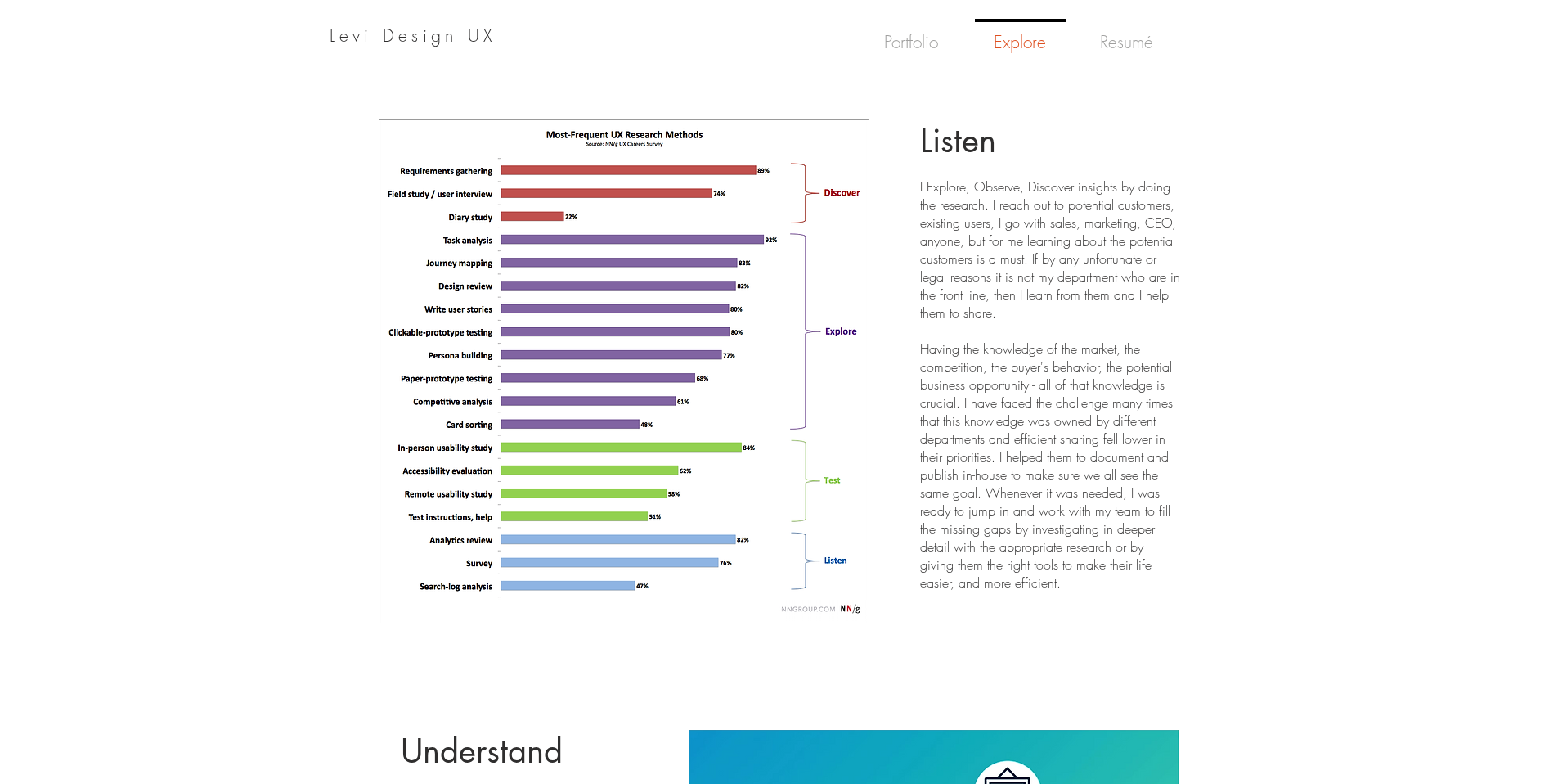
click at [1008, 295] on p "I Explore, Observe, Discover insights by doing the research. I reach out to pot…" at bounding box center [1050, 250] width 260 height 144
click at [755, 282] on img at bounding box center [624, 372] width 491 height 505
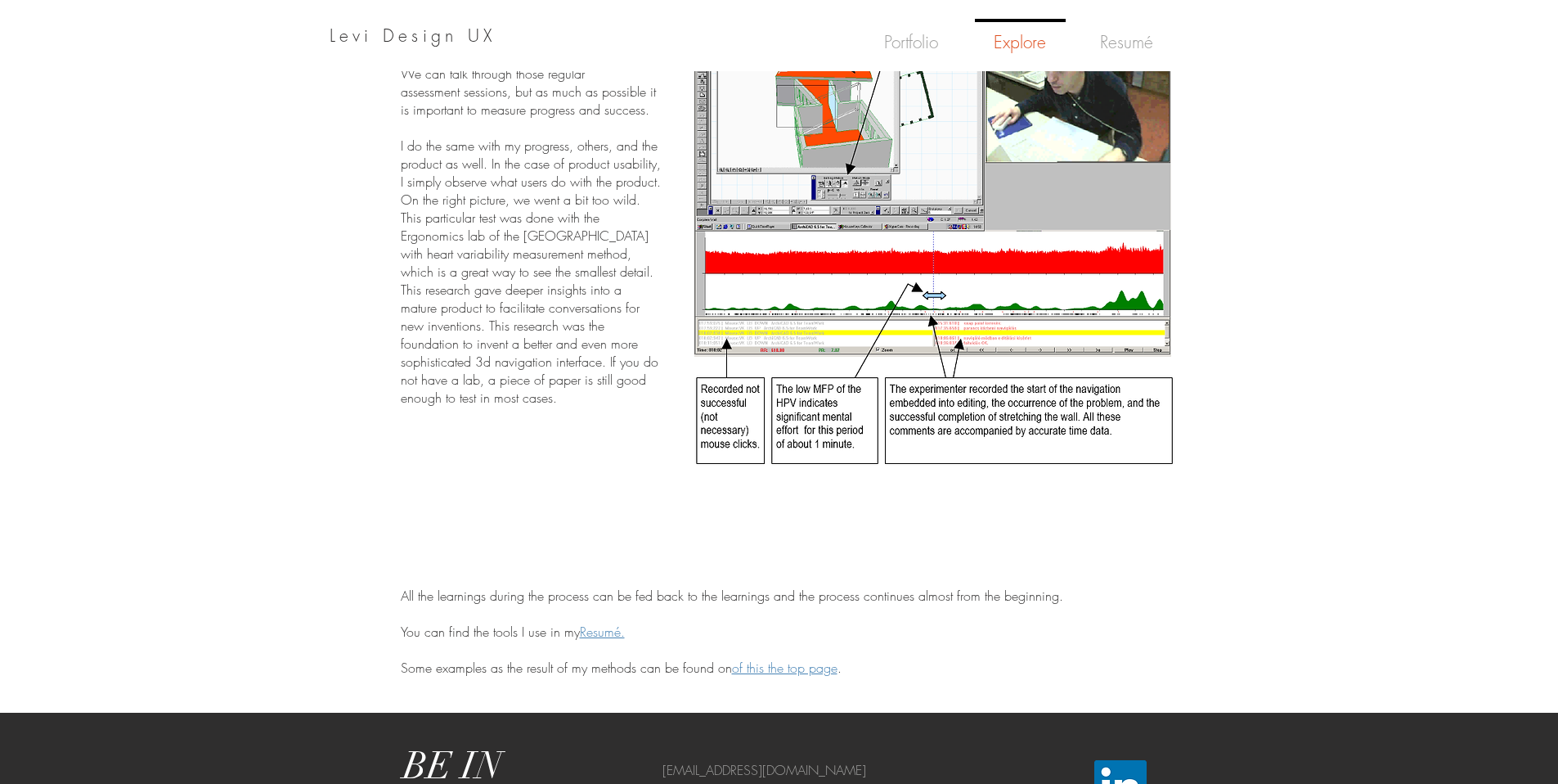
scroll to position [5448, 0]
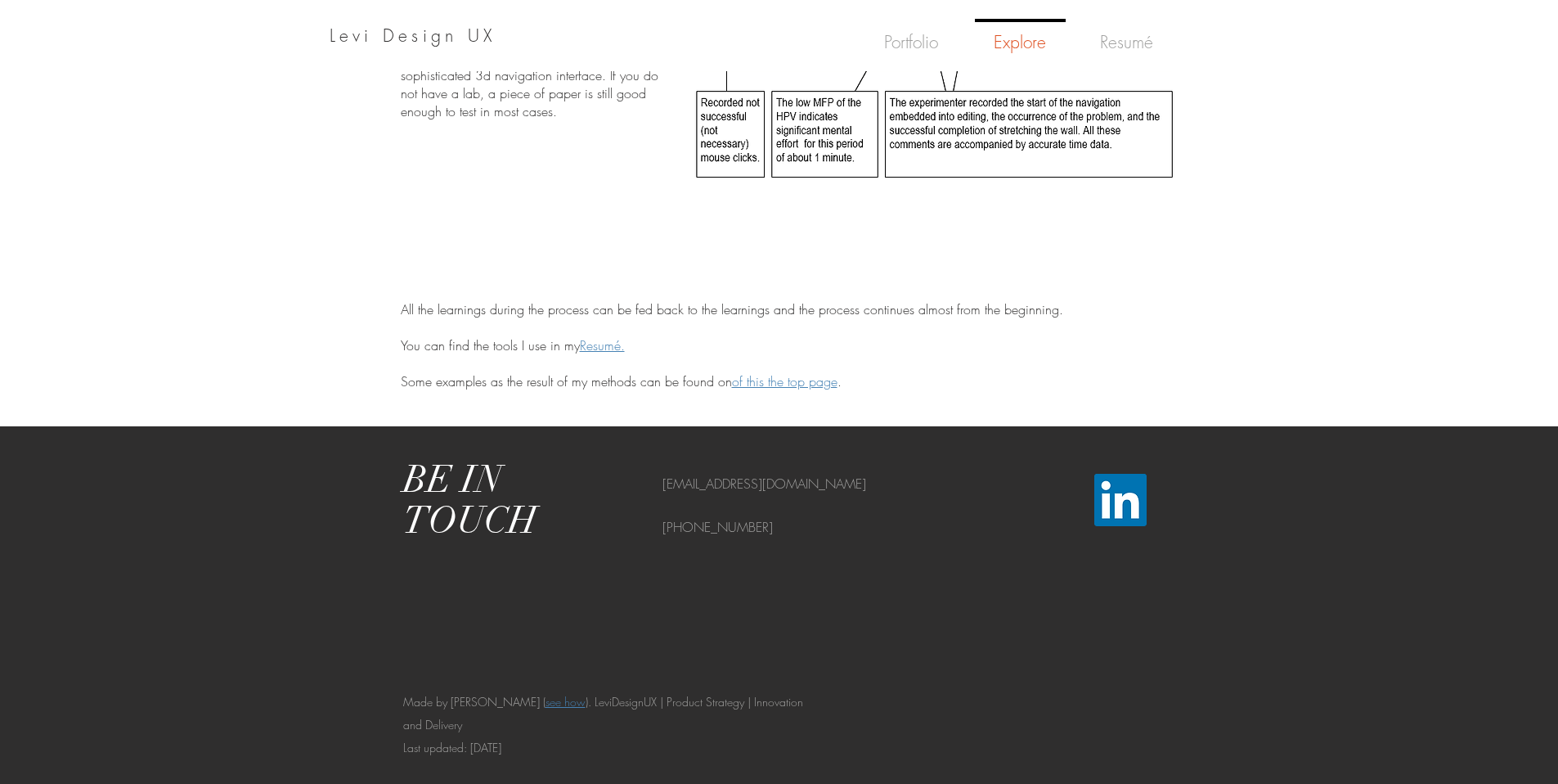
click at [595, 336] on span "Resumé." at bounding box center [602, 345] width 45 height 18
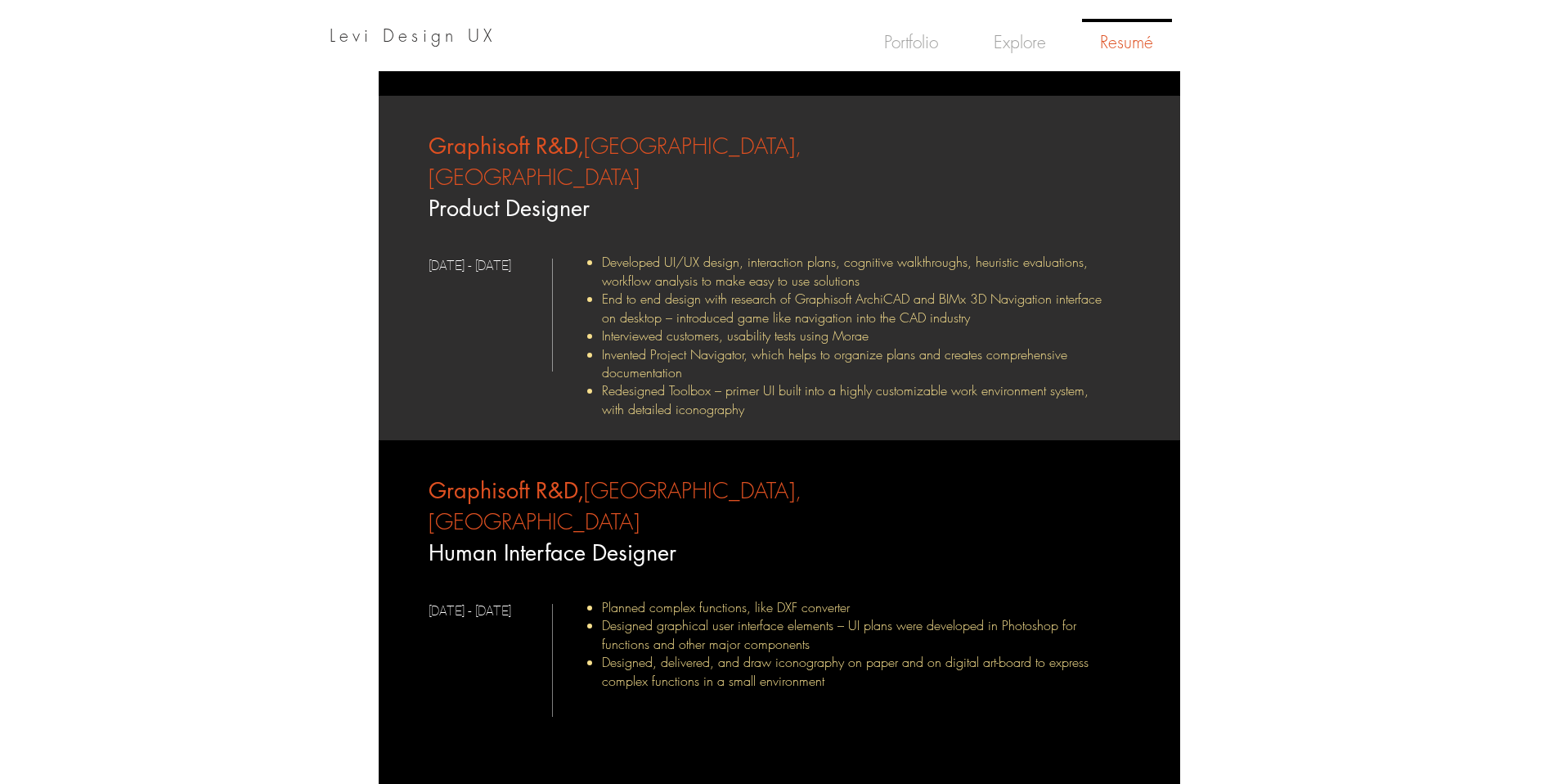
scroll to position [3984, 0]
